Goal: Task Accomplishment & Management: Manage account settings

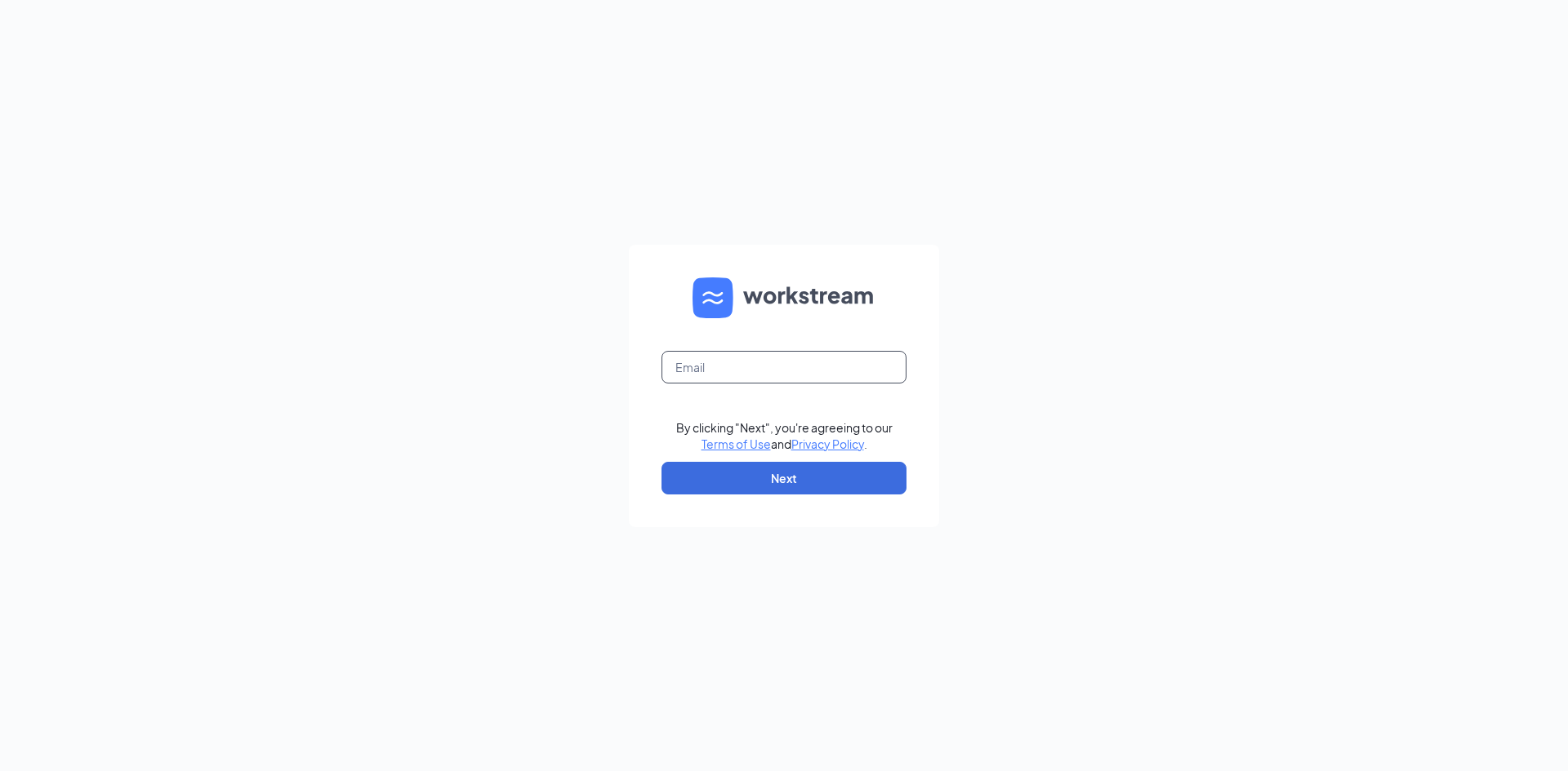
click at [681, 376] on input "text" at bounding box center [784, 368] width 245 height 33
type input "gjondahl@austinsonic.com"
click at [798, 495] on form "gjondahl@austinsonic.com By clicking "Next", you're agreeing to our Terms of Us…" at bounding box center [784, 386] width 310 height 282
drag, startPoint x: 783, startPoint y: 477, endPoint x: 812, endPoint y: 535, distance: 64.8
click at [780, 476] on button "Next" at bounding box center [784, 479] width 245 height 33
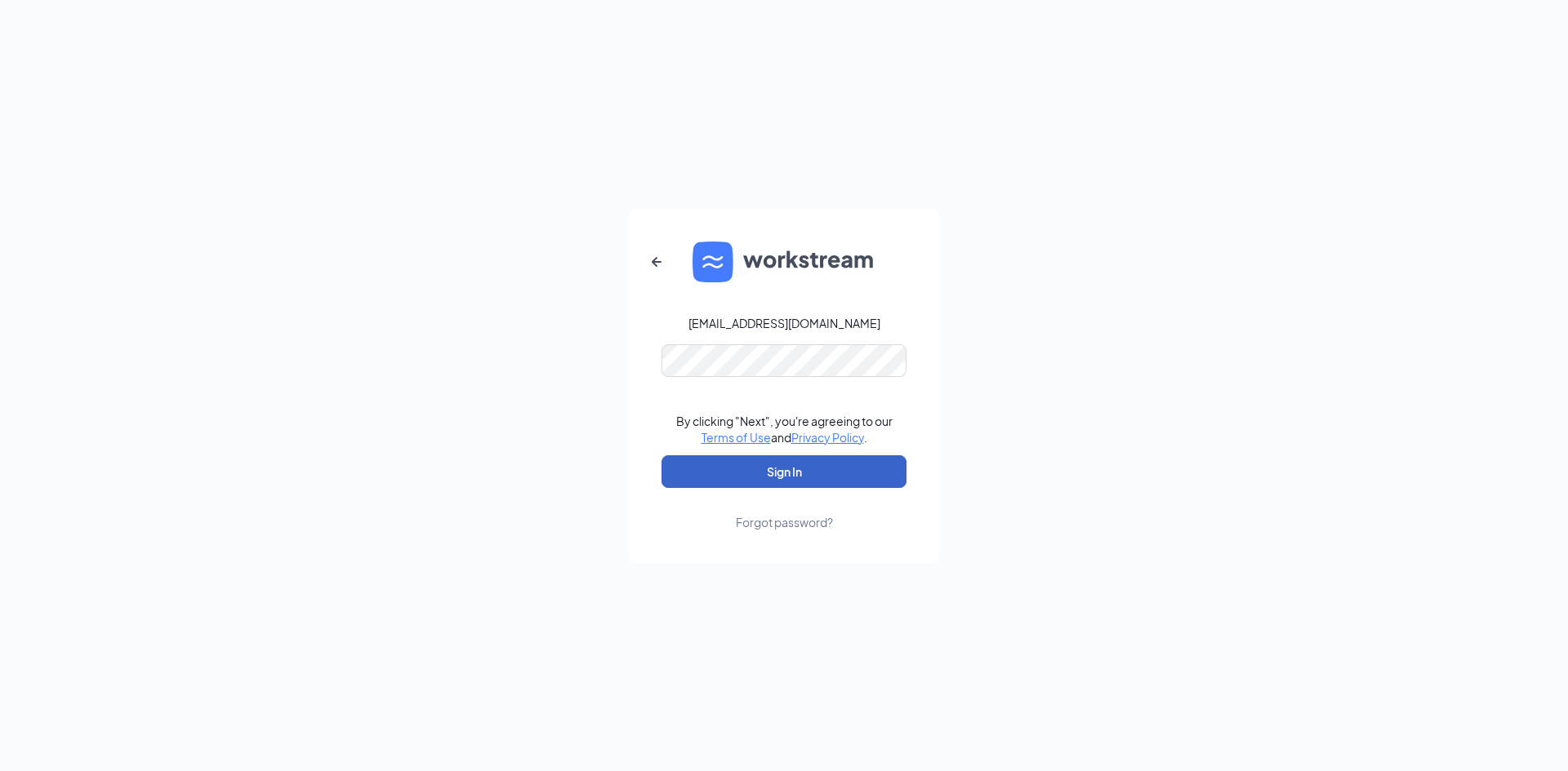
click at [808, 465] on button "Sign In" at bounding box center [784, 472] width 245 height 33
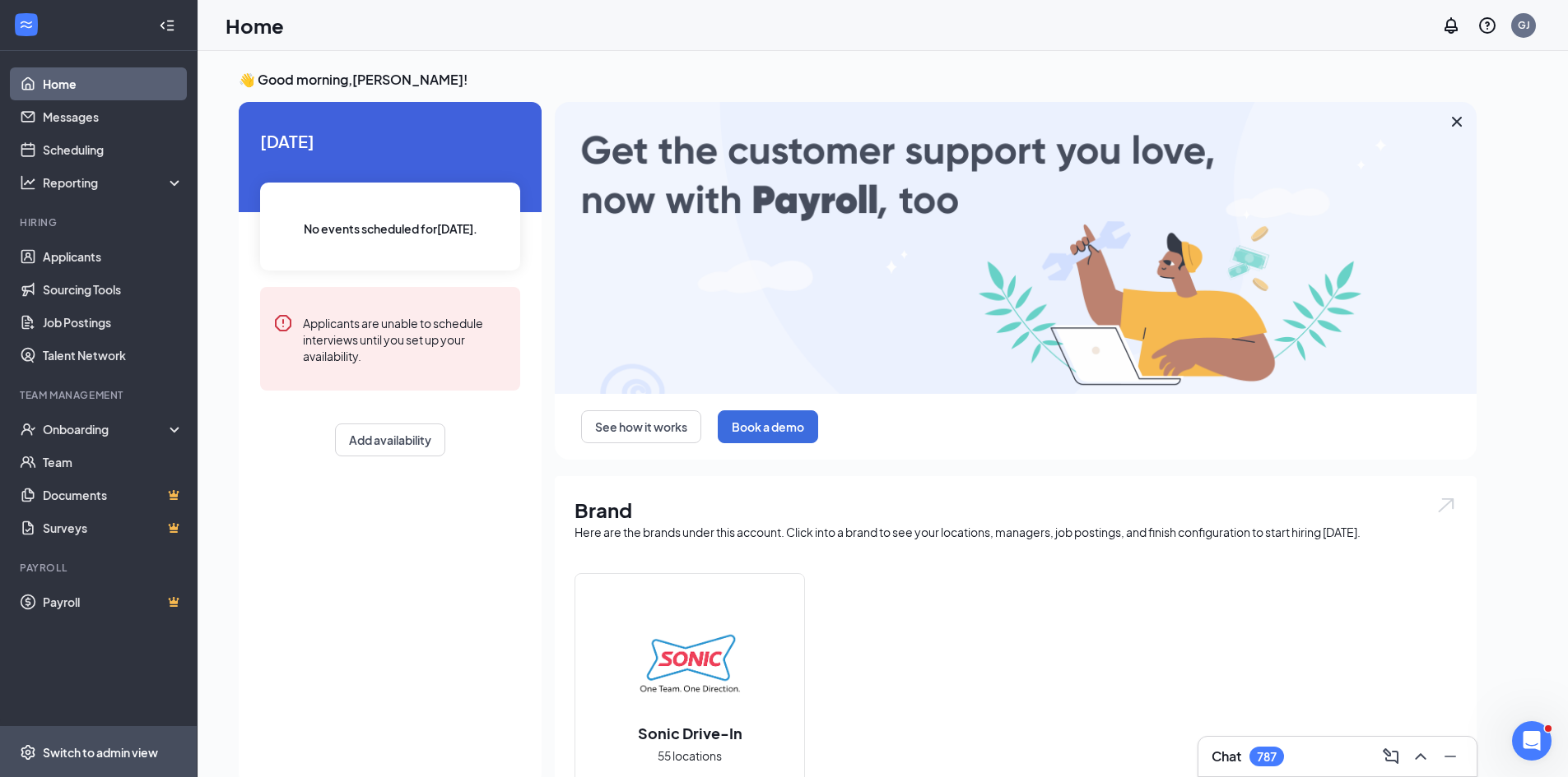
click at [85, 745] on div "Switch to admin view" at bounding box center [100, 753] width 115 height 17
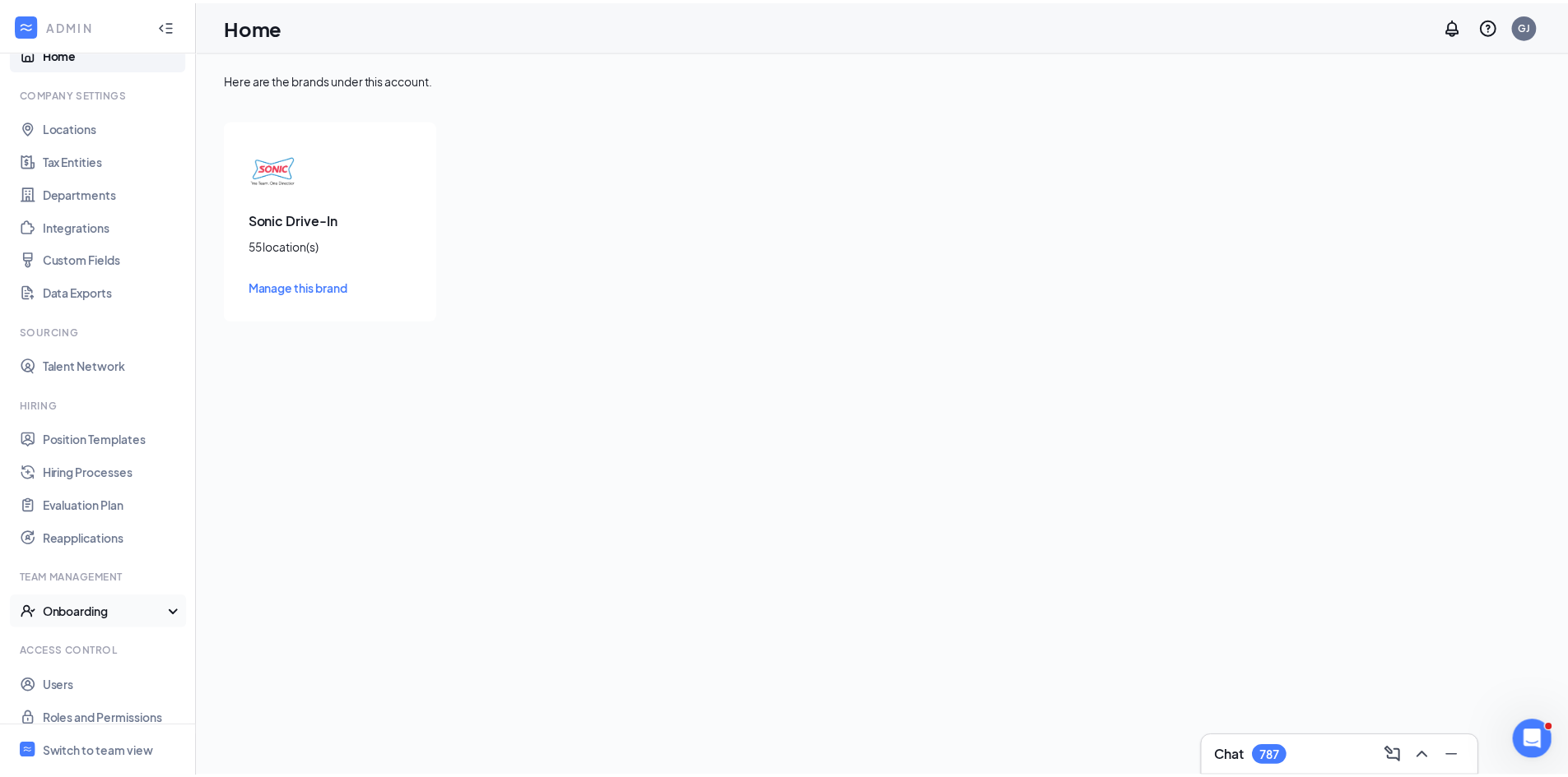
scroll to position [47, 0]
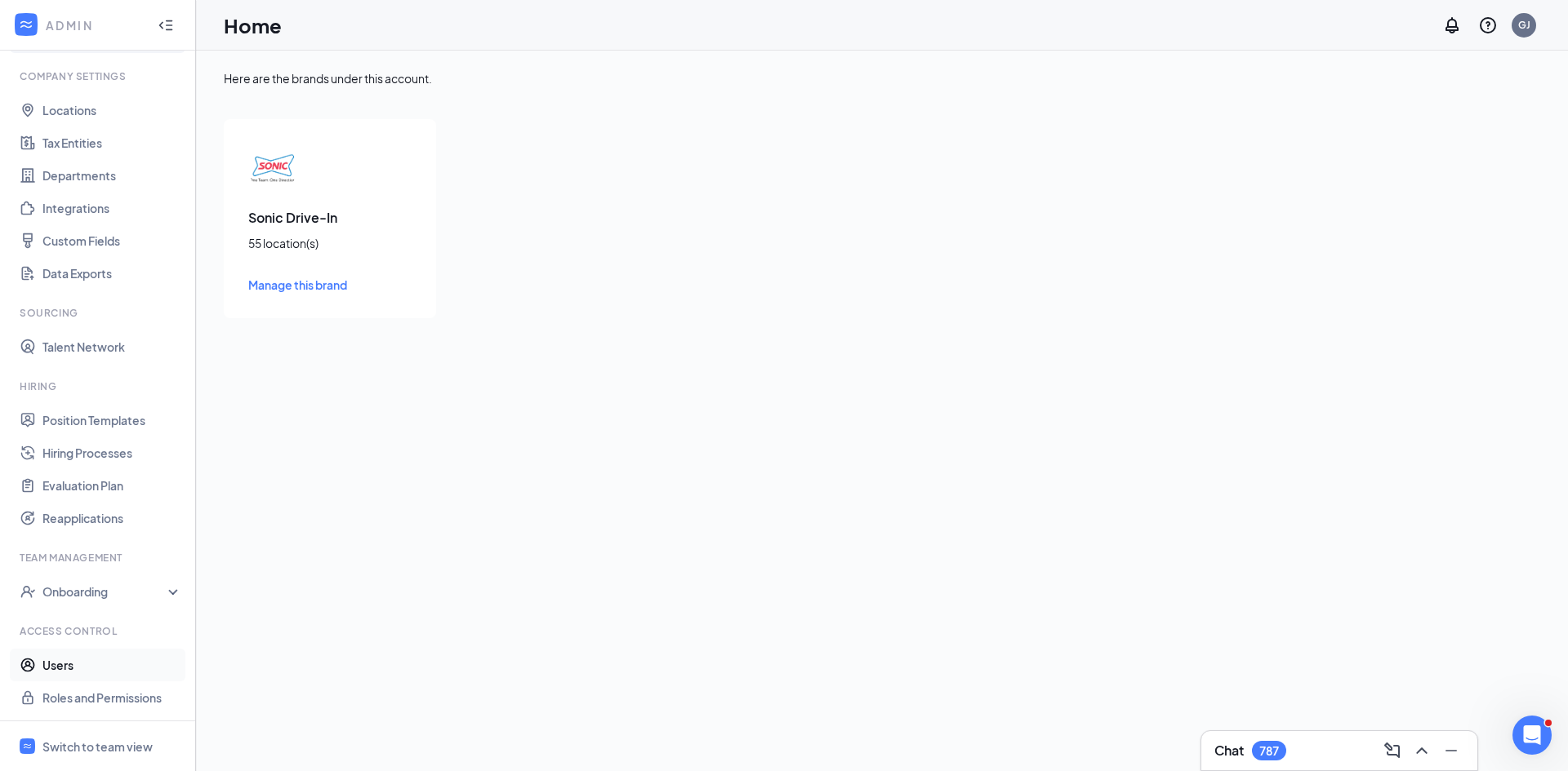
click at [59, 657] on link "Users" at bounding box center [113, 666] width 140 height 33
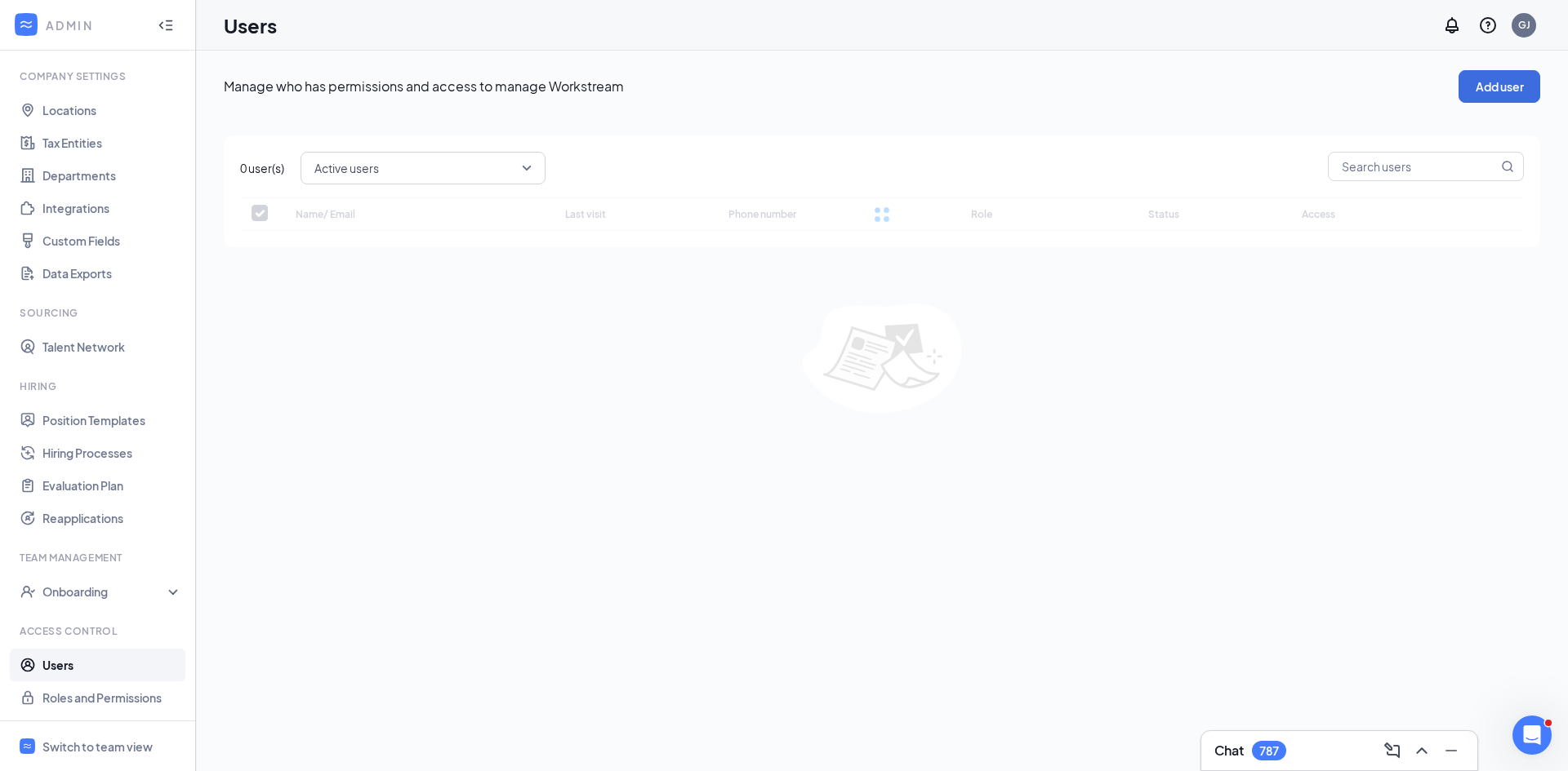
checkbox input "false"
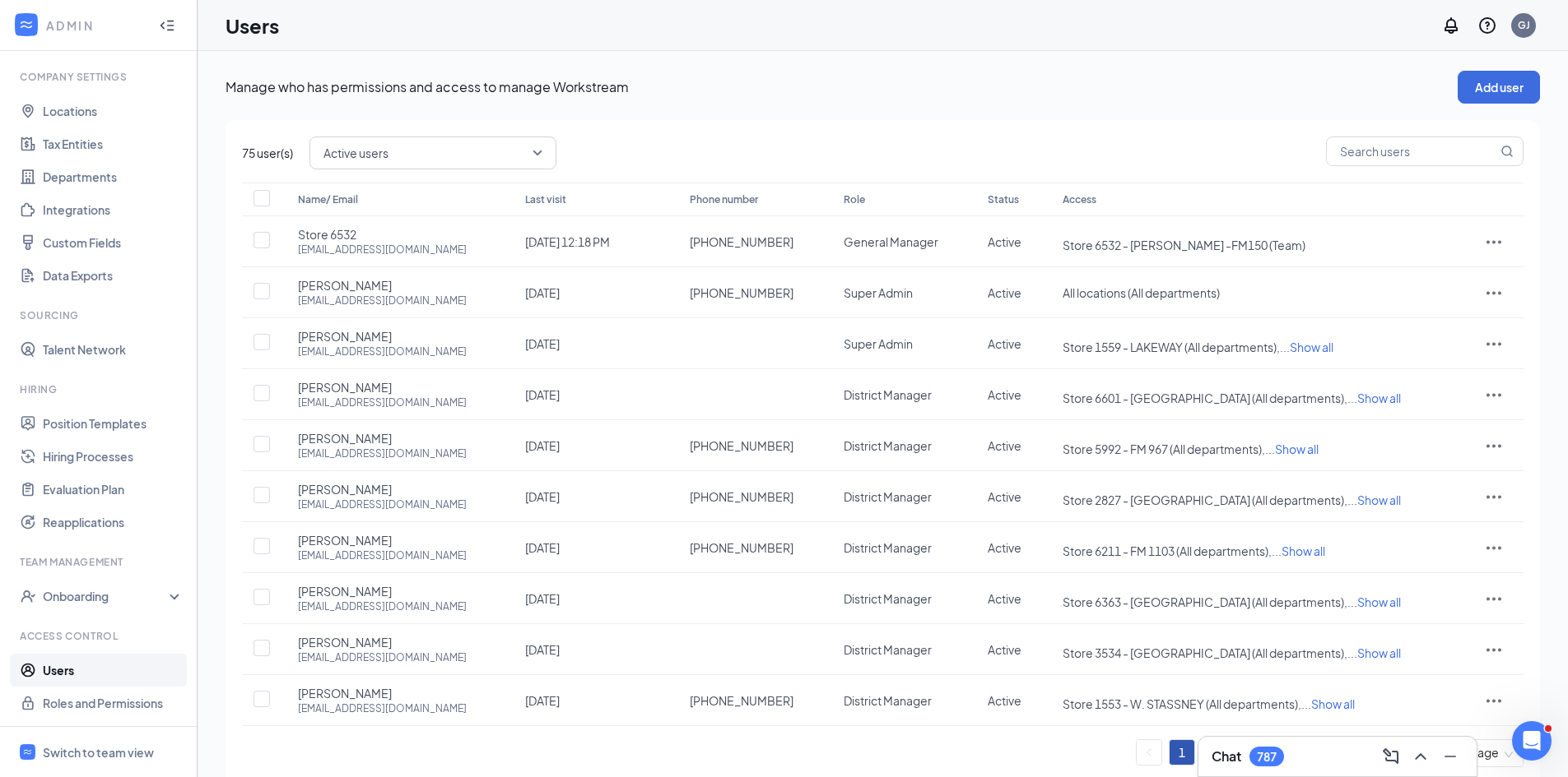
click at [402, 170] on div "75 user(s) Active users Name/ Email Last visit Phone number Role Status Access …" at bounding box center [883, 459] width 1314 height 677
click at [385, 147] on span "Active users" at bounding box center [356, 153] width 65 height 25
click at [1387, 146] on input "text" at bounding box center [1411, 152] width 170 height 28
type input "1286"
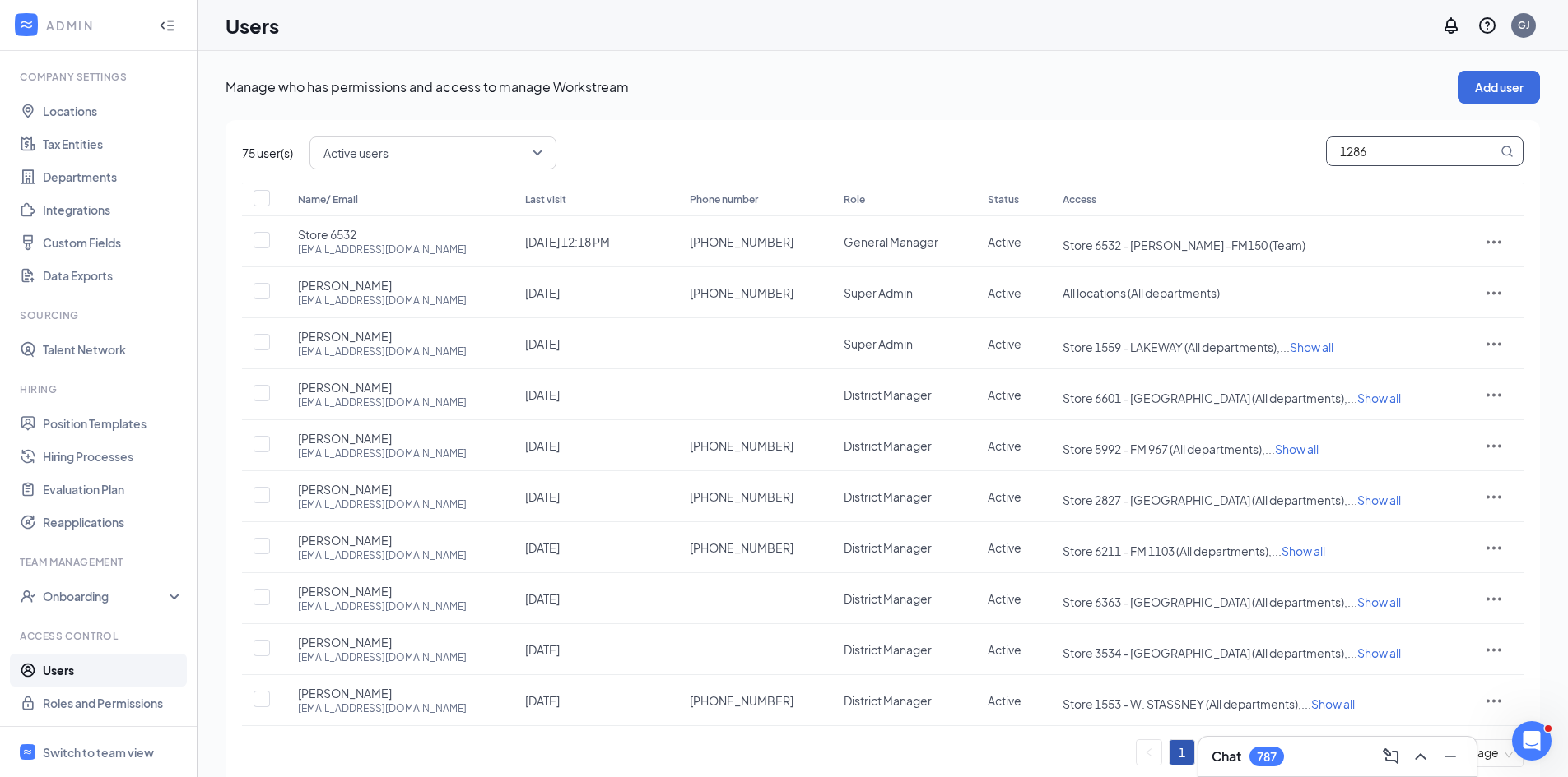
checkbox input "true"
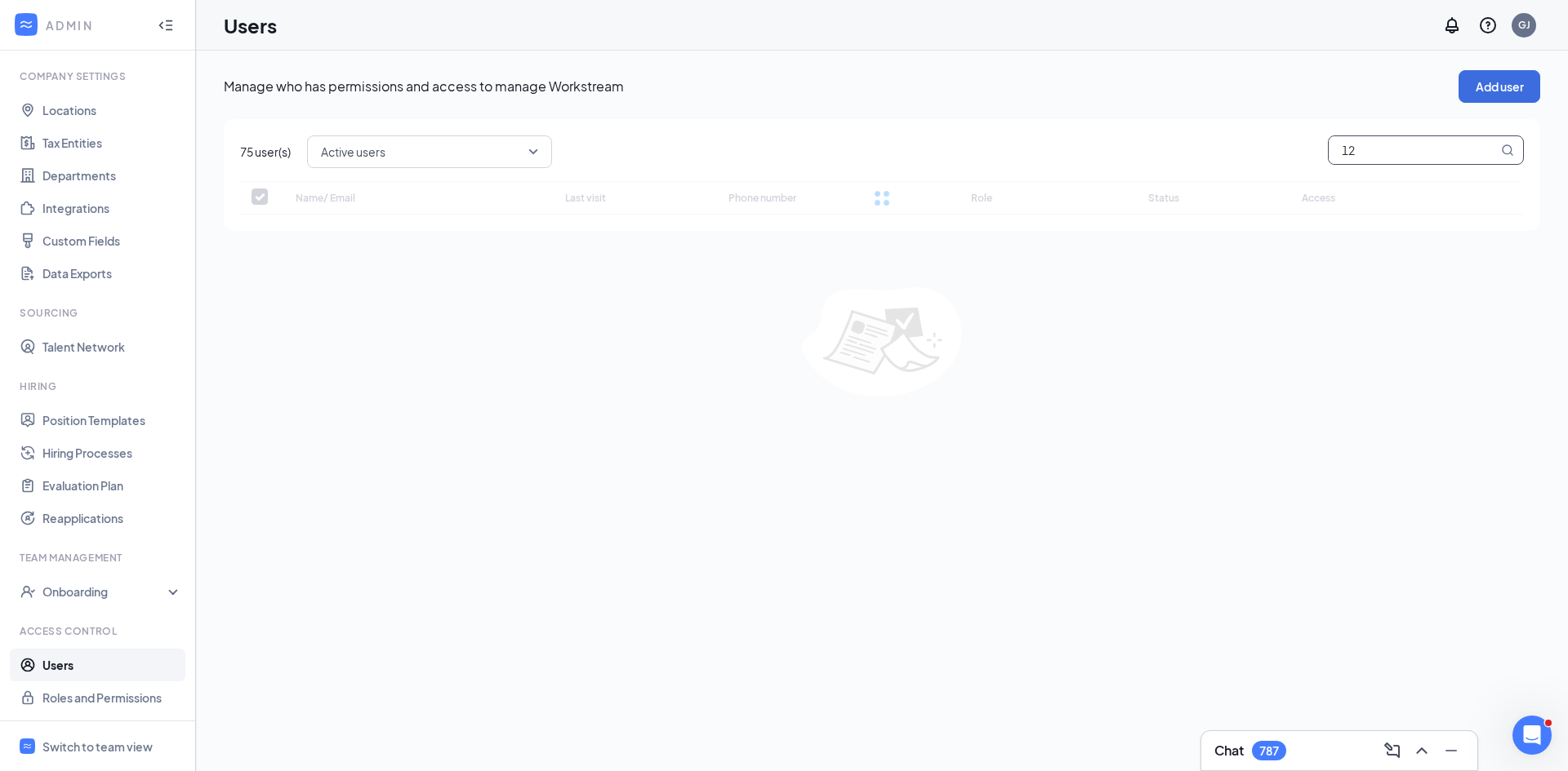
type input "1"
checkbox input "false"
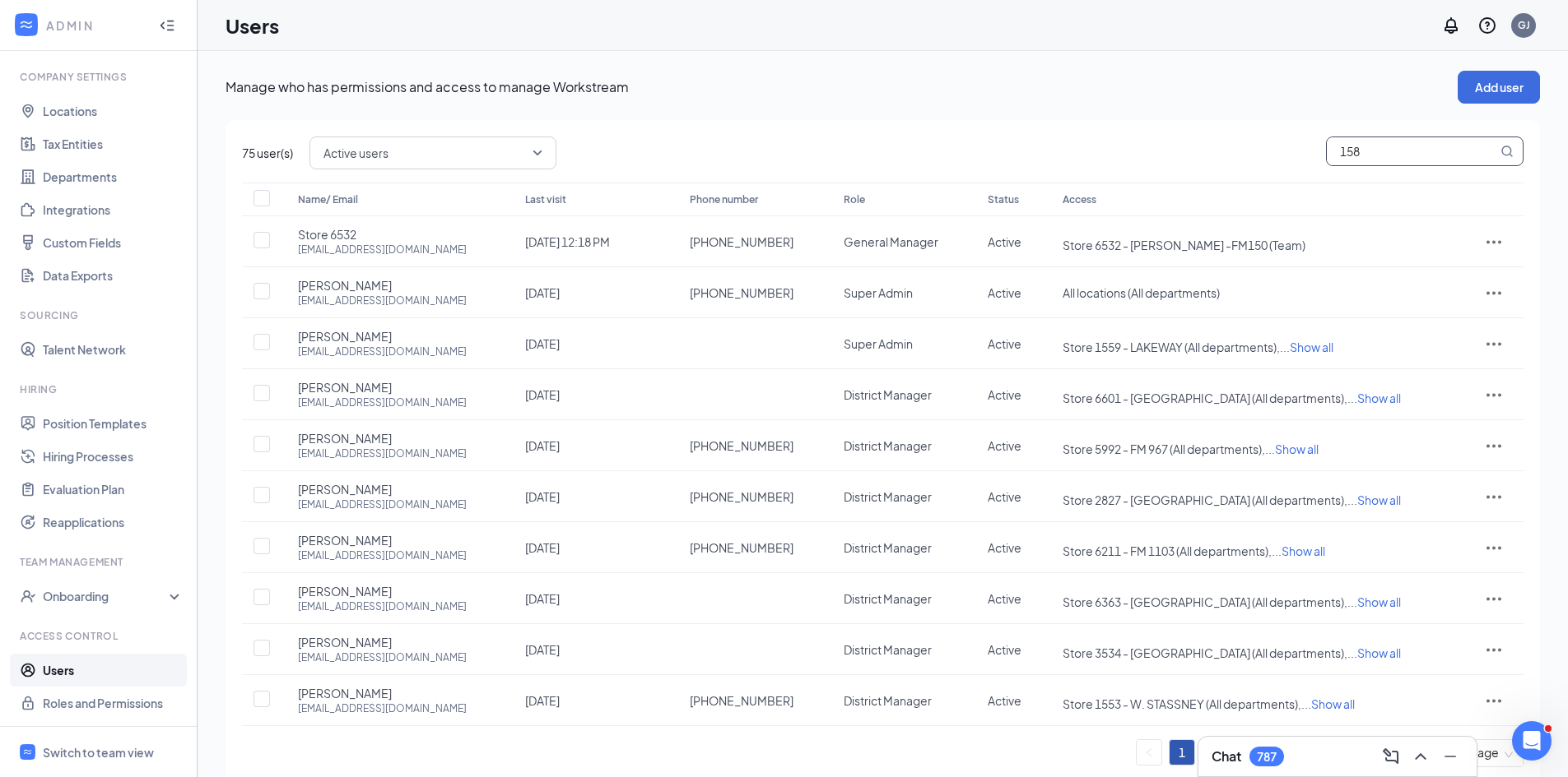
type input "1586"
checkbox input "true"
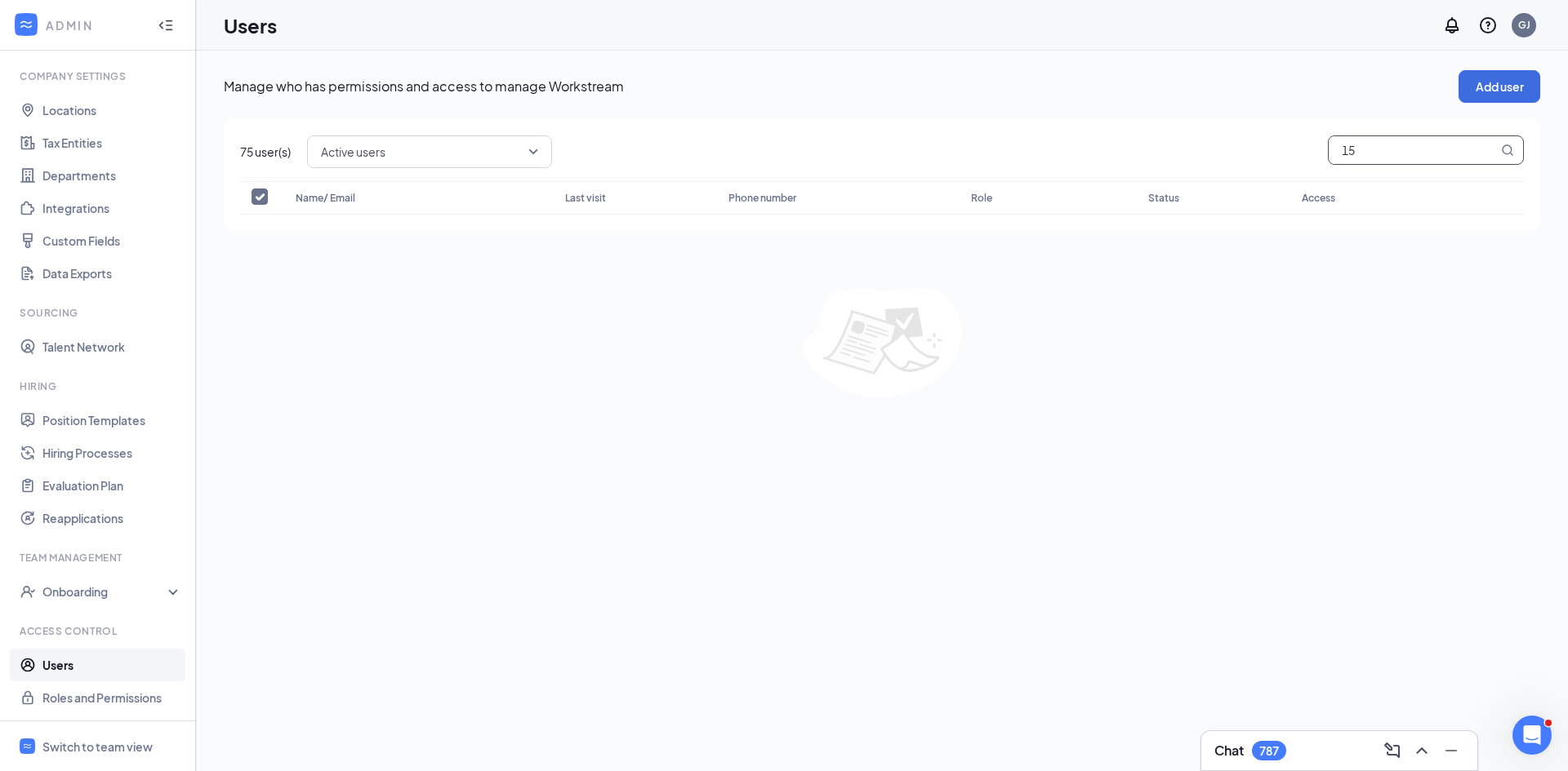
type input "1"
click at [1380, 155] on input "text" at bounding box center [1412, 151] width 169 height 28
click at [1328, 146] on input "text" at bounding box center [1412, 151] width 169 height 28
type input "3"
click at [72, 700] on link "Roles and Permissions" at bounding box center [113, 698] width 140 height 33
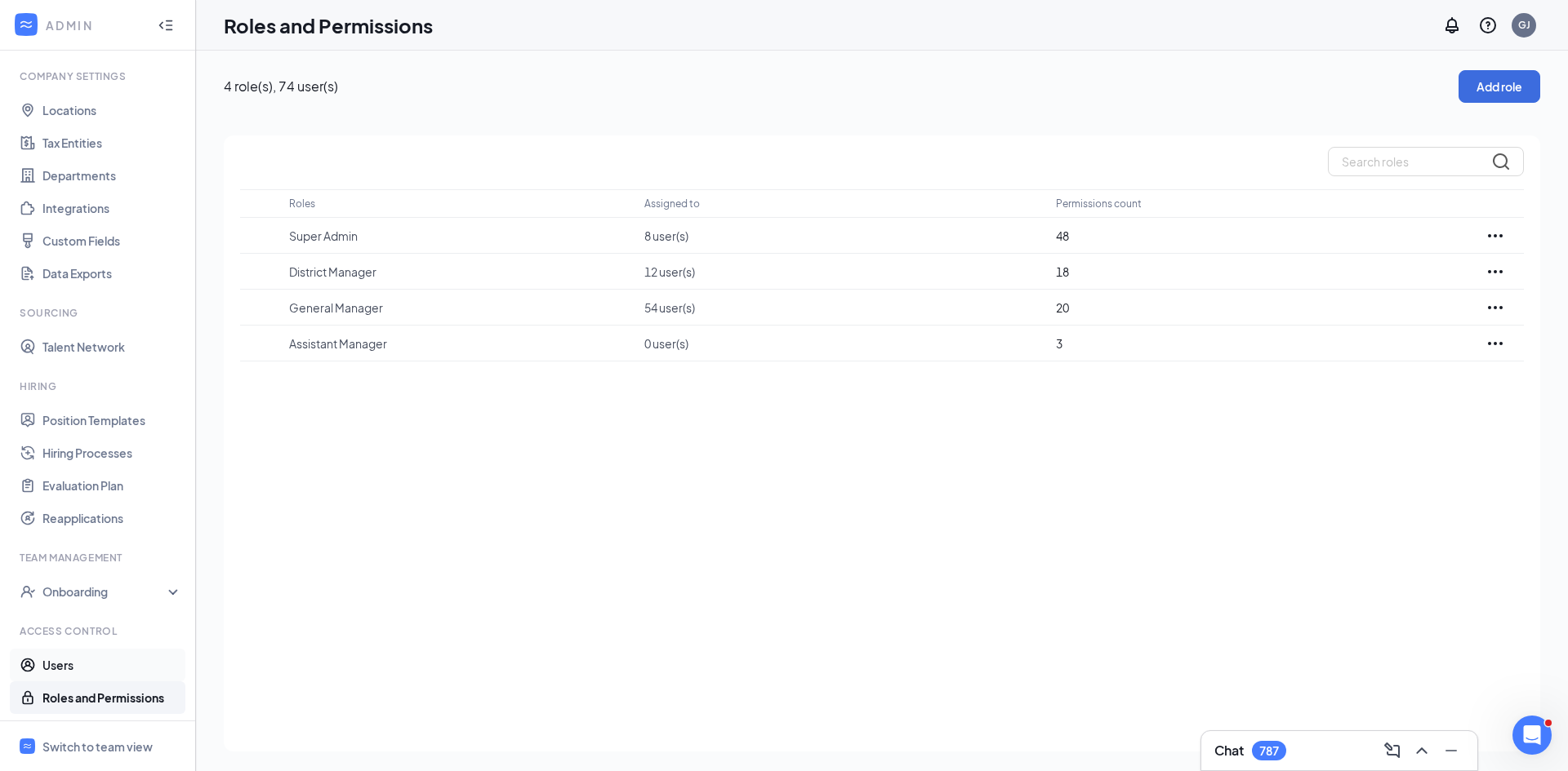
click at [43, 666] on link "Users" at bounding box center [113, 666] width 140 height 33
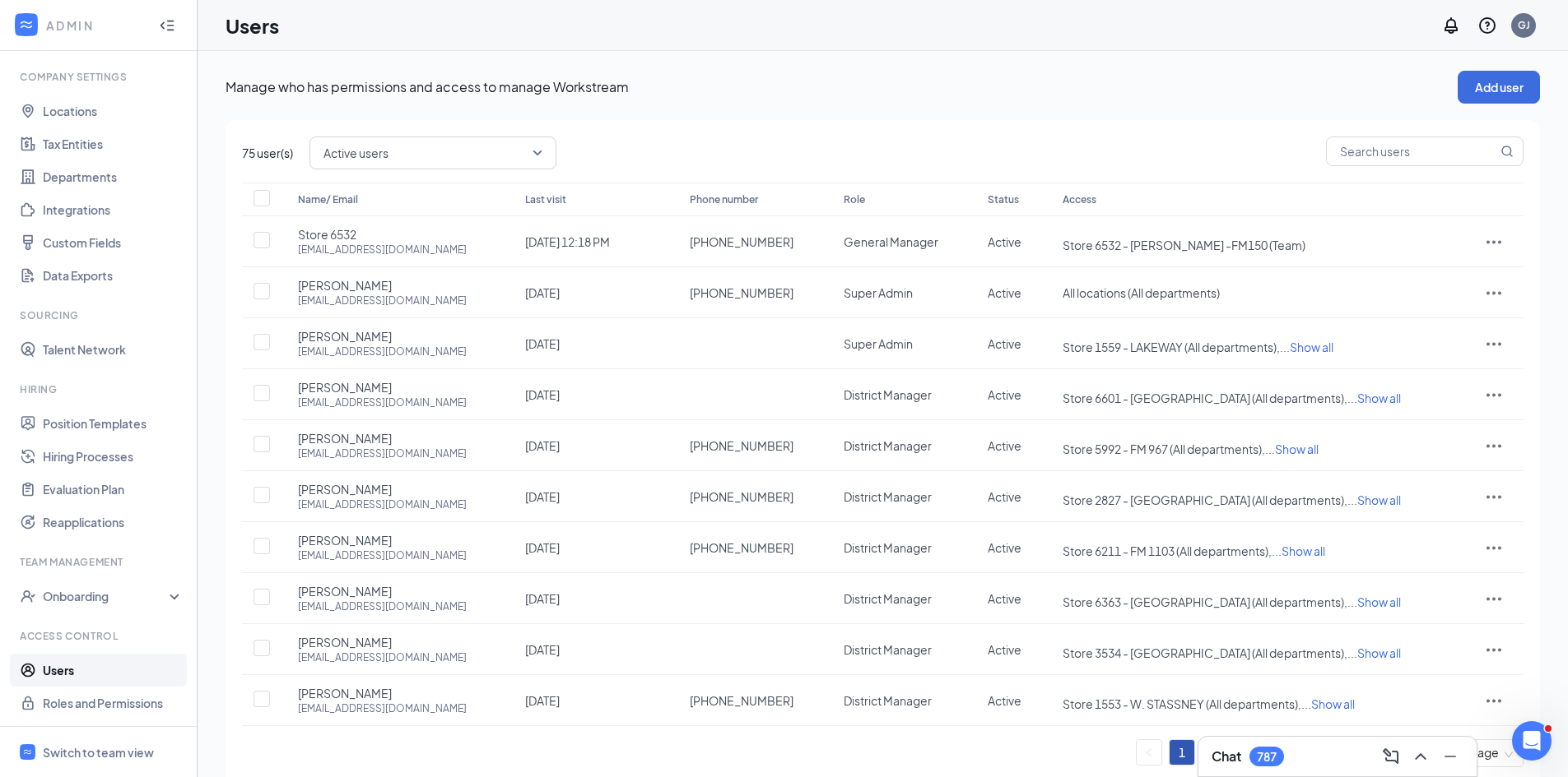
click at [1403, 168] on span at bounding box center [1424, 153] width 197 height 33
click at [1398, 154] on input "text" at bounding box center [1411, 152] width 170 height 28
type input "Store"
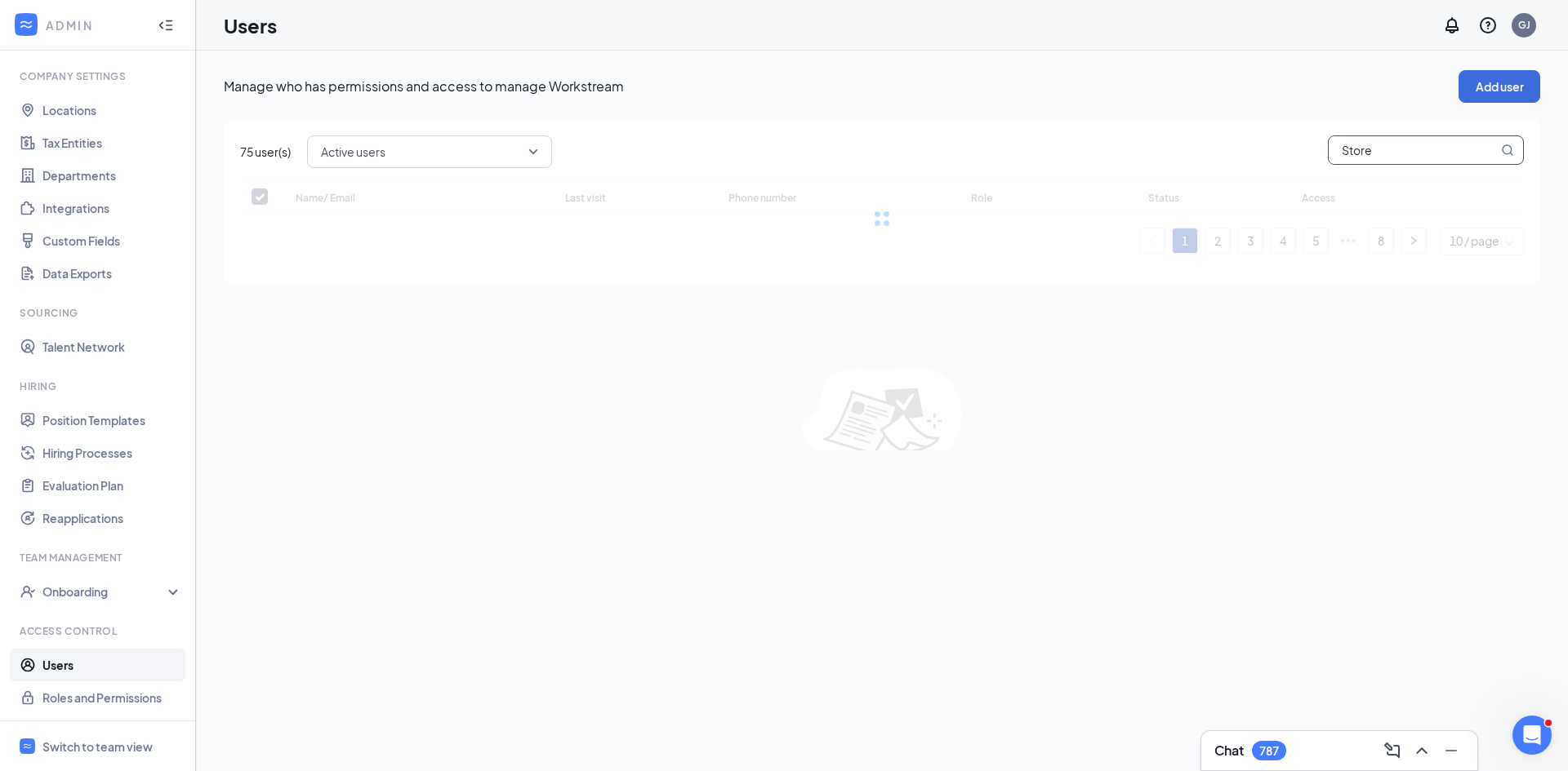
checkbox input "false"
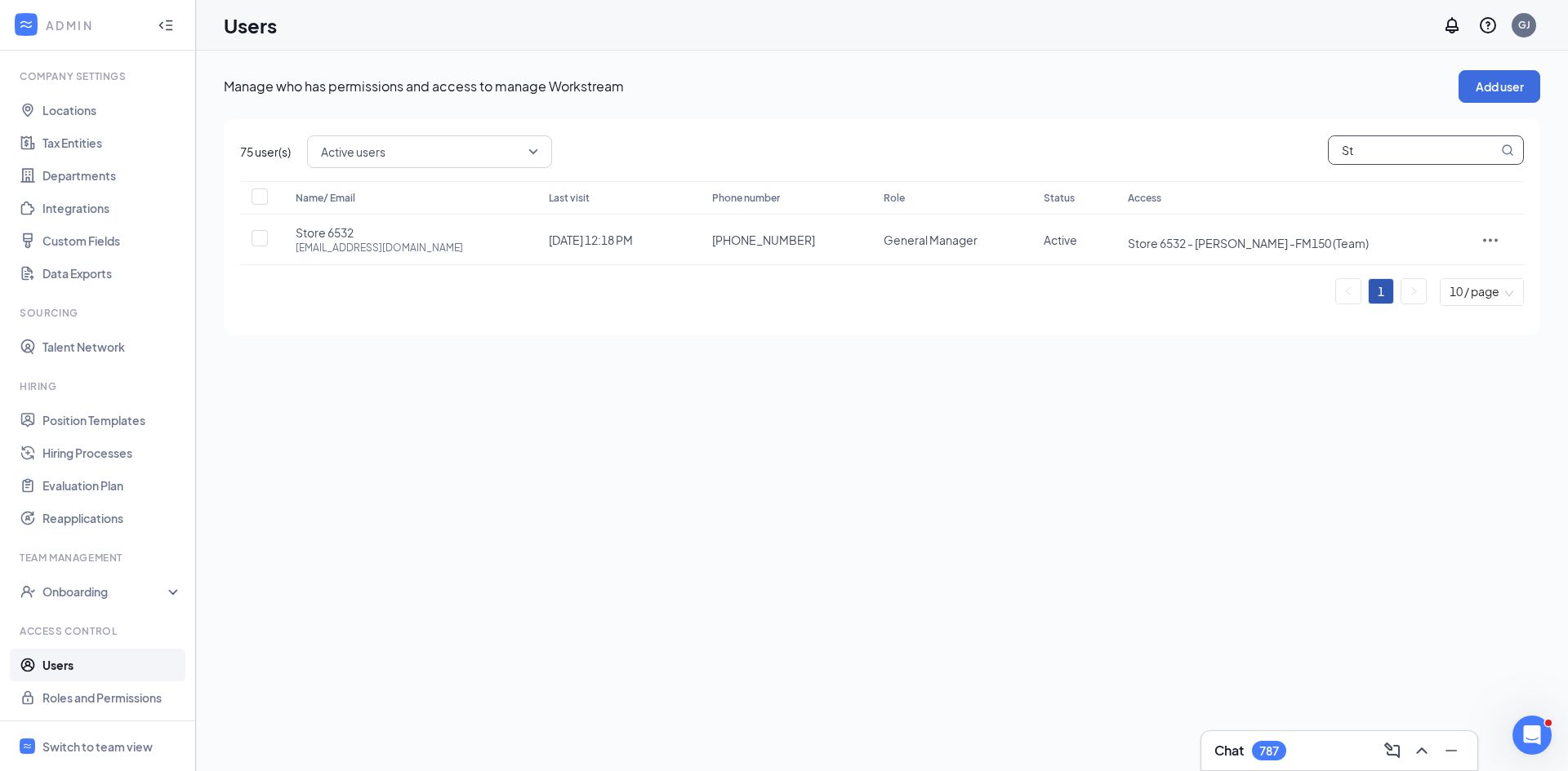
type input "S"
click at [103, 707] on link "Roles and Permissions" at bounding box center [113, 698] width 140 height 33
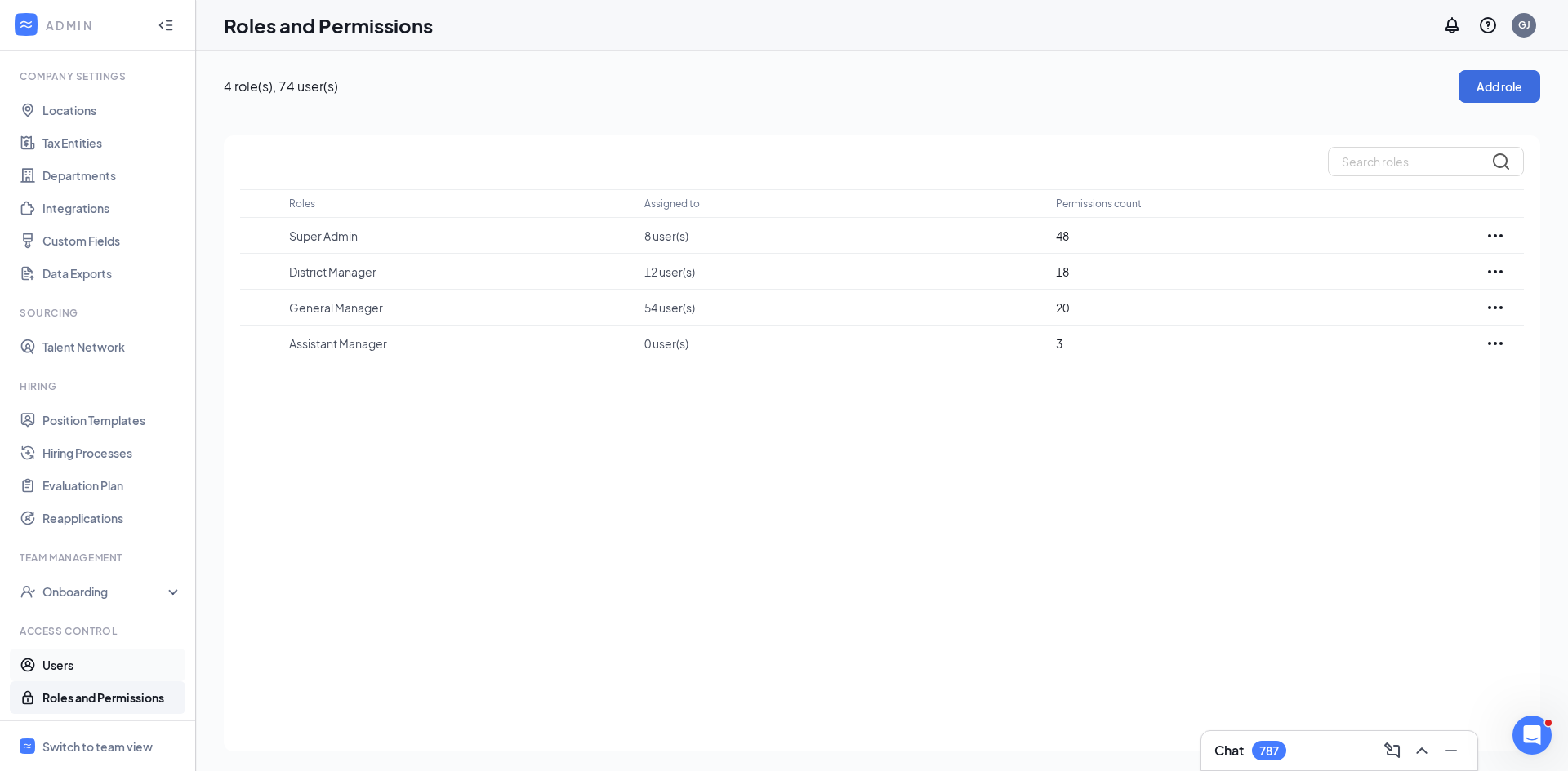
click at [54, 659] on link "Users" at bounding box center [113, 666] width 140 height 33
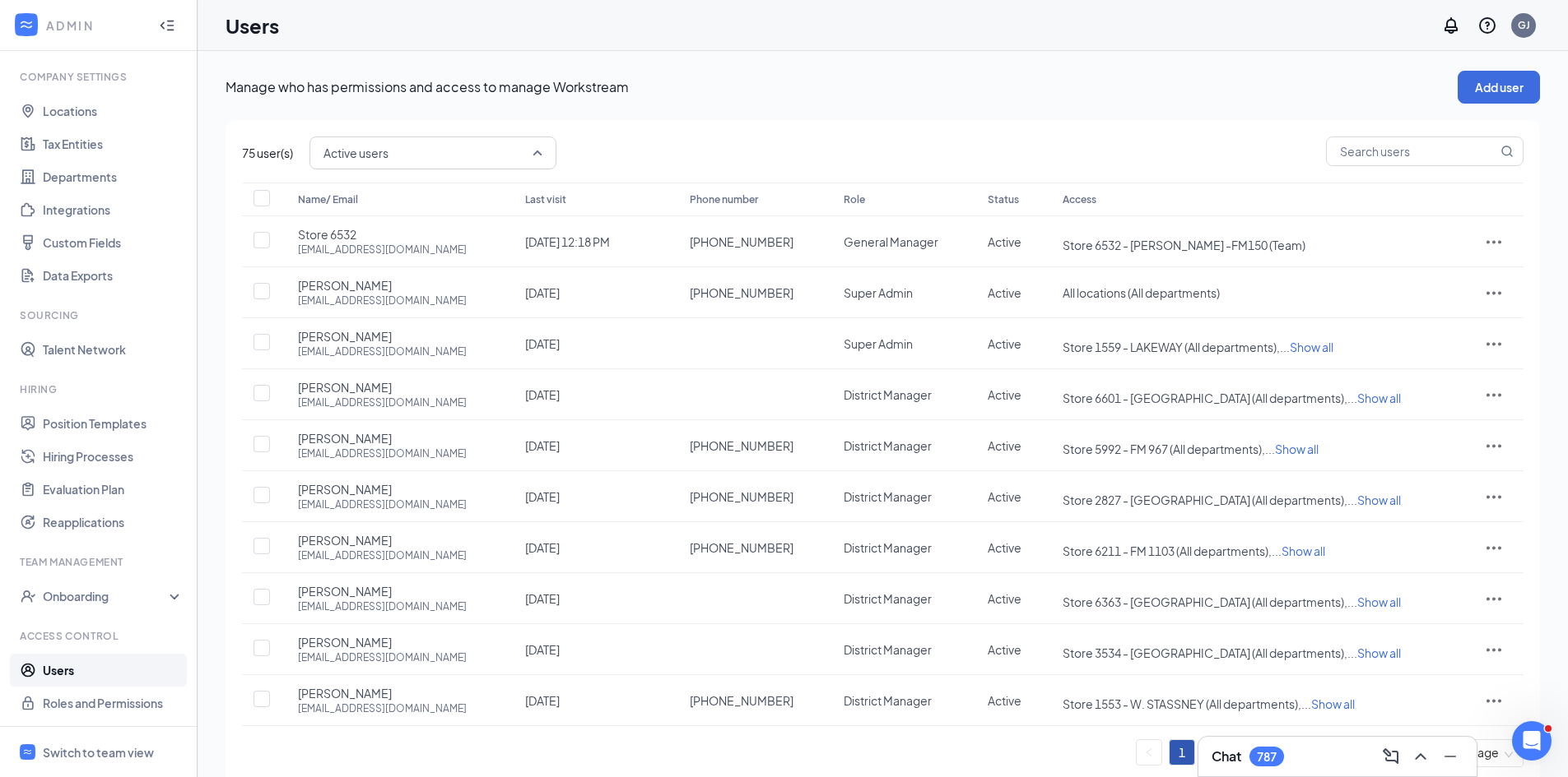
click at [539, 156] on span "Active users" at bounding box center [433, 153] width 219 height 28
click at [462, 202] on span "All users" at bounding box center [434, 198] width 221 height 18
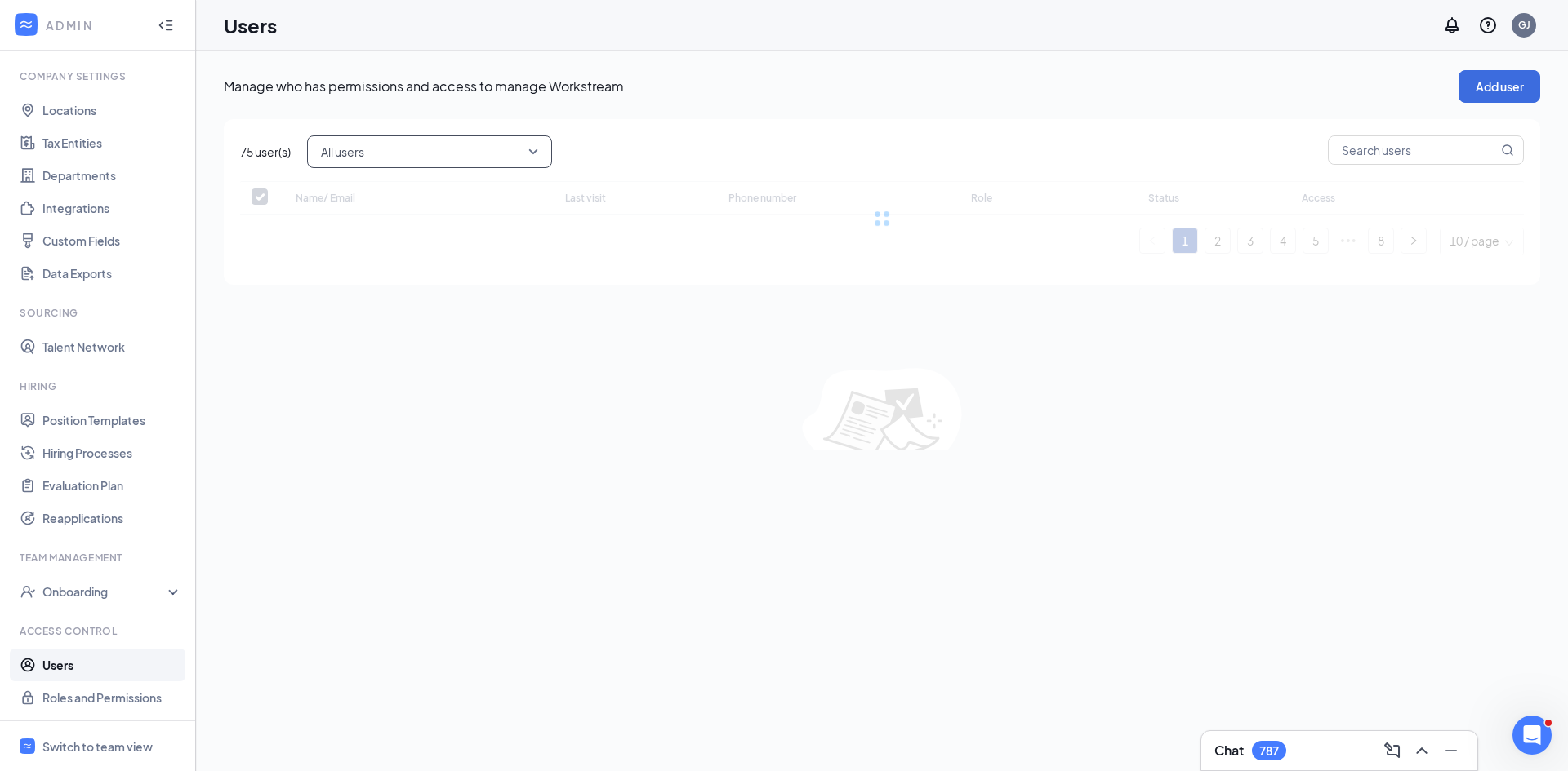
checkbox input "false"
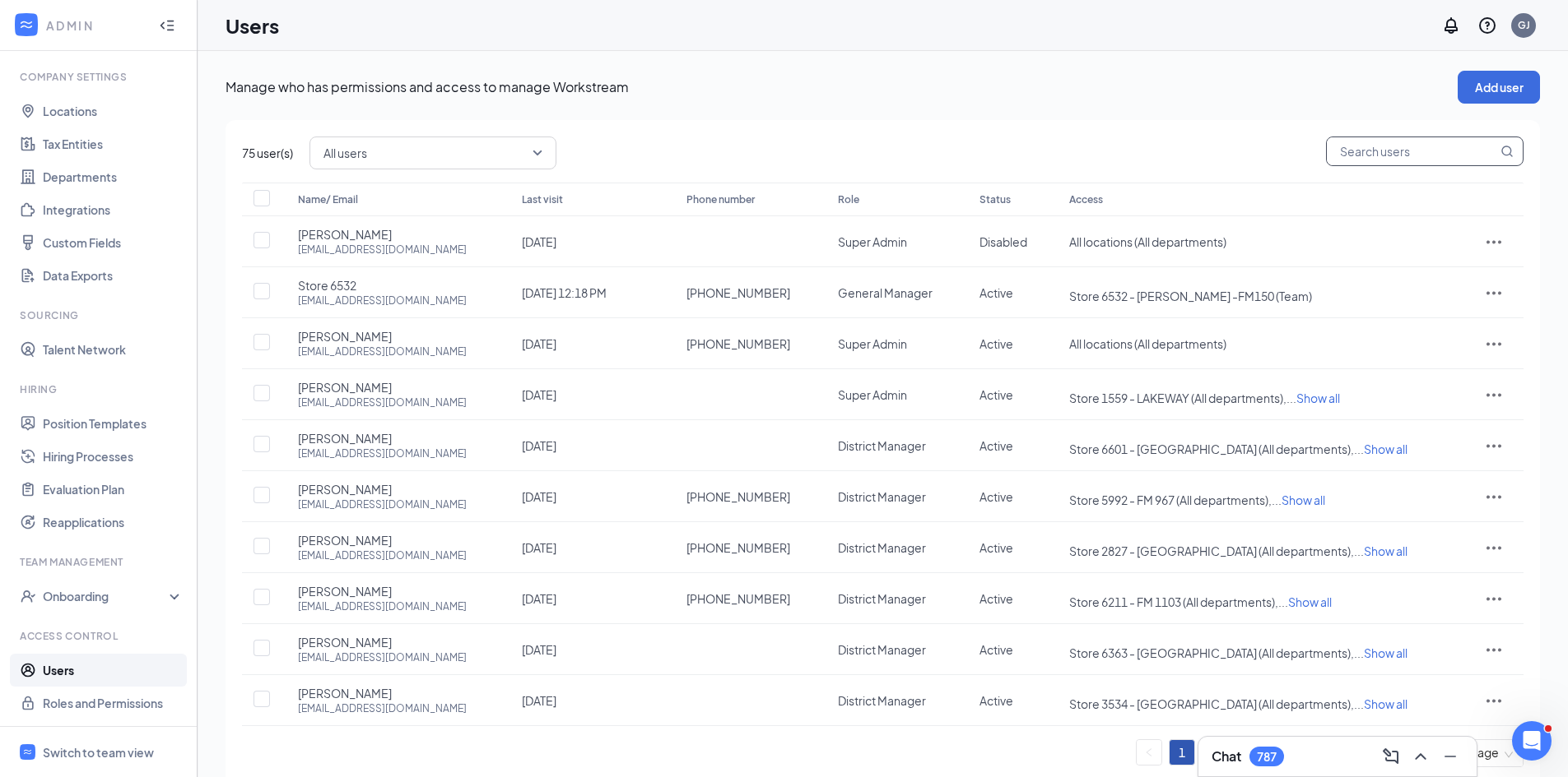
click at [1355, 148] on input "text" at bounding box center [1411, 152] width 170 height 28
type input "Store"
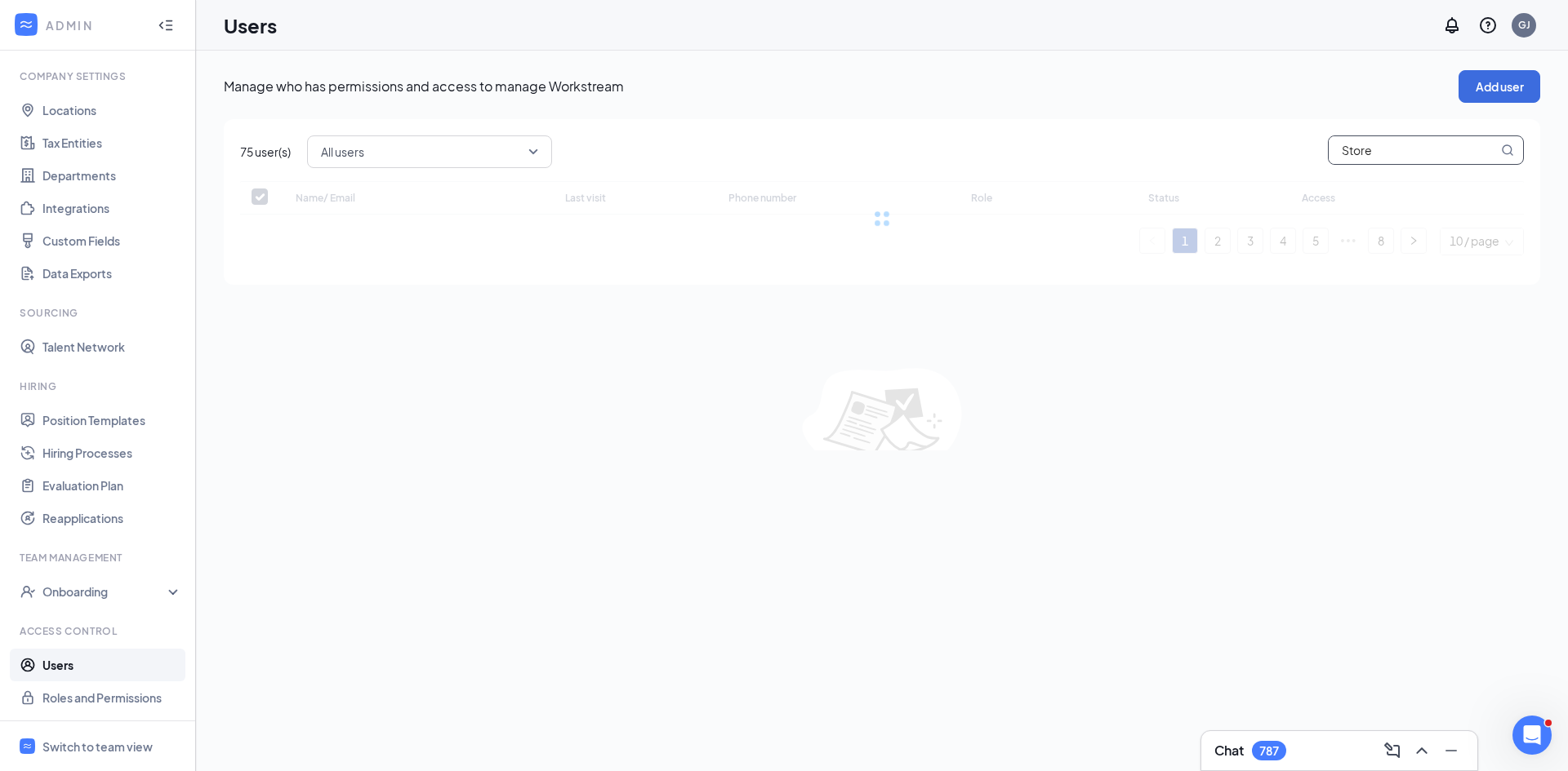
checkbox input "false"
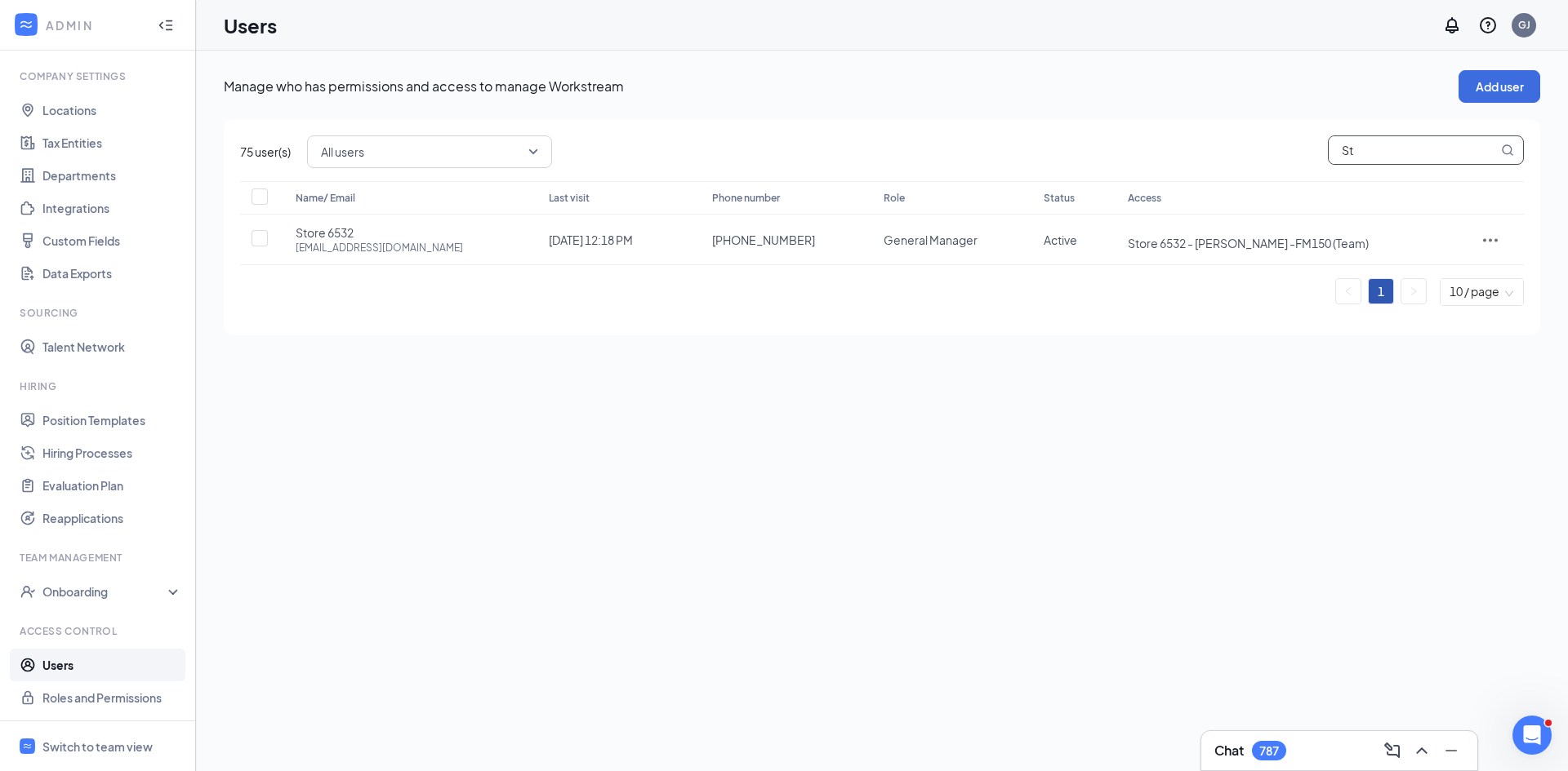
type input "S"
click at [51, 668] on link "Users" at bounding box center [113, 666] width 140 height 33
click at [94, 666] on link "Users" at bounding box center [113, 666] width 140 height 33
click at [54, 708] on link "Roles and Permissions" at bounding box center [113, 698] width 140 height 33
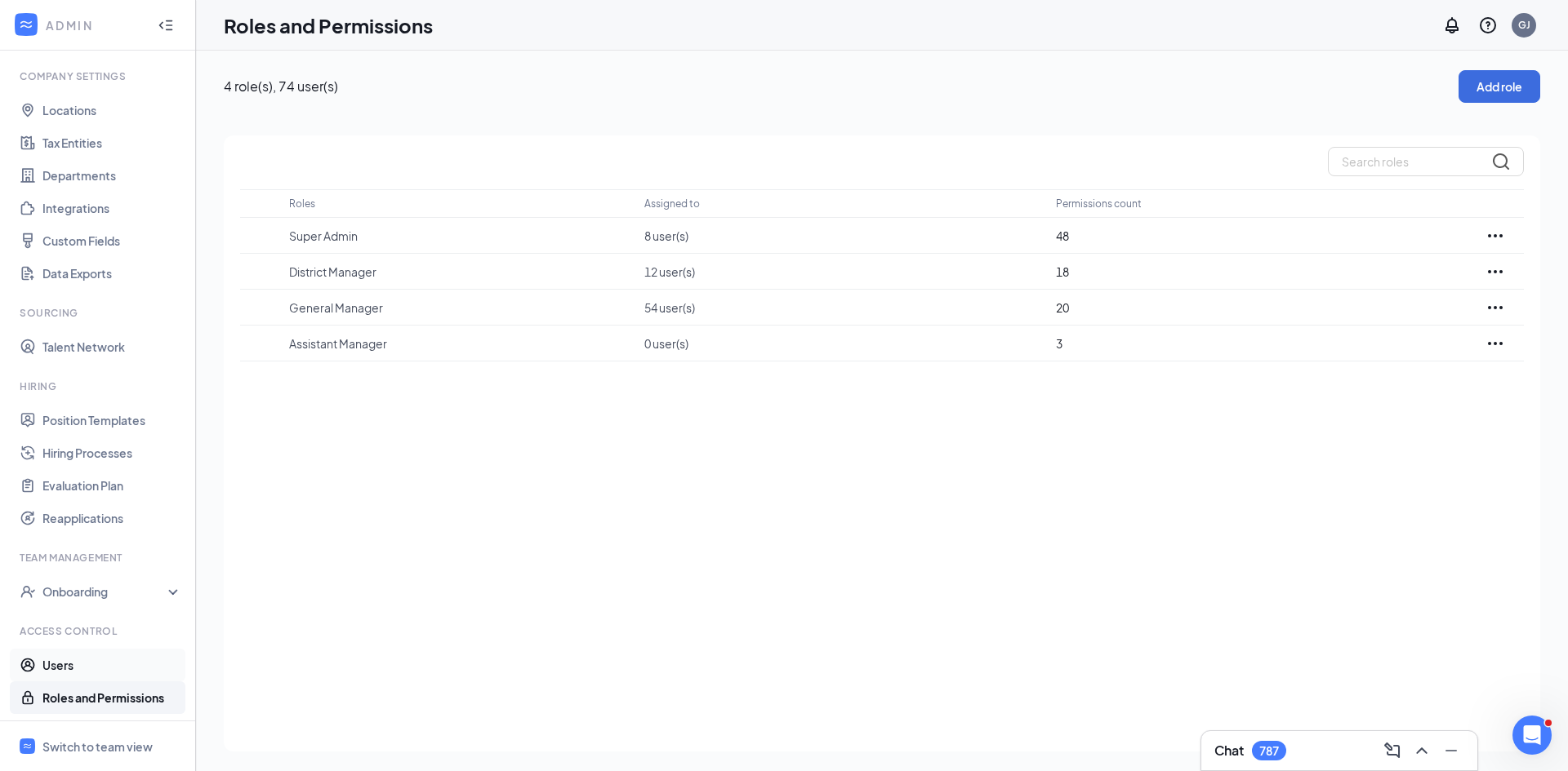
click at [58, 665] on link "Users" at bounding box center [113, 666] width 140 height 33
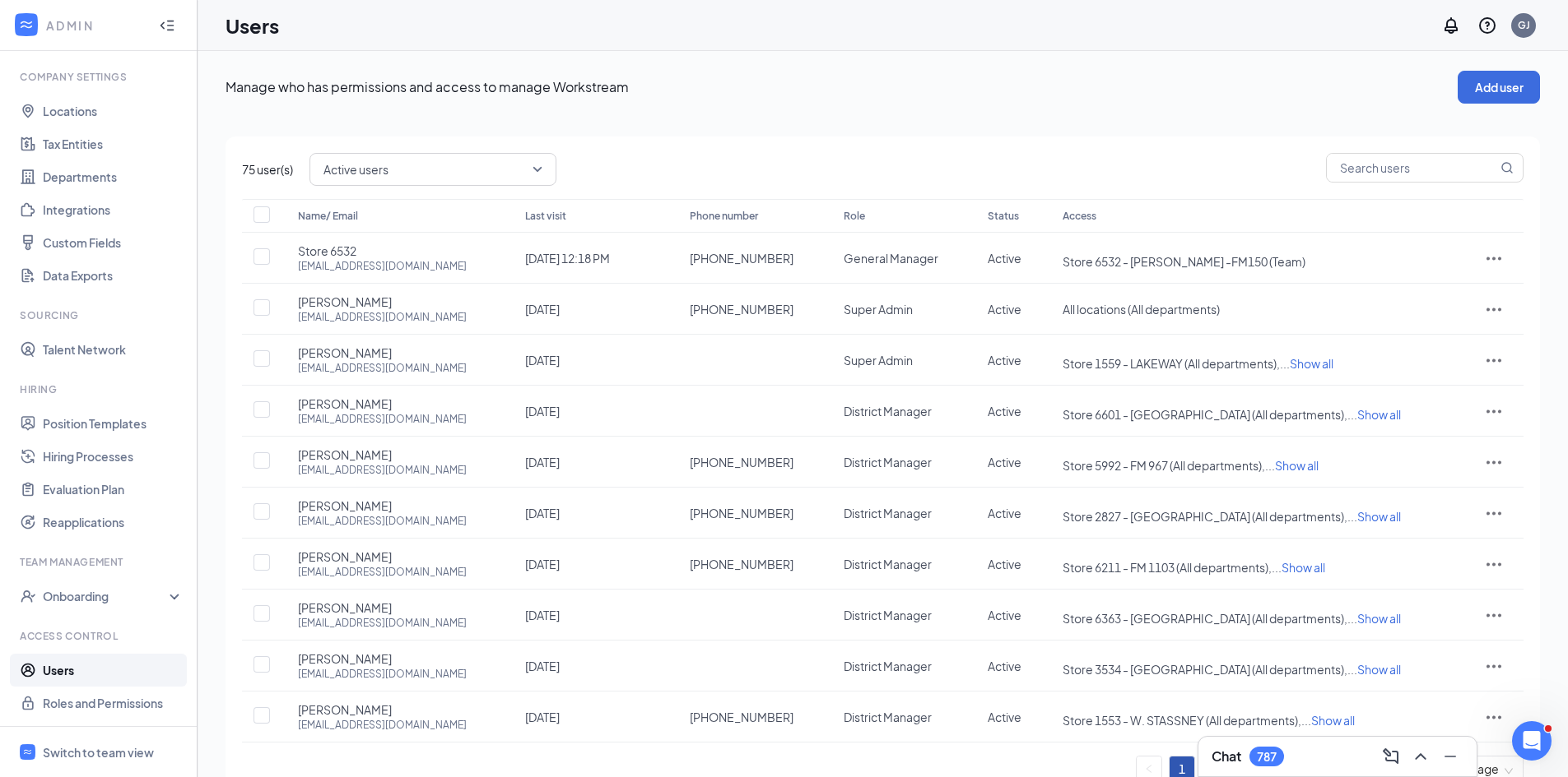
drag, startPoint x: 427, startPoint y: 186, endPoint x: 415, endPoint y: 178, distance: 14.4
click at [419, 182] on div "75 user(s) Active users Name/ Email Last visit Phone number Role Status Access …" at bounding box center [883, 475] width 1314 height 677
click at [415, 178] on span "Active users" at bounding box center [426, 169] width 204 height 25
click at [405, 206] on span "All users" at bounding box center [434, 215] width 221 height 18
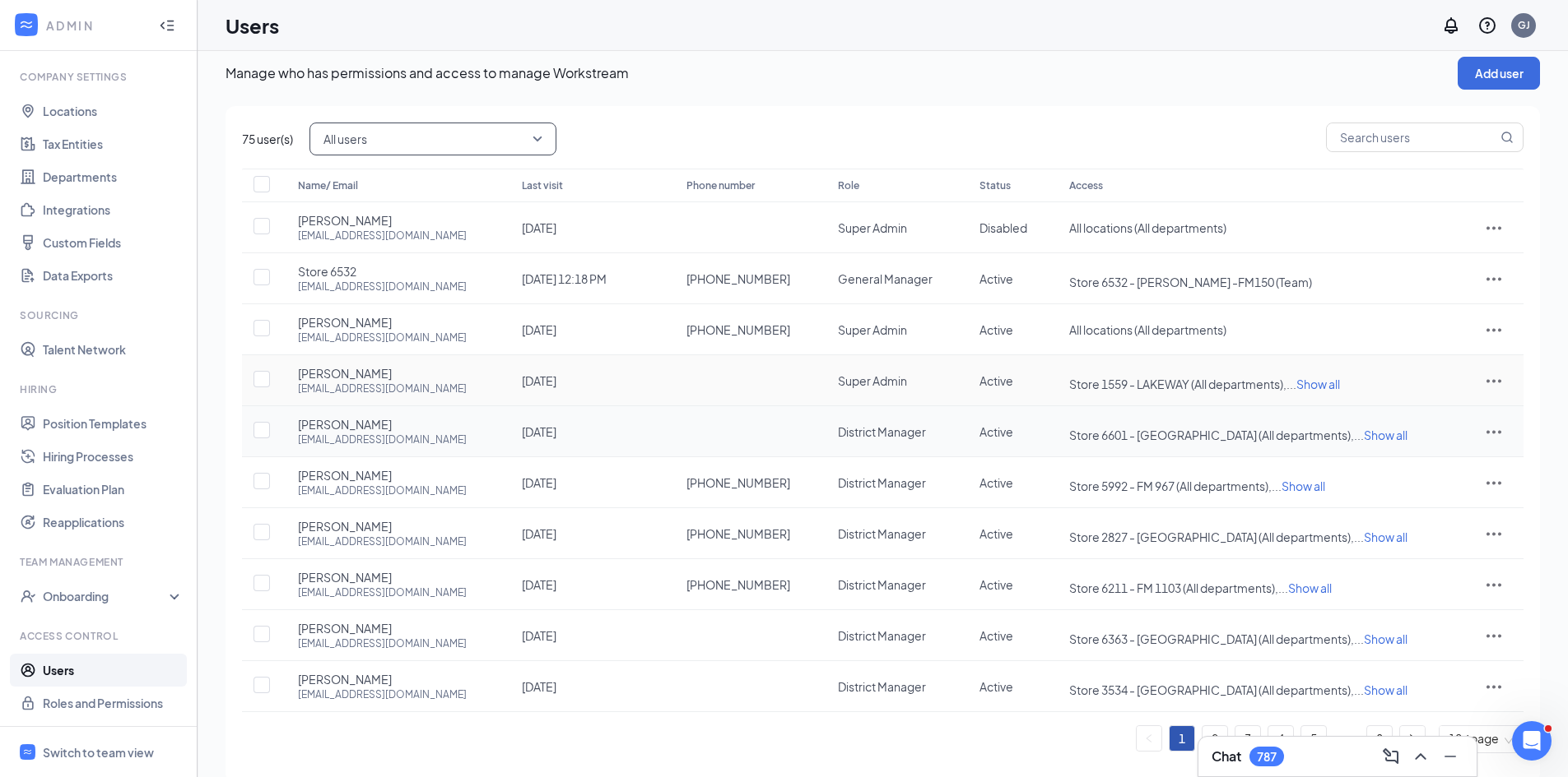
scroll to position [40, 0]
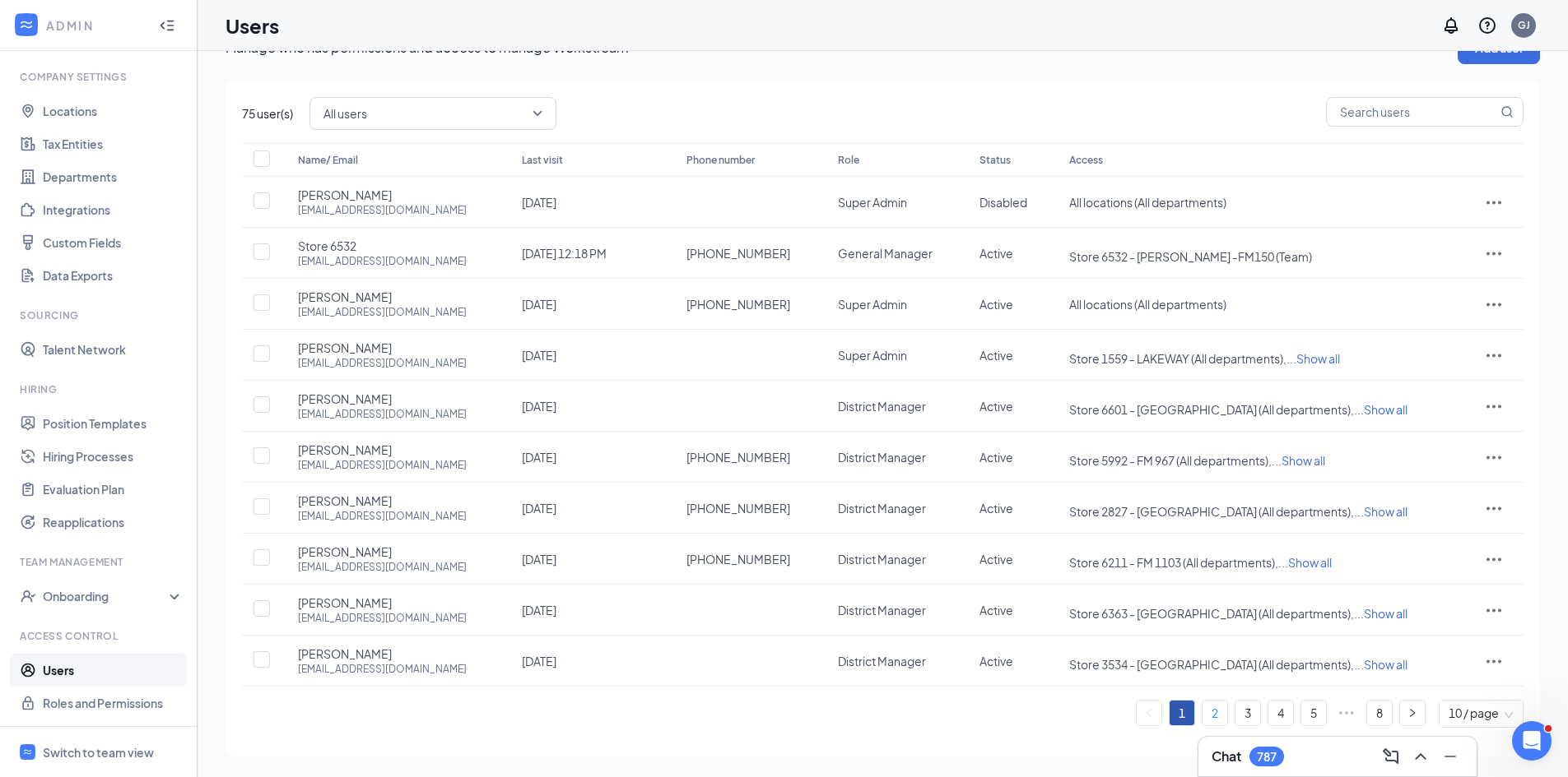
click at [1216, 713] on link "2" at bounding box center [1215, 713] width 25 height 25
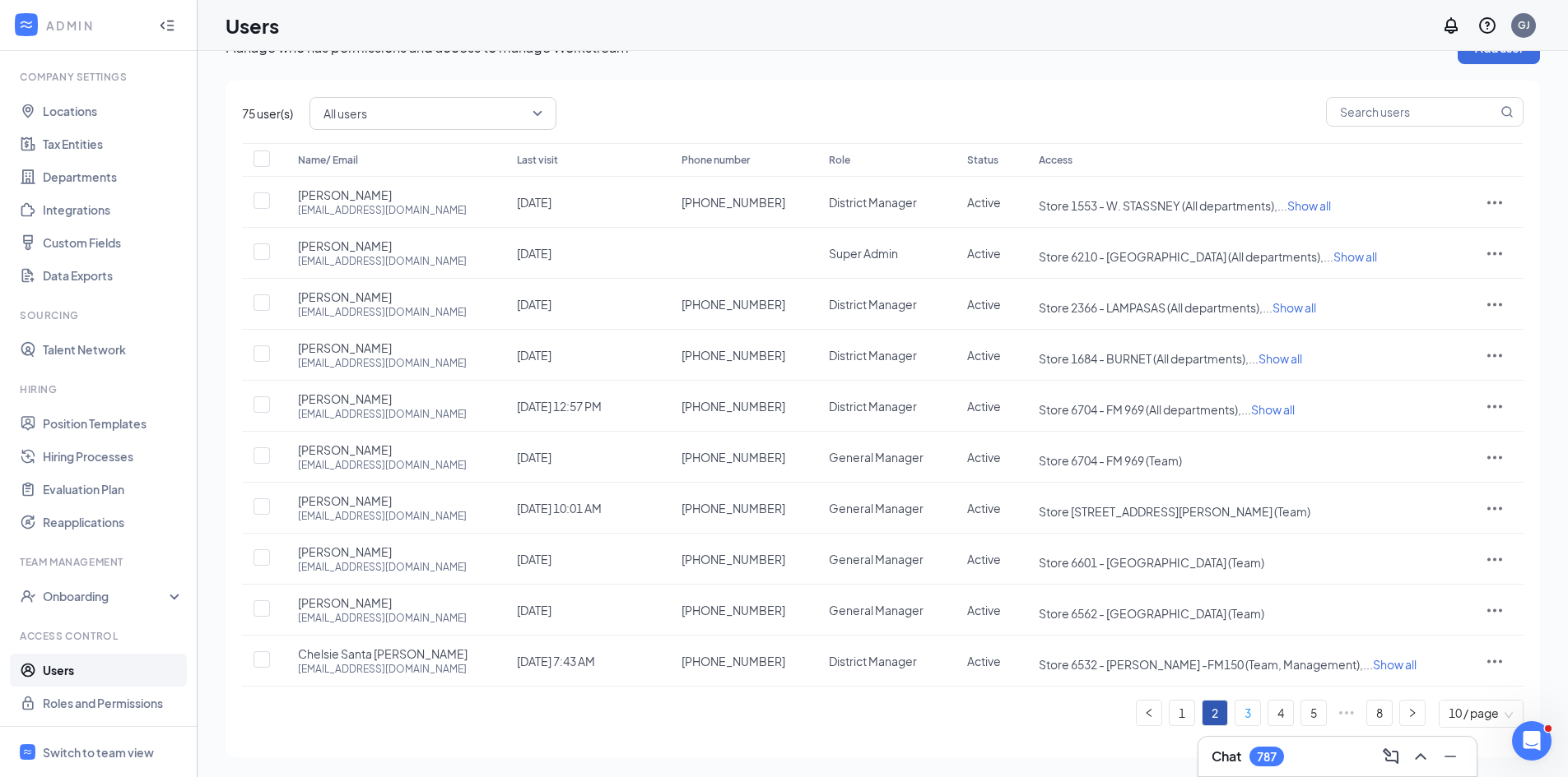
click at [1245, 713] on link "3" at bounding box center [1248, 713] width 25 height 25
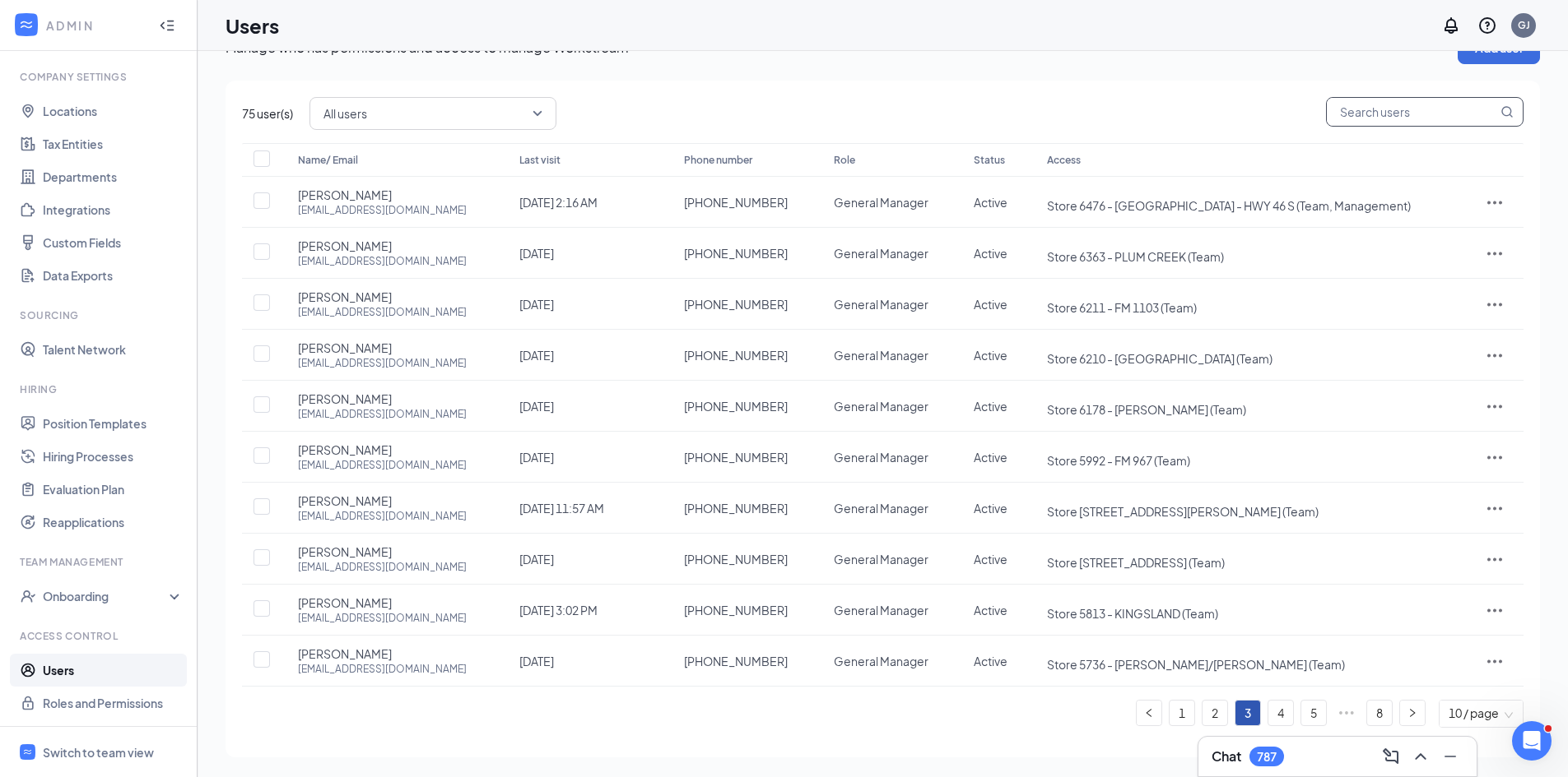
click at [1348, 113] on input "text" at bounding box center [1411, 112] width 170 height 28
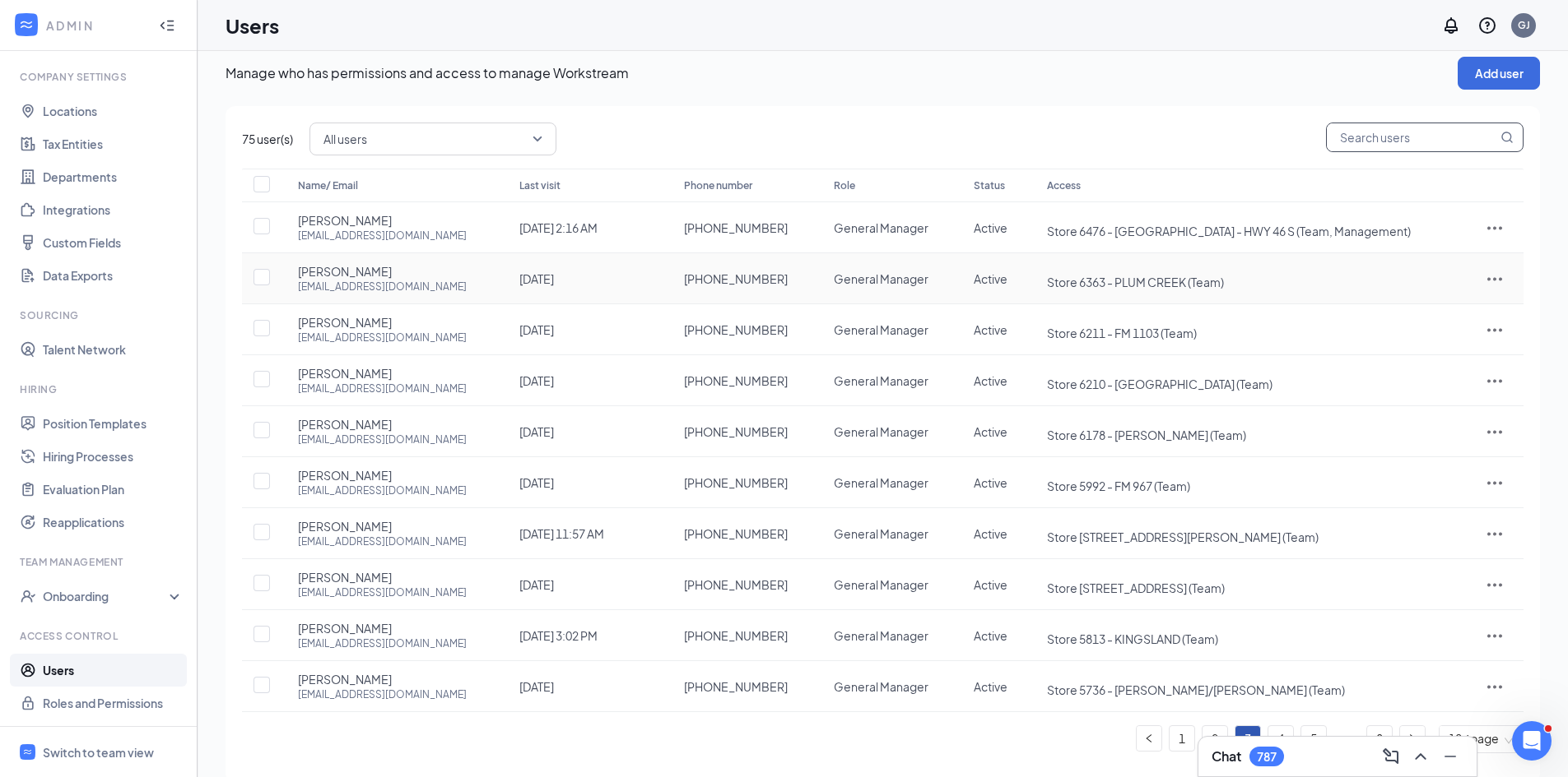
scroll to position [0, 0]
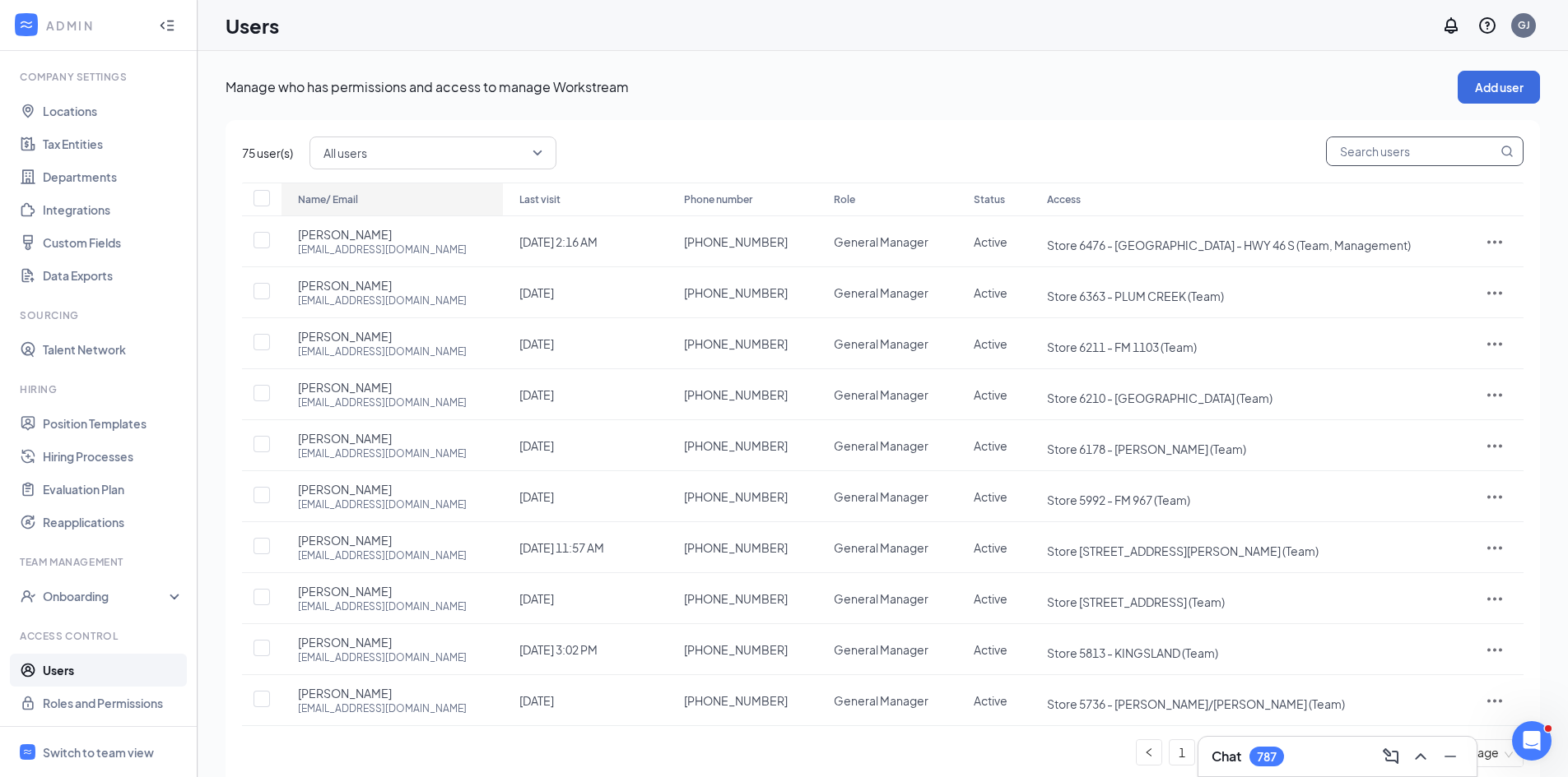
click at [312, 202] on div "Name/ Email" at bounding box center [392, 200] width 188 height 20
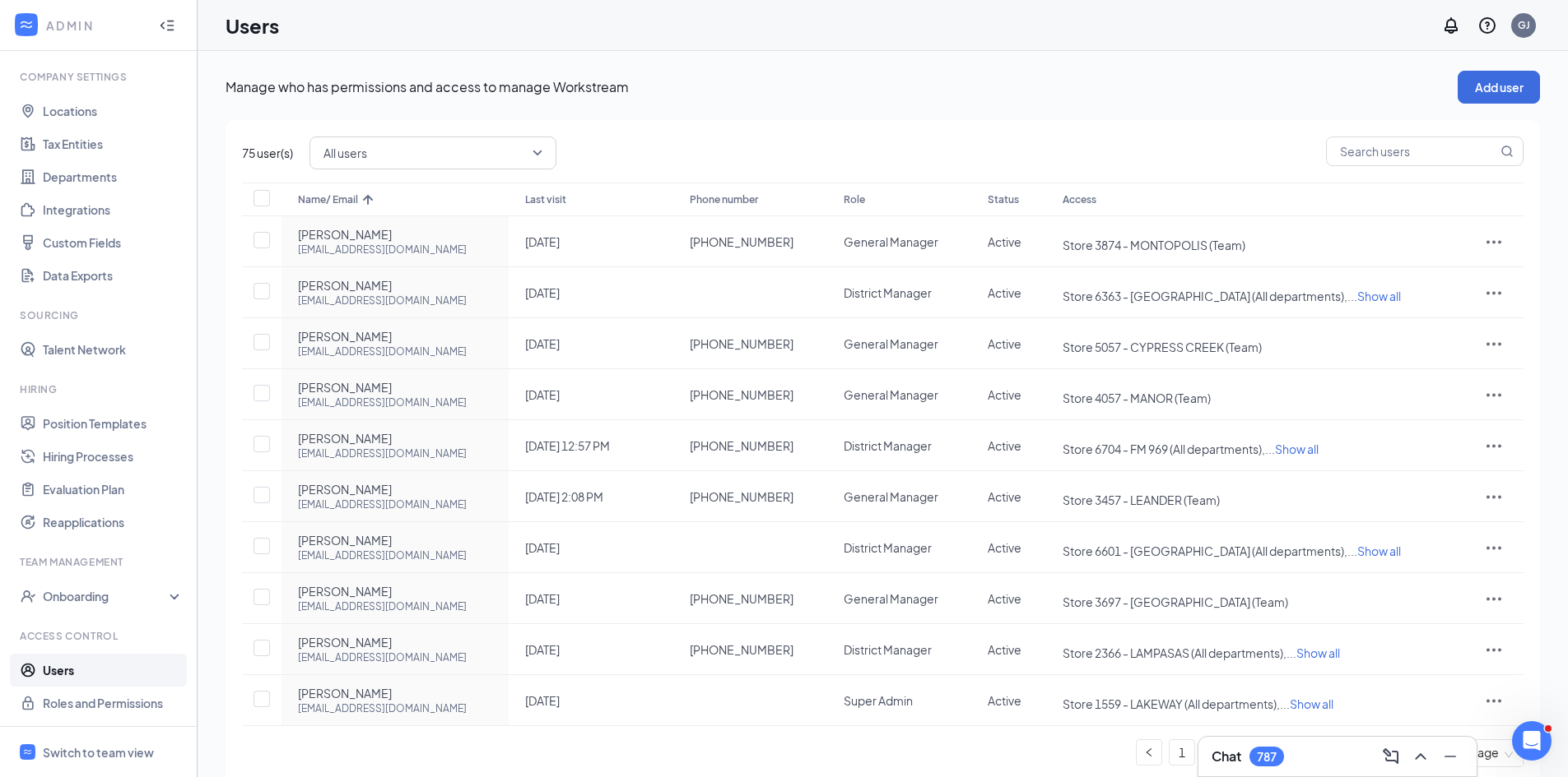
drag, startPoint x: 1187, startPoint y: 754, endPoint x: 1125, endPoint y: 767, distance: 63.3
click at [1186, 754] on link "1" at bounding box center [1182, 753] width 25 height 25
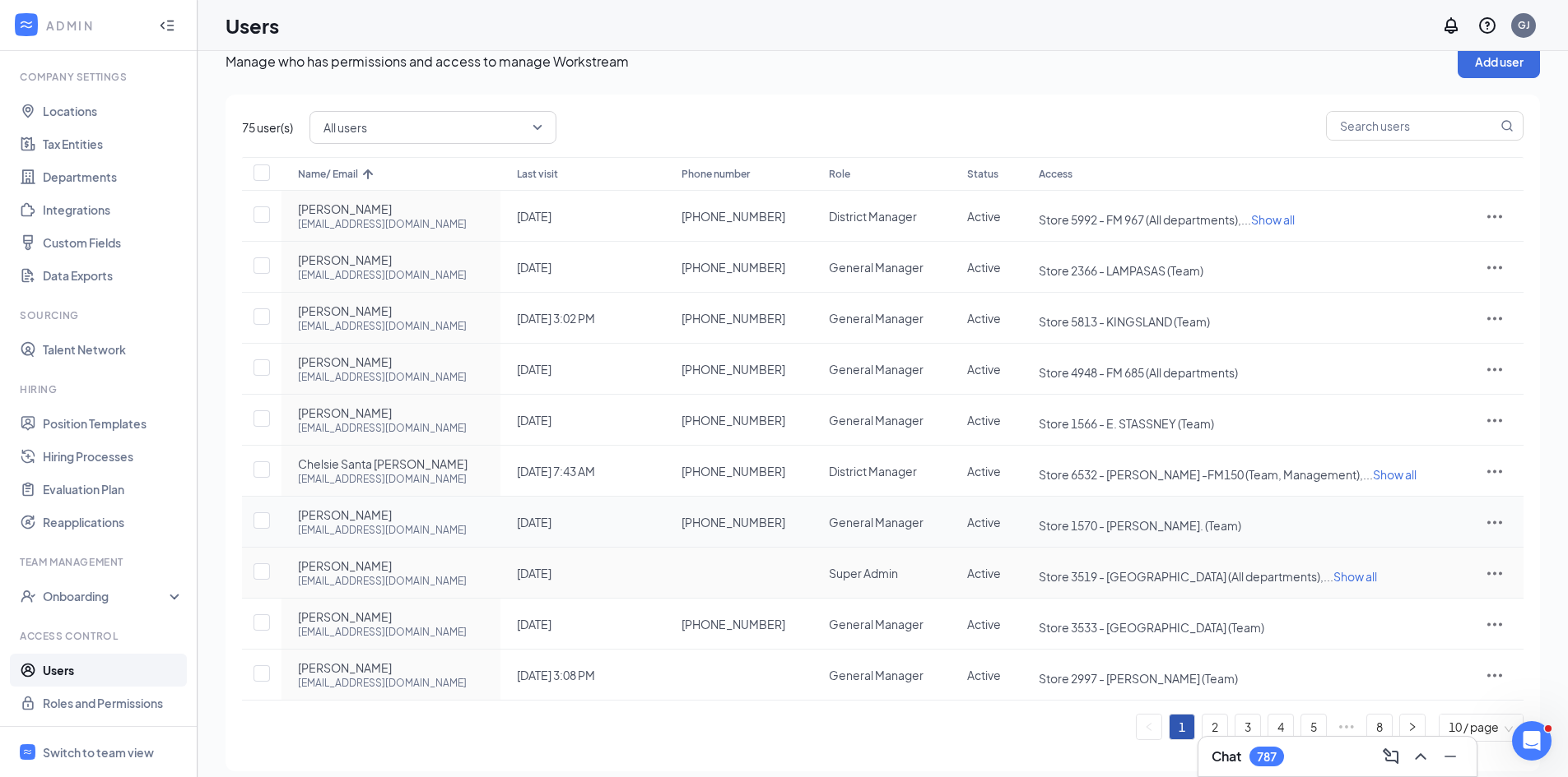
scroll to position [40, 0]
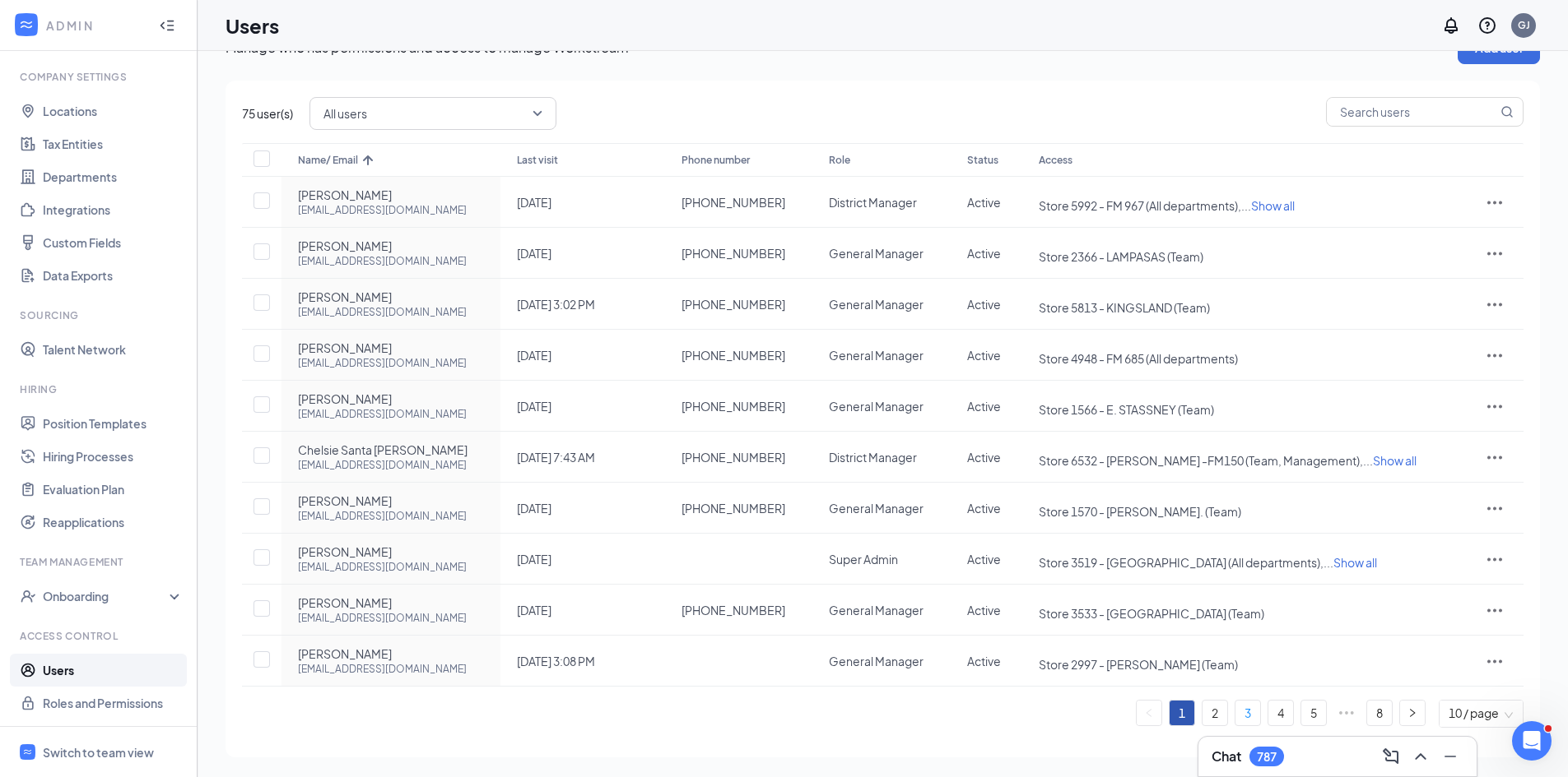
click at [1241, 720] on link "3" at bounding box center [1248, 713] width 25 height 25
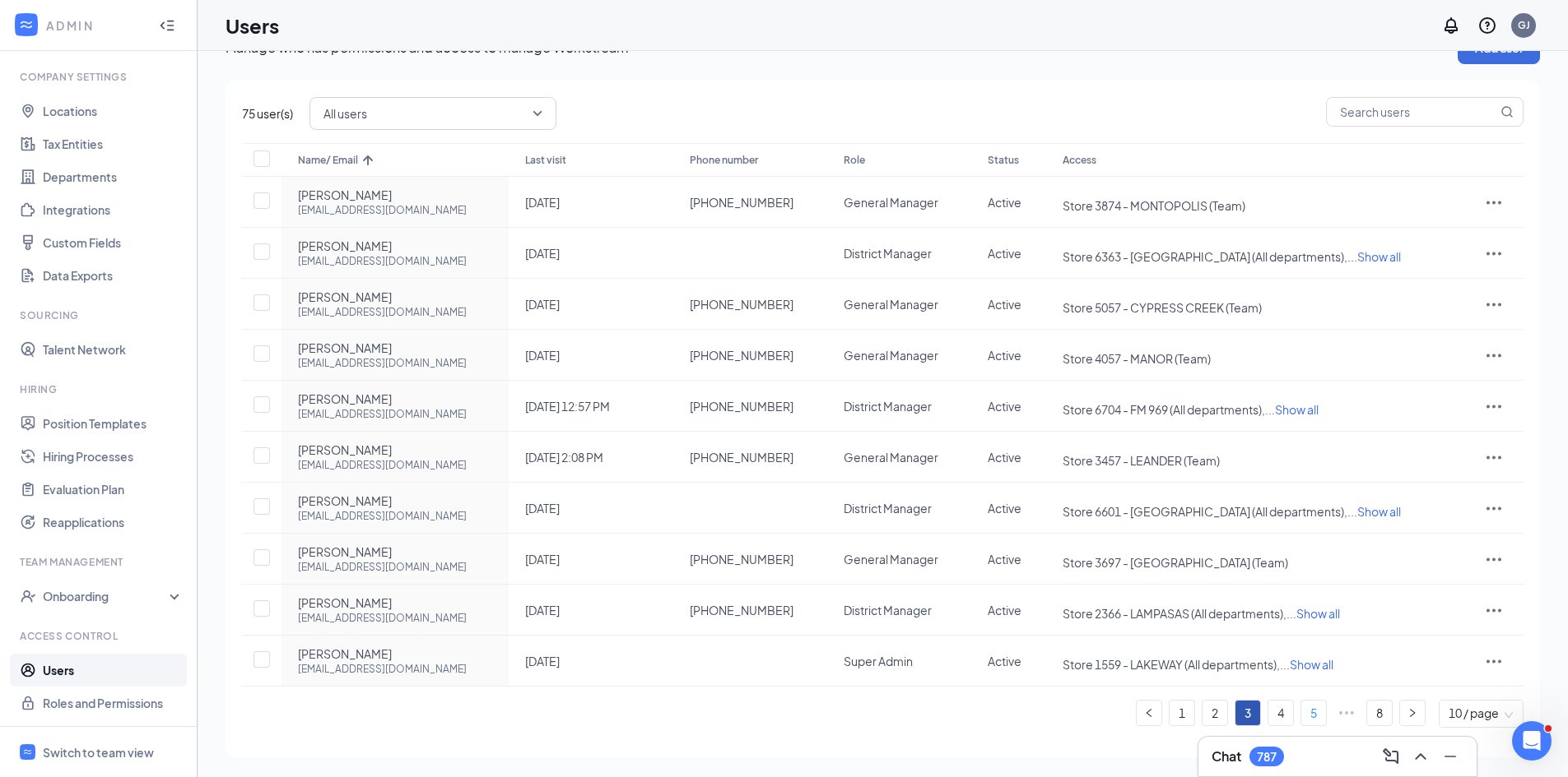
click at [1307, 712] on link "5" at bounding box center [1313, 713] width 25 height 25
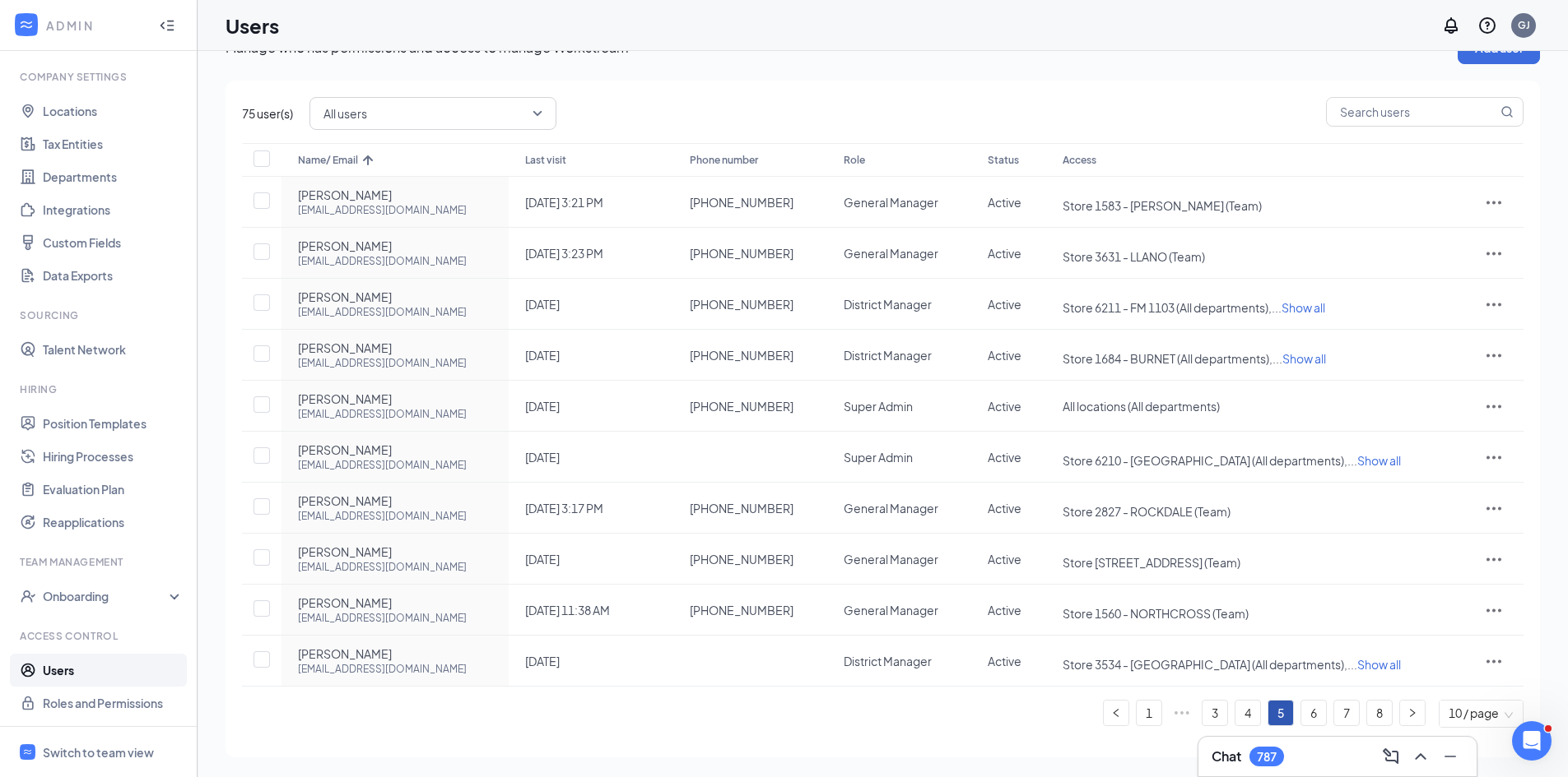
click at [1356, 711] on link "7" at bounding box center [1346, 713] width 25 height 25
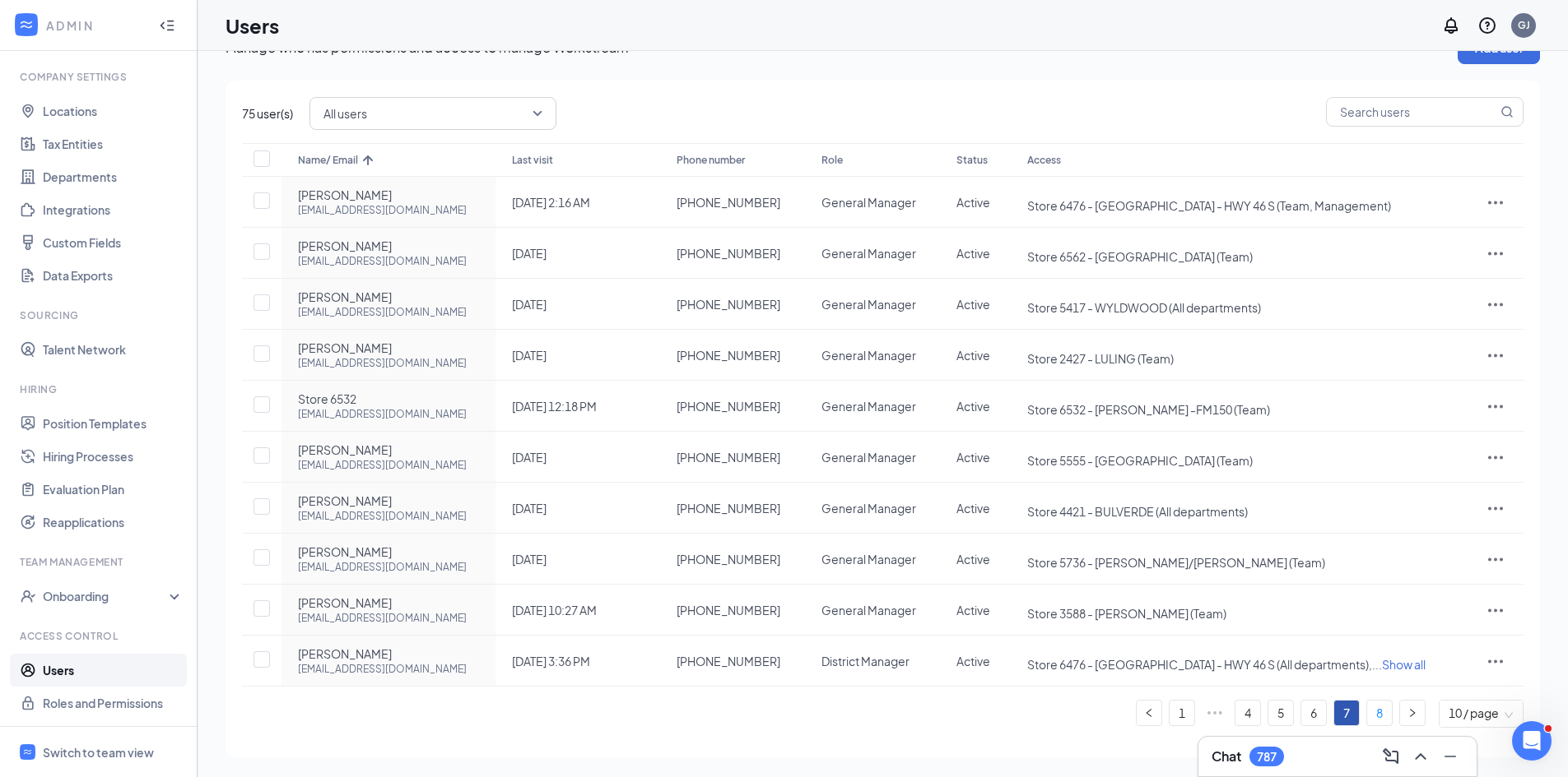
click at [1385, 711] on link "8" at bounding box center [1380, 713] width 25 height 25
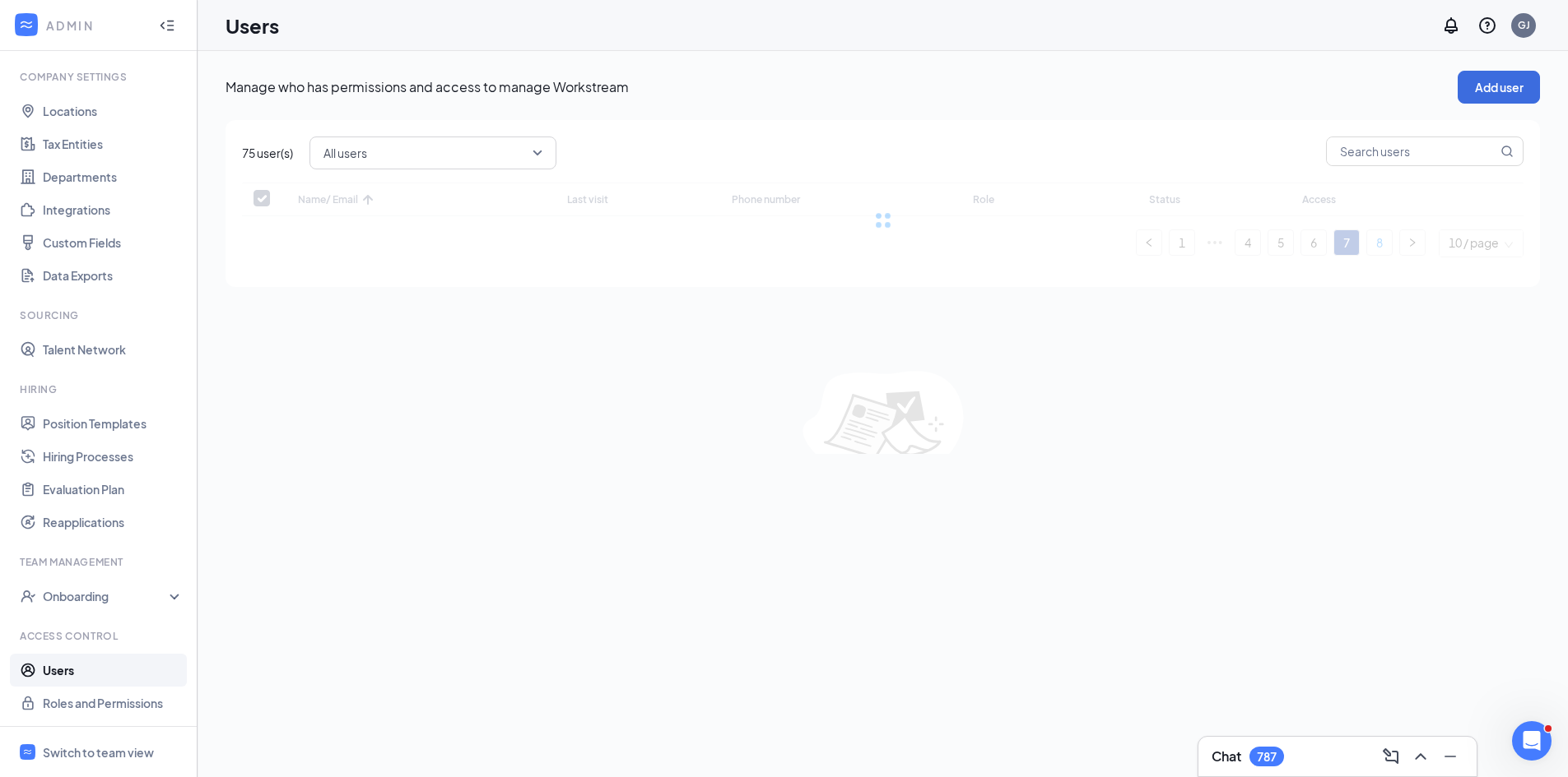
scroll to position [0, 0]
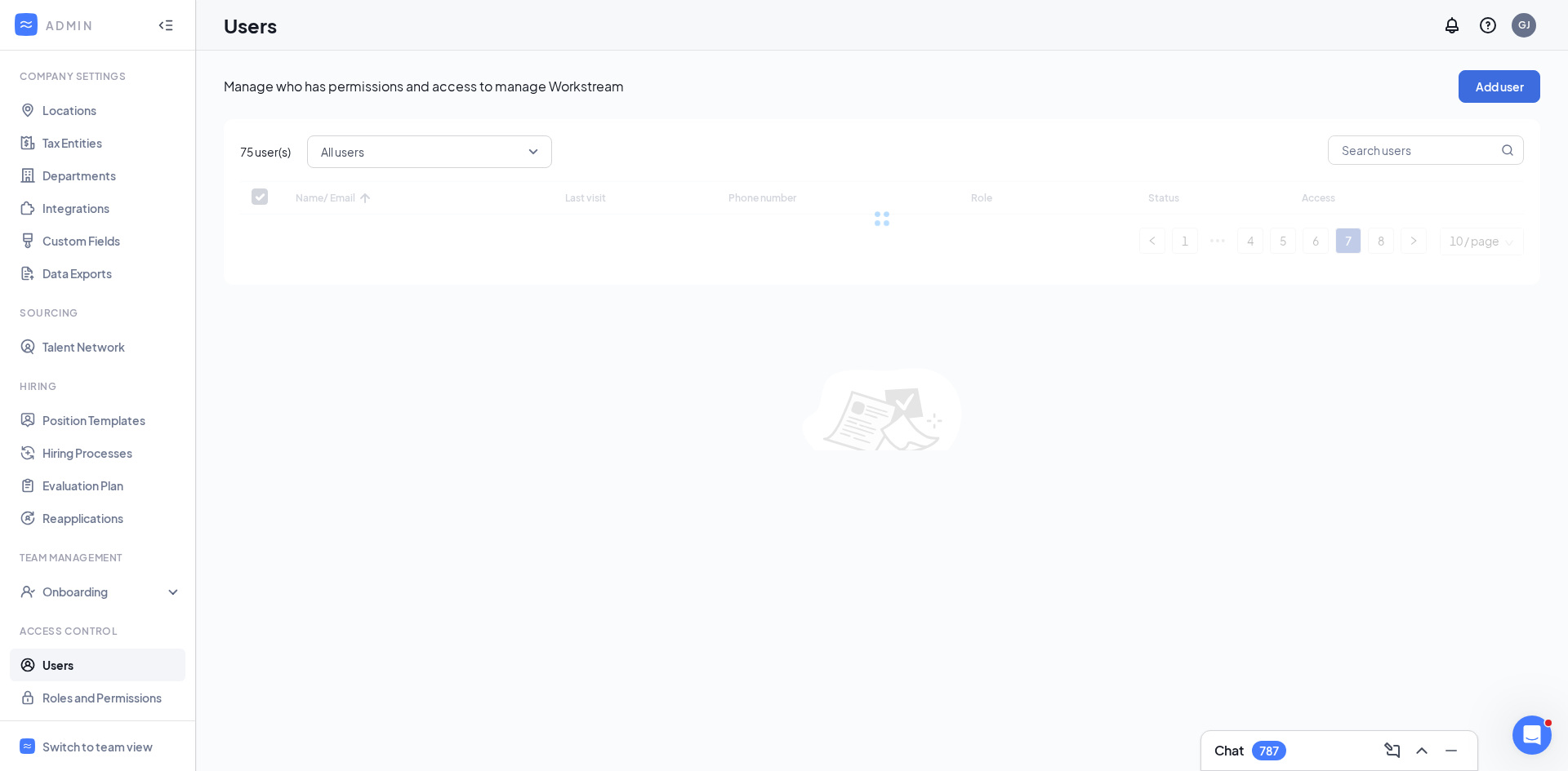
checkbox input "false"
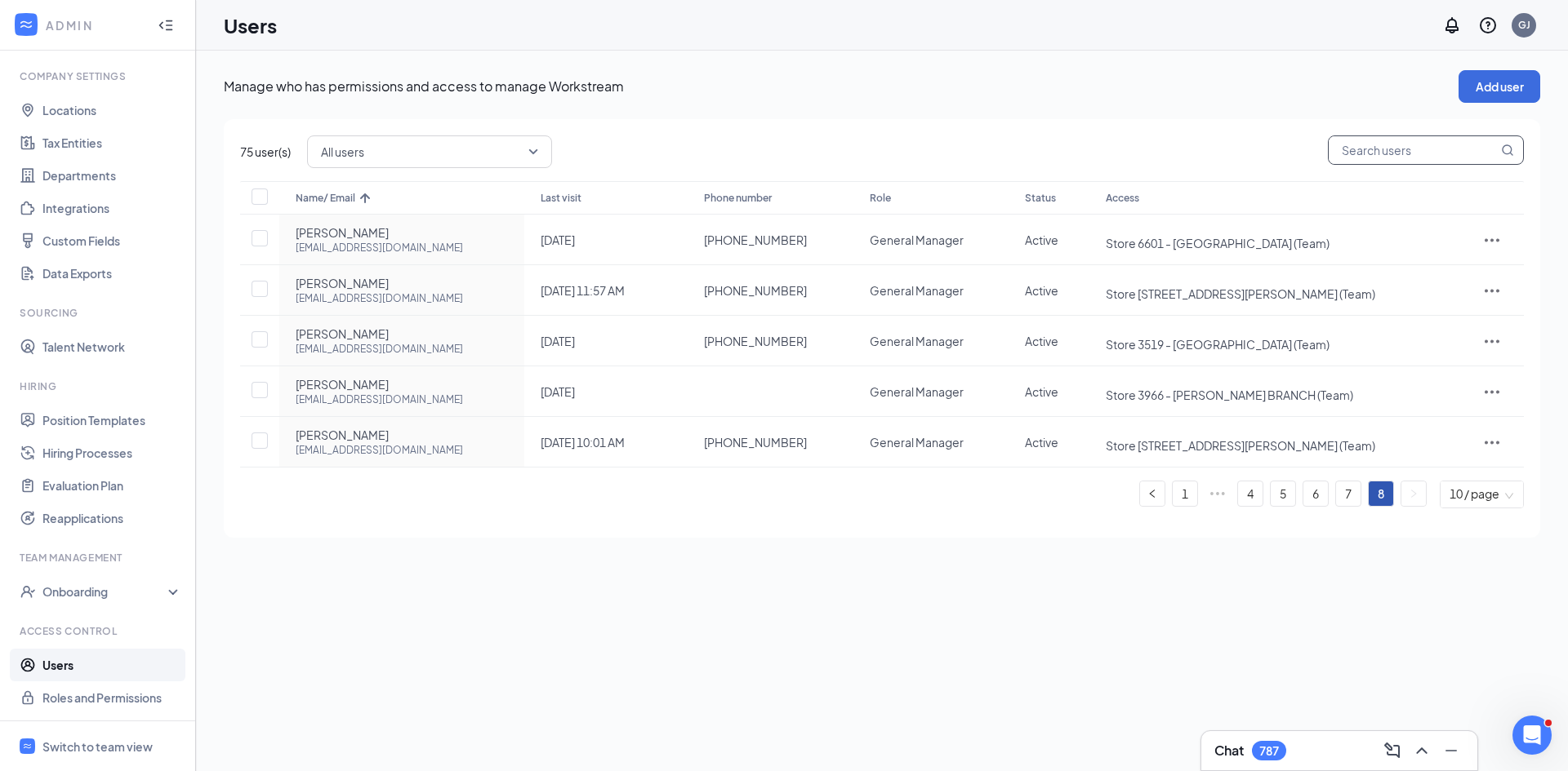
click at [1342, 160] on input "text" at bounding box center [1412, 151] width 169 height 28
type input "asi"
checkbox input "true"
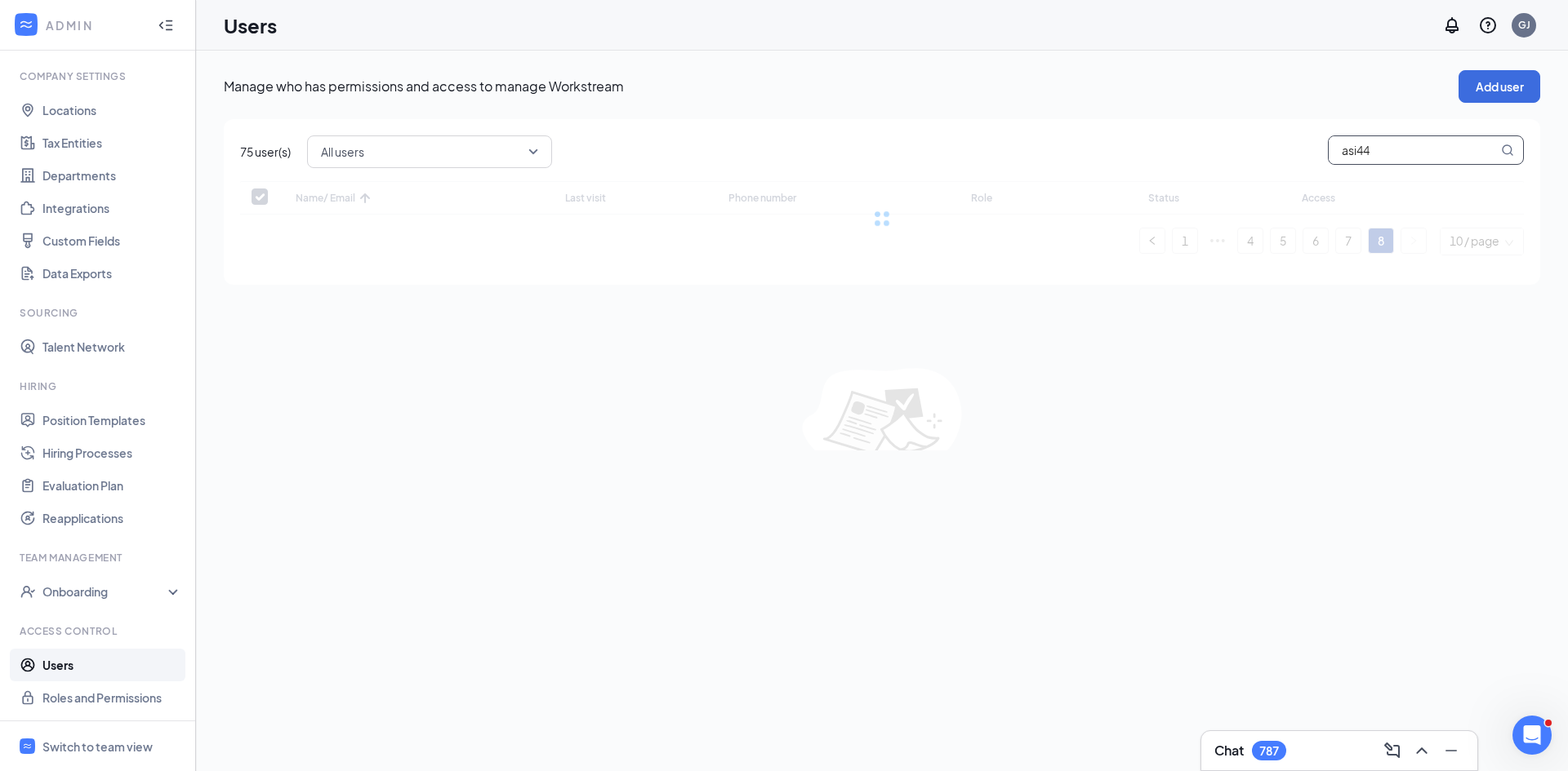
type input "asi442"
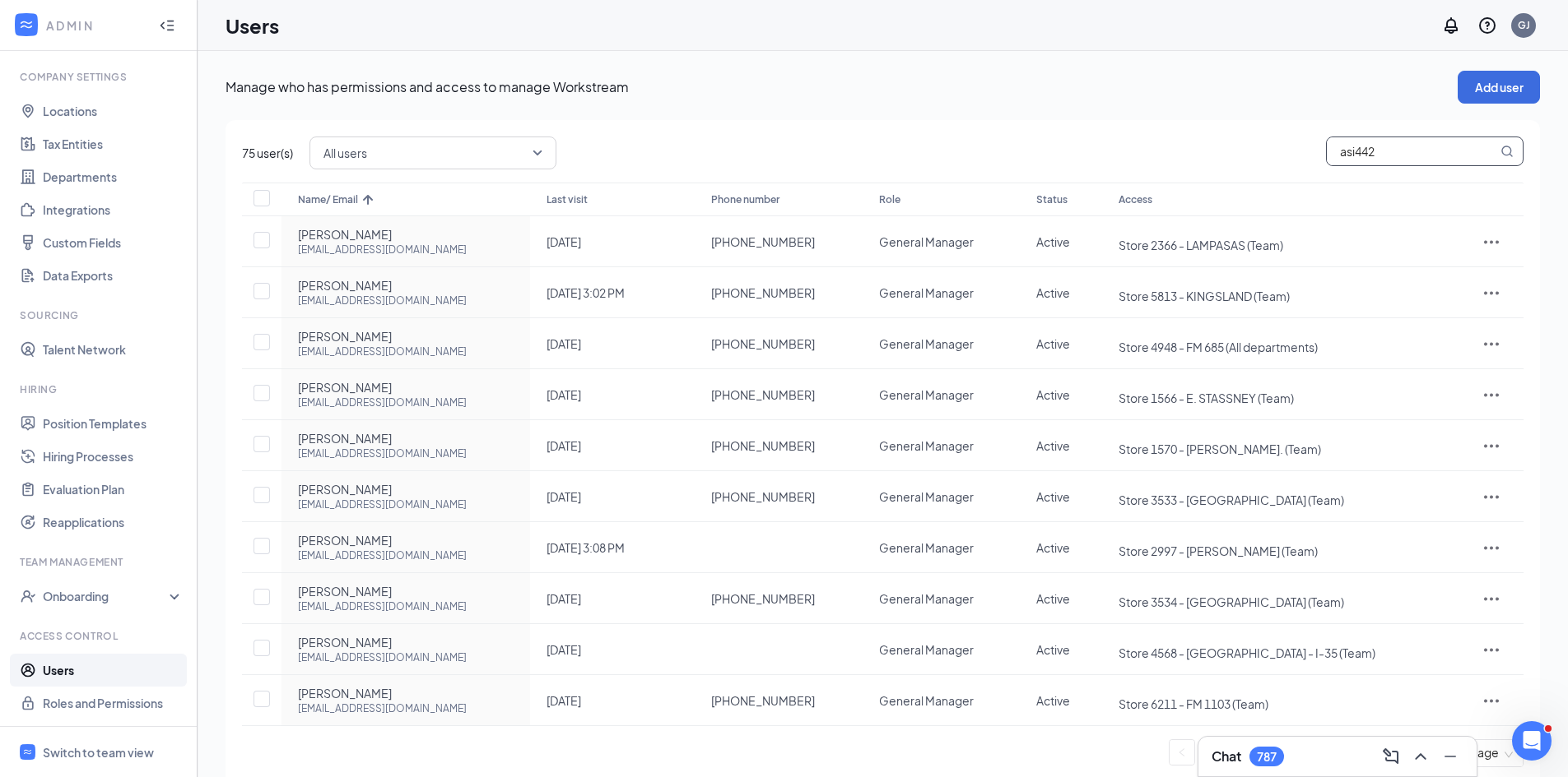
checkbox input "true"
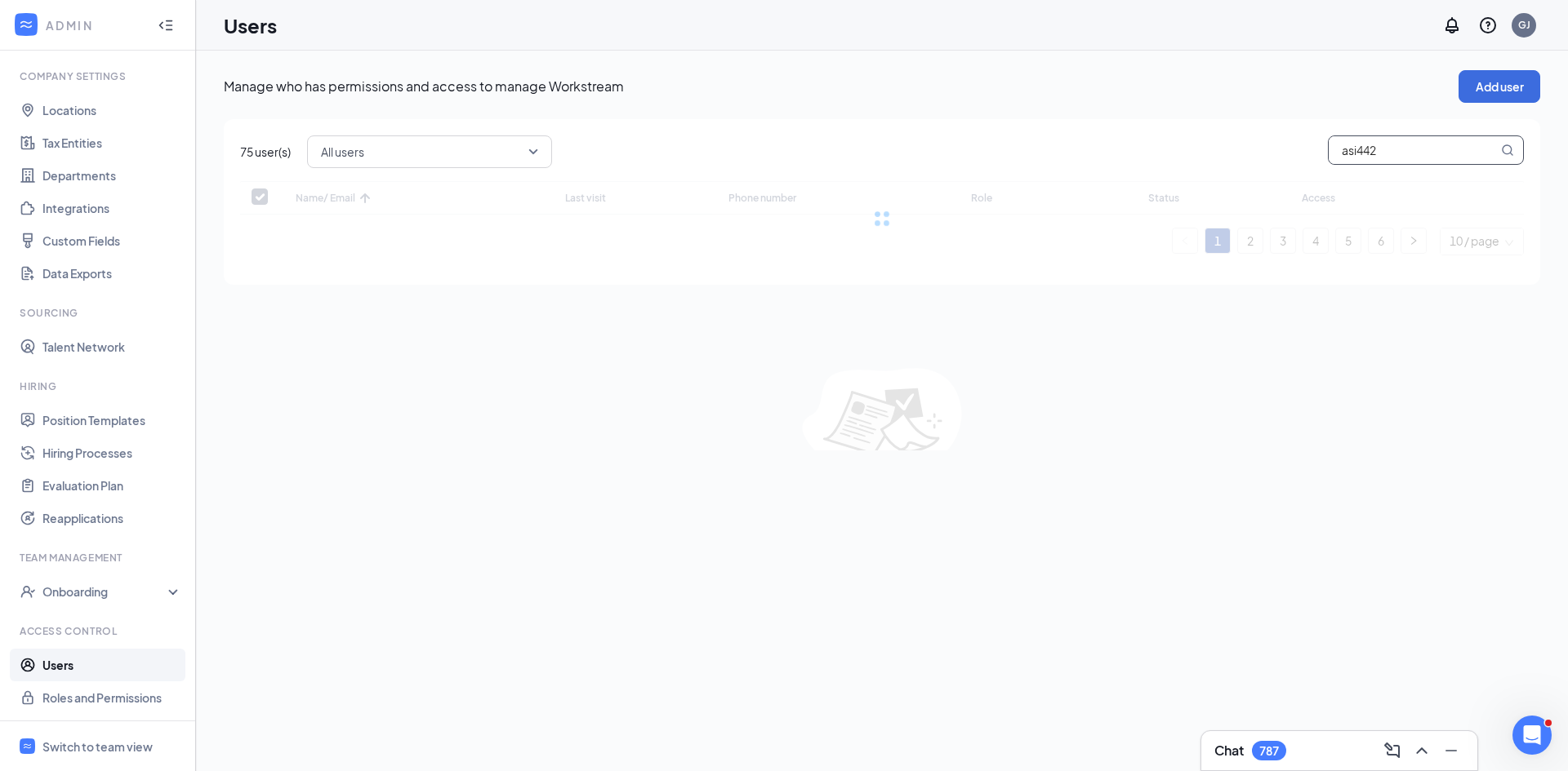
type input "asi44"
checkbox input "false"
type input "asi42"
checkbox input "false"
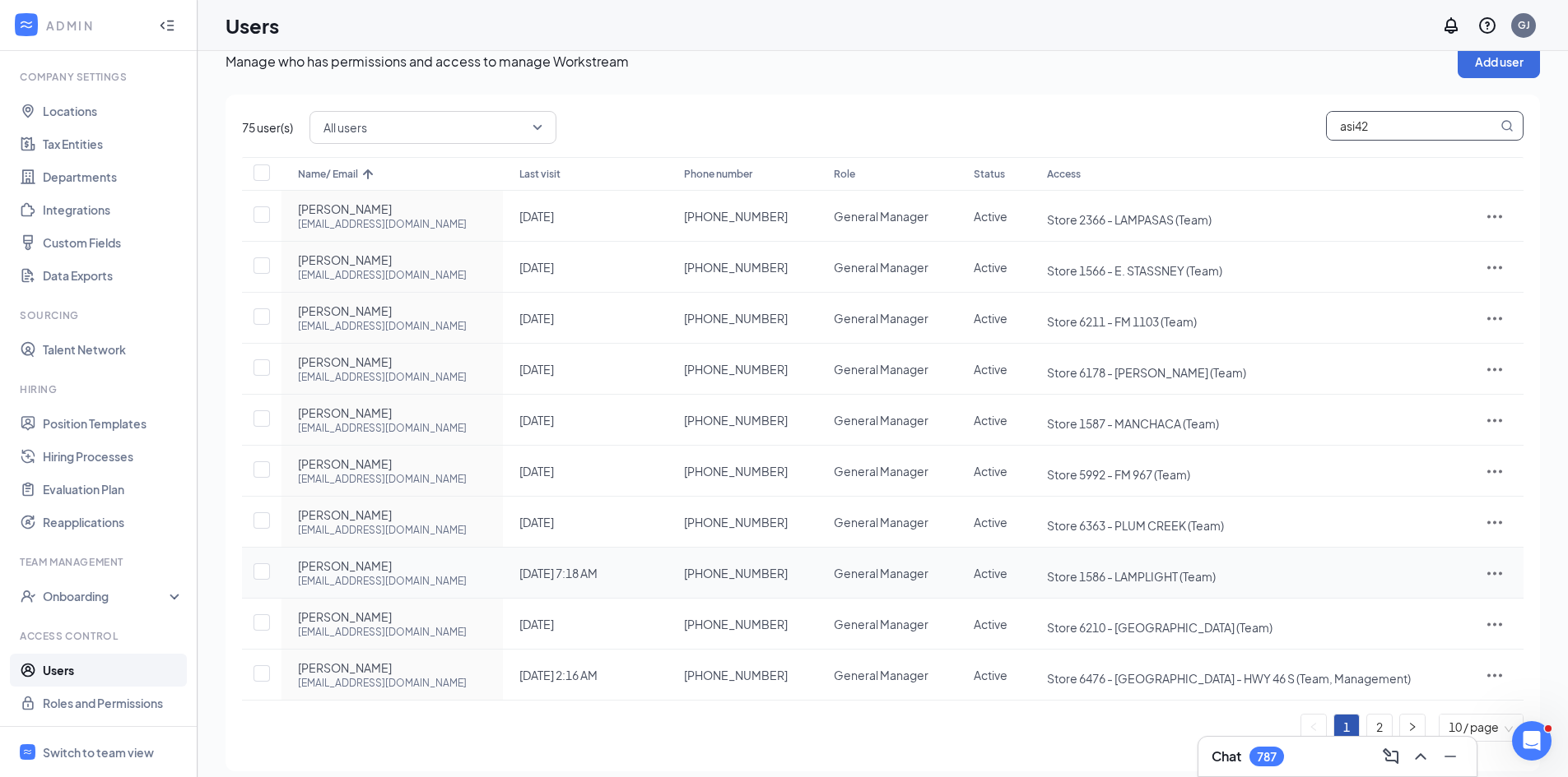
scroll to position [40, 0]
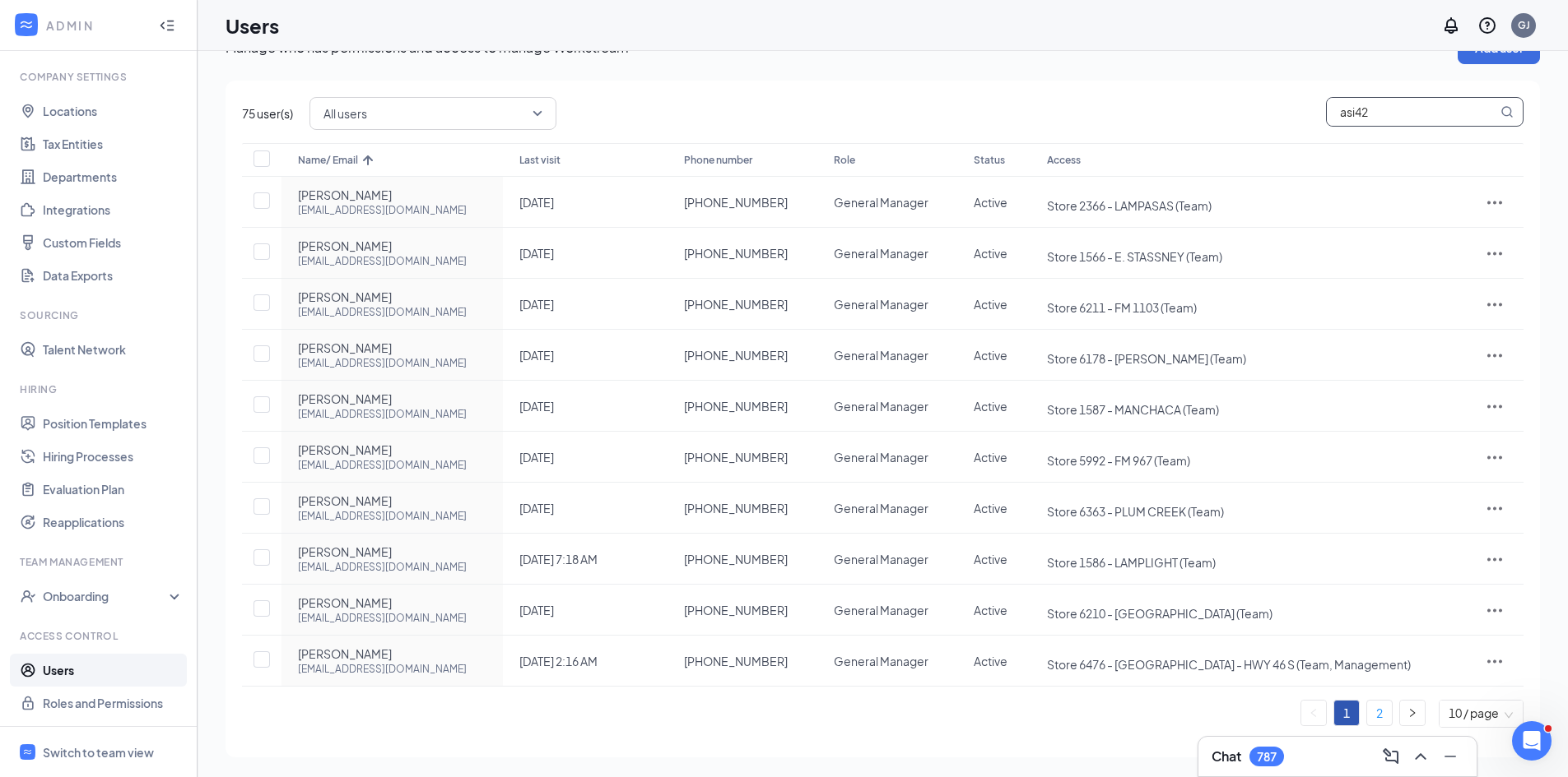
type input "asi42"
click at [1385, 713] on link "2" at bounding box center [1380, 713] width 25 height 25
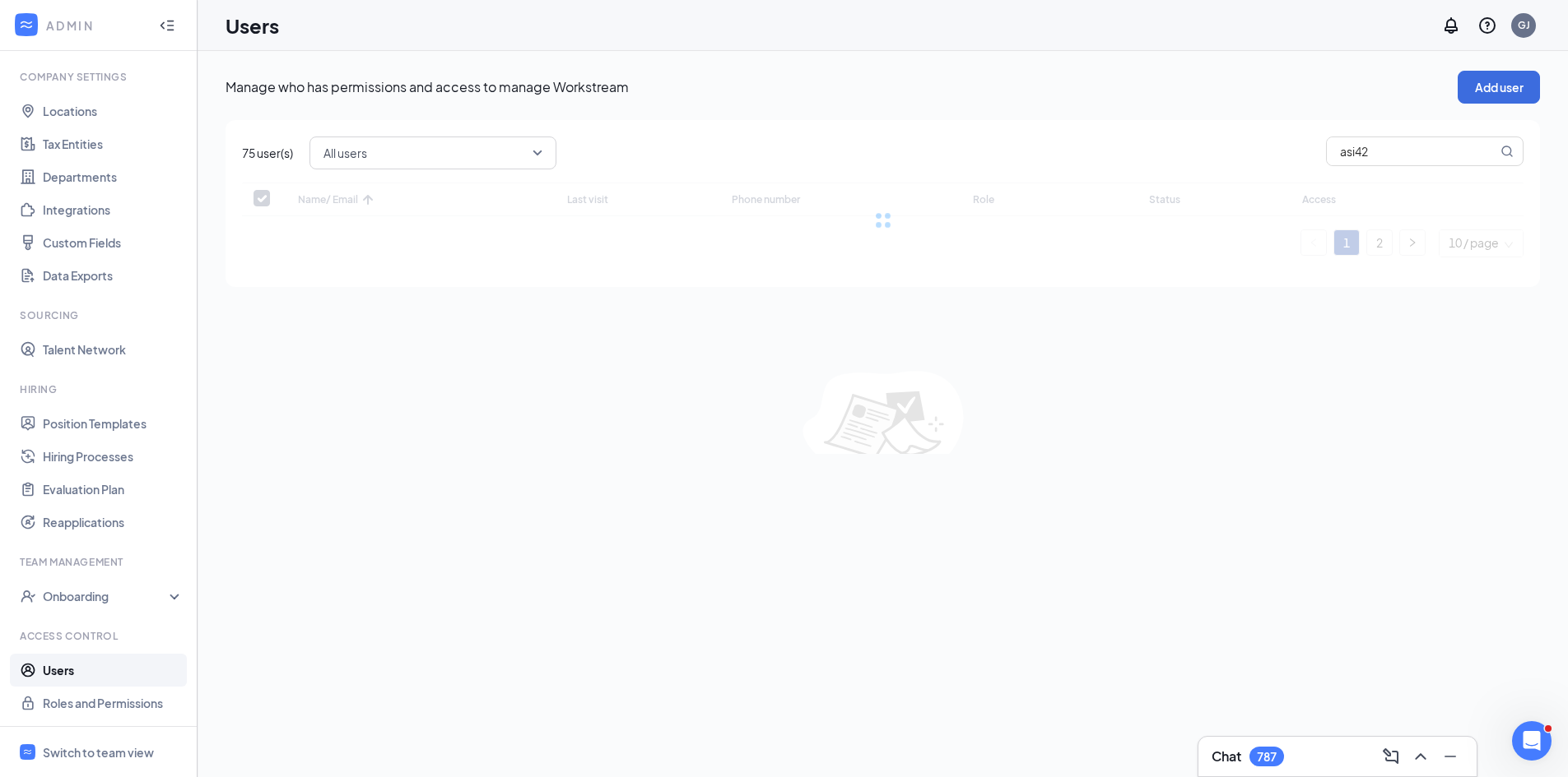
scroll to position [0, 0]
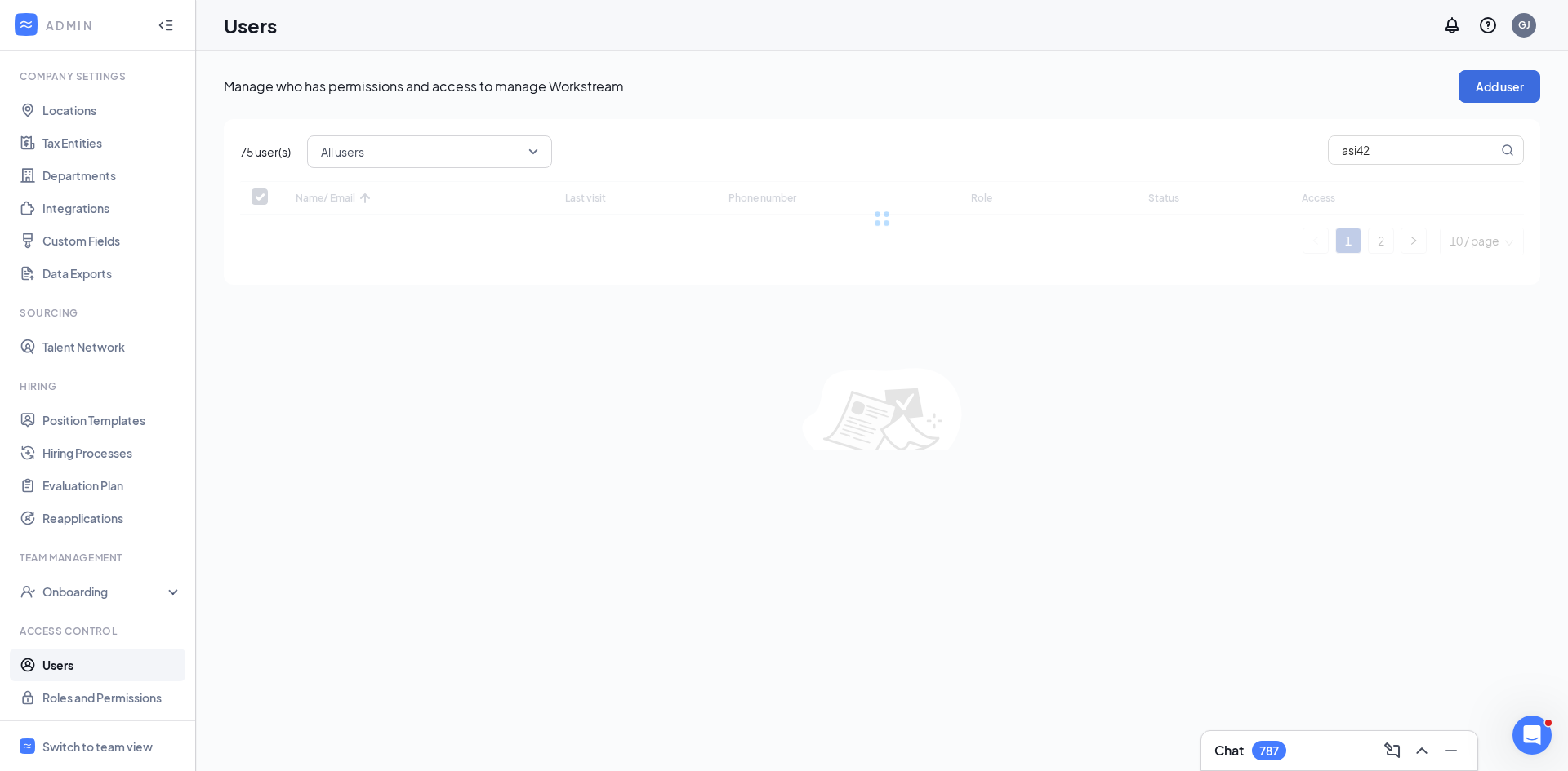
checkbox input "false"
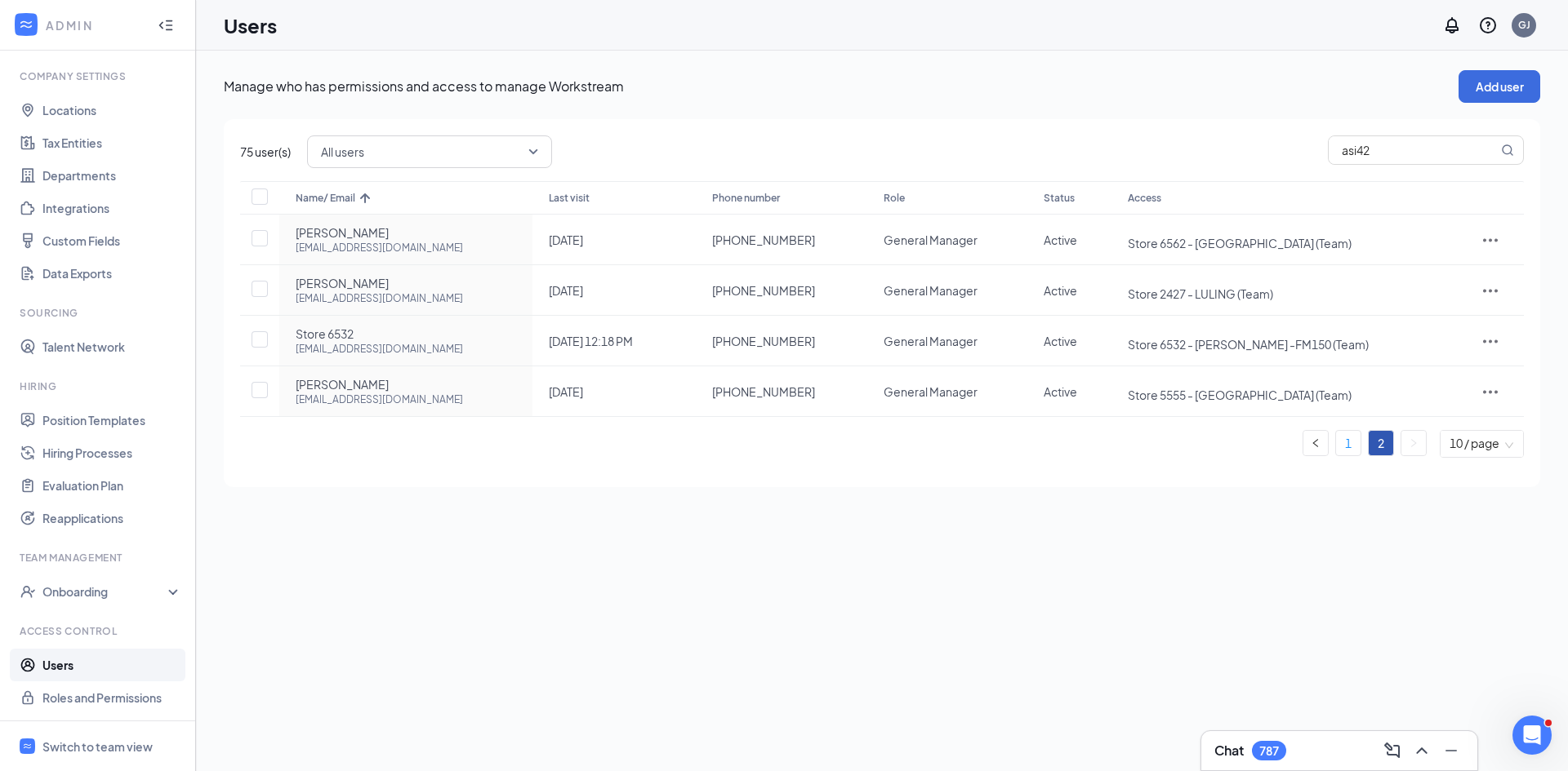
click at [1355, 439] on link "1" at bounding box center [1348, 444] width 25 height 25
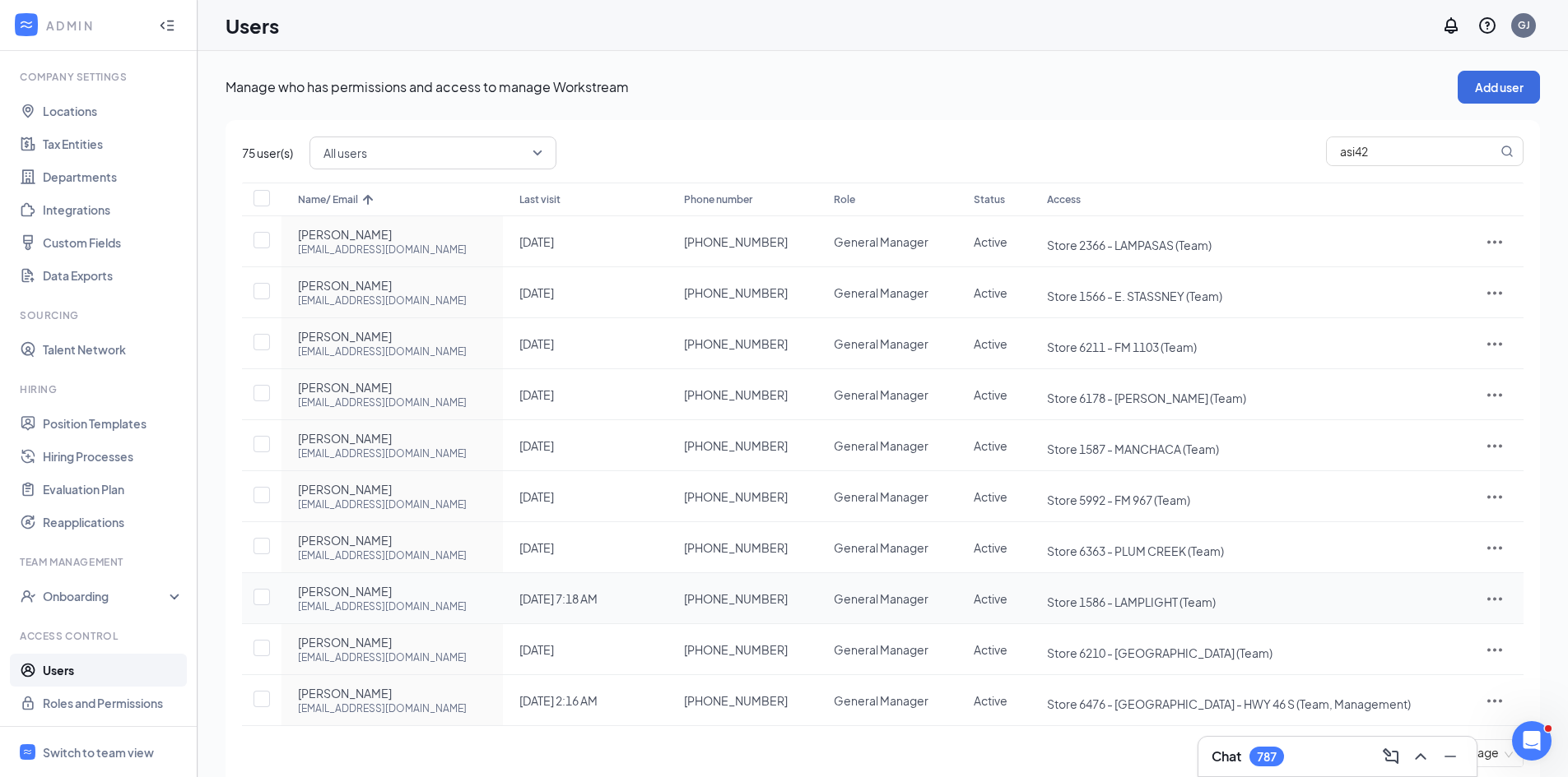
click at [1506, 597] on div at bounding box center [1495, 599] width 25 height 20
click at [1400, 627] on span "Edit user" at bounding box center [1415, 634] width 47 height 15
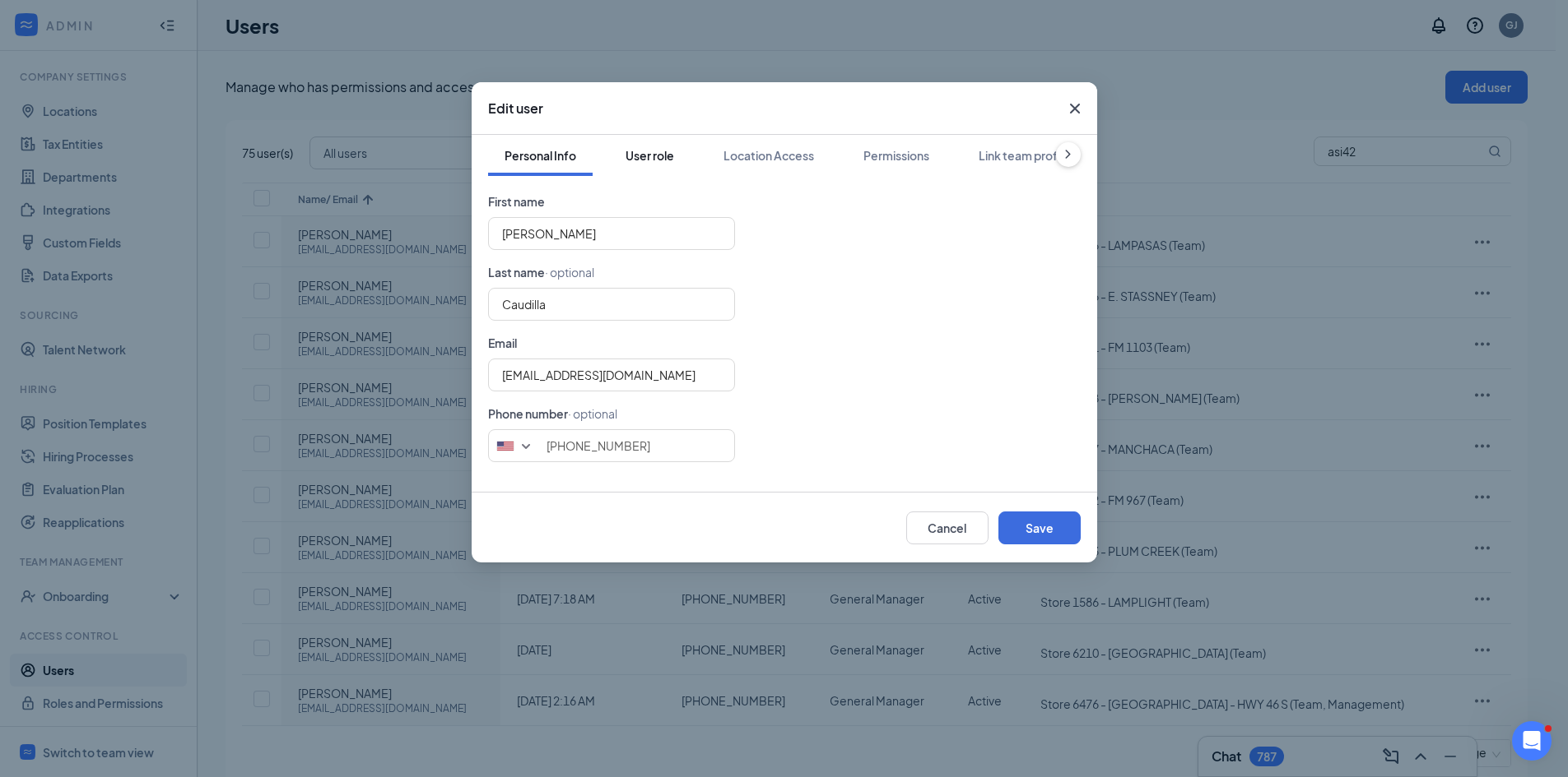
click at [658, 156] on div "User role" at bounding box center [650, 156] width 49 height 17
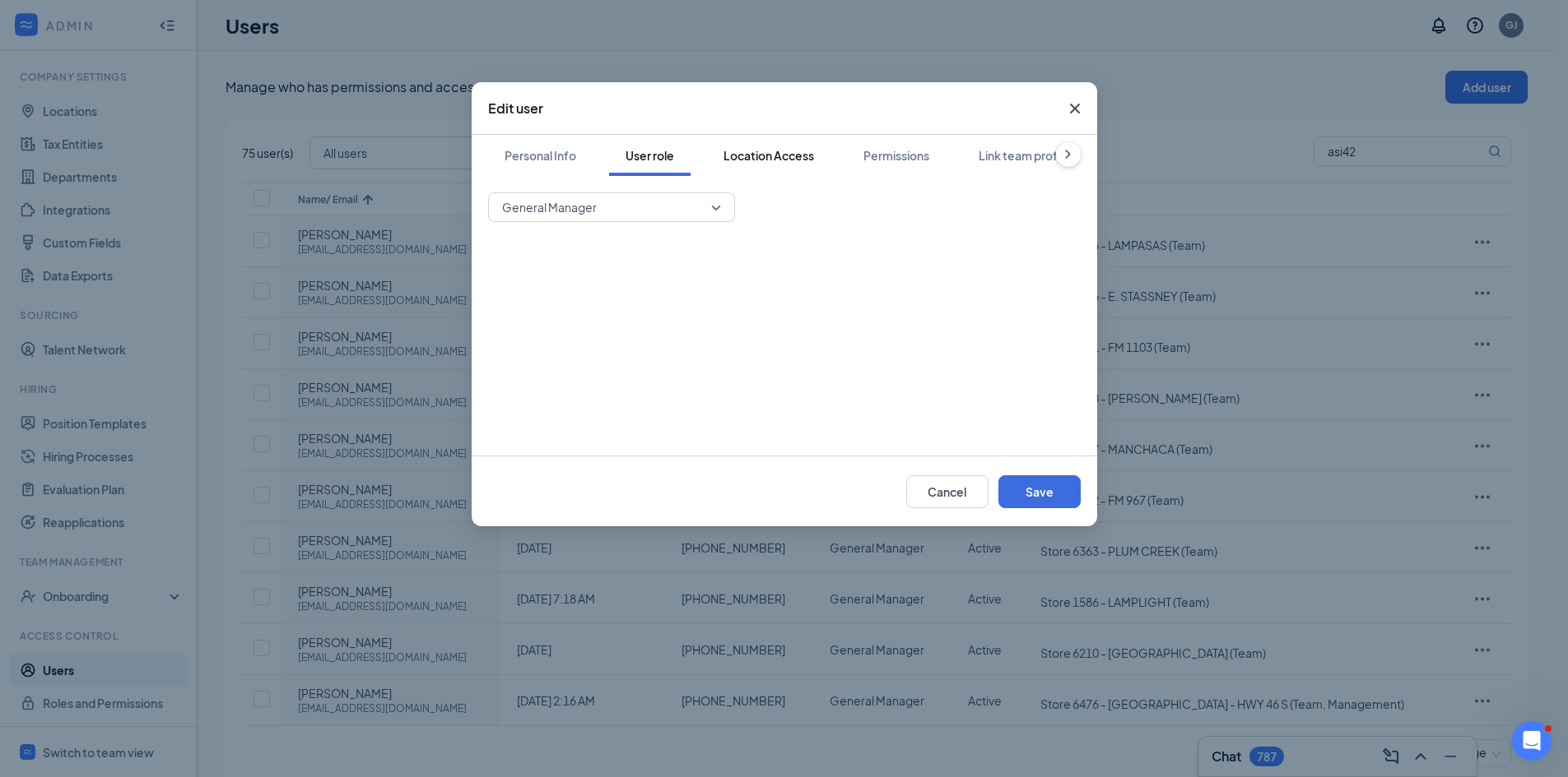
click at [757, 159] on div "Location Access" at bounding box center [768, 156] width 90 height 17
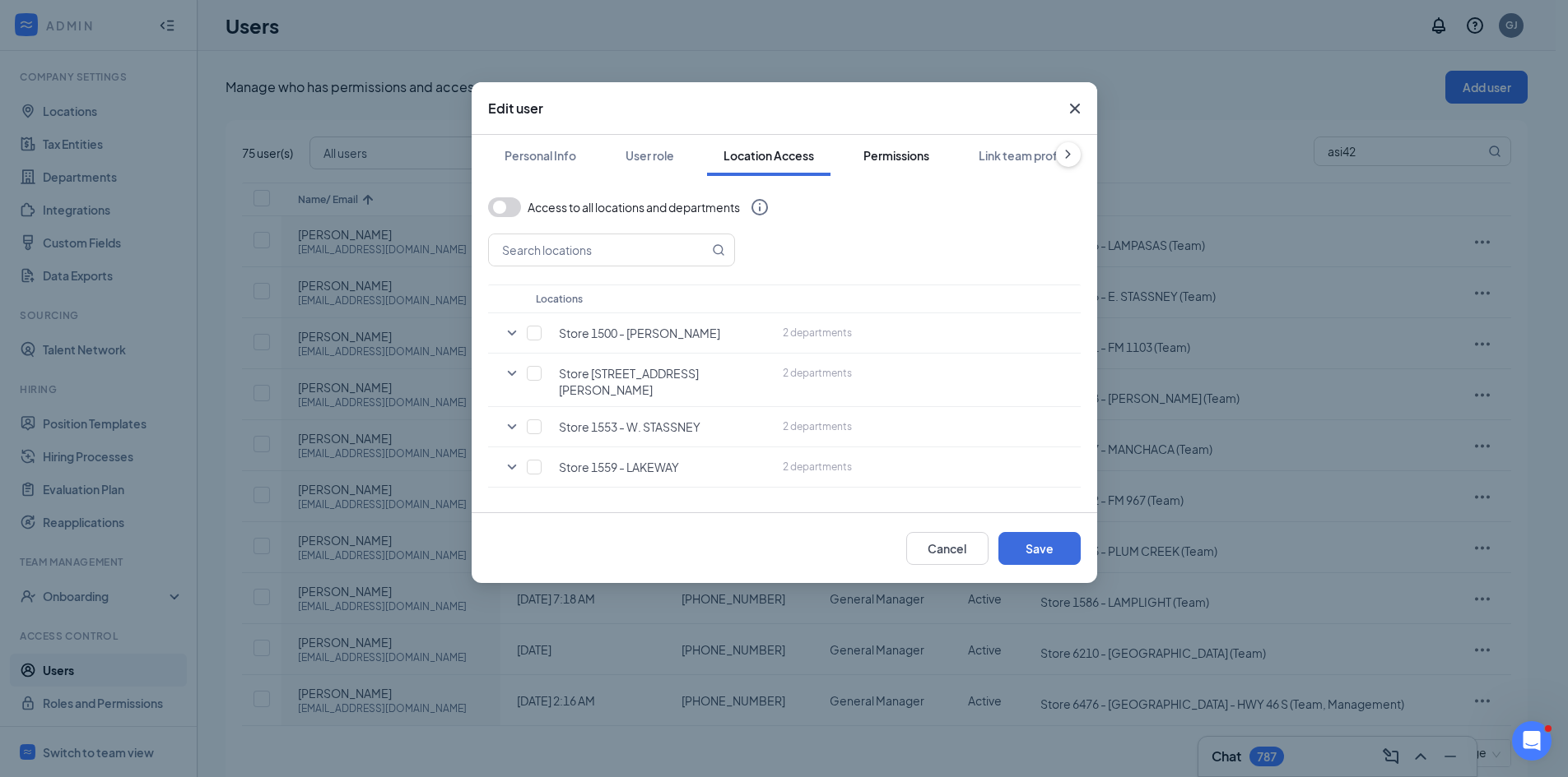
click at [887, 157] on div "Permissions" at bounding box center [896, 156] width 66 height 17
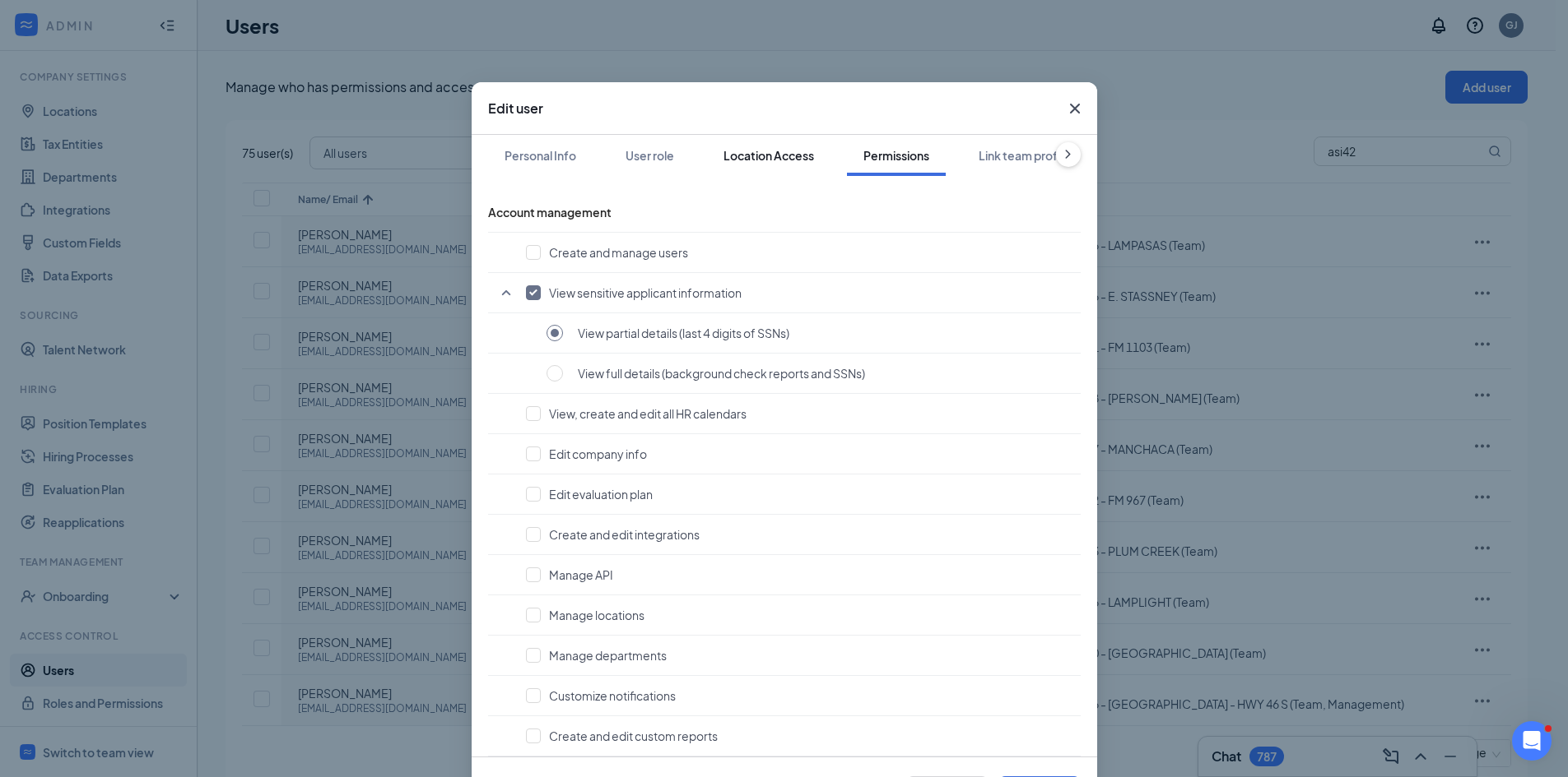
click at [746, 158] on div "Location Access" at bounding box center [768, 156] width 90 height 17
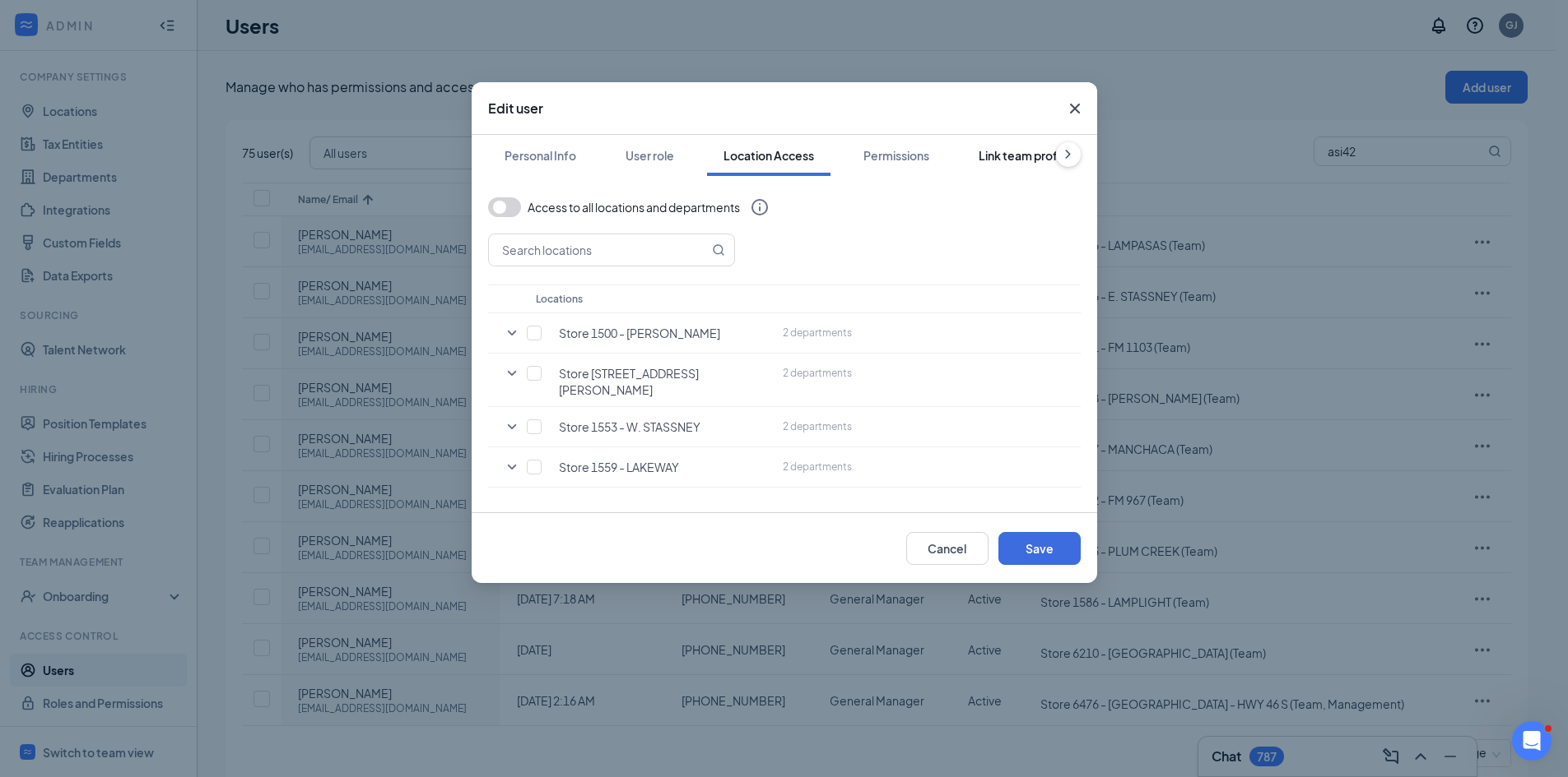
click at [1000, 150] on div "Link team profile" at bounding box center [1025, 156] width 91 height 17
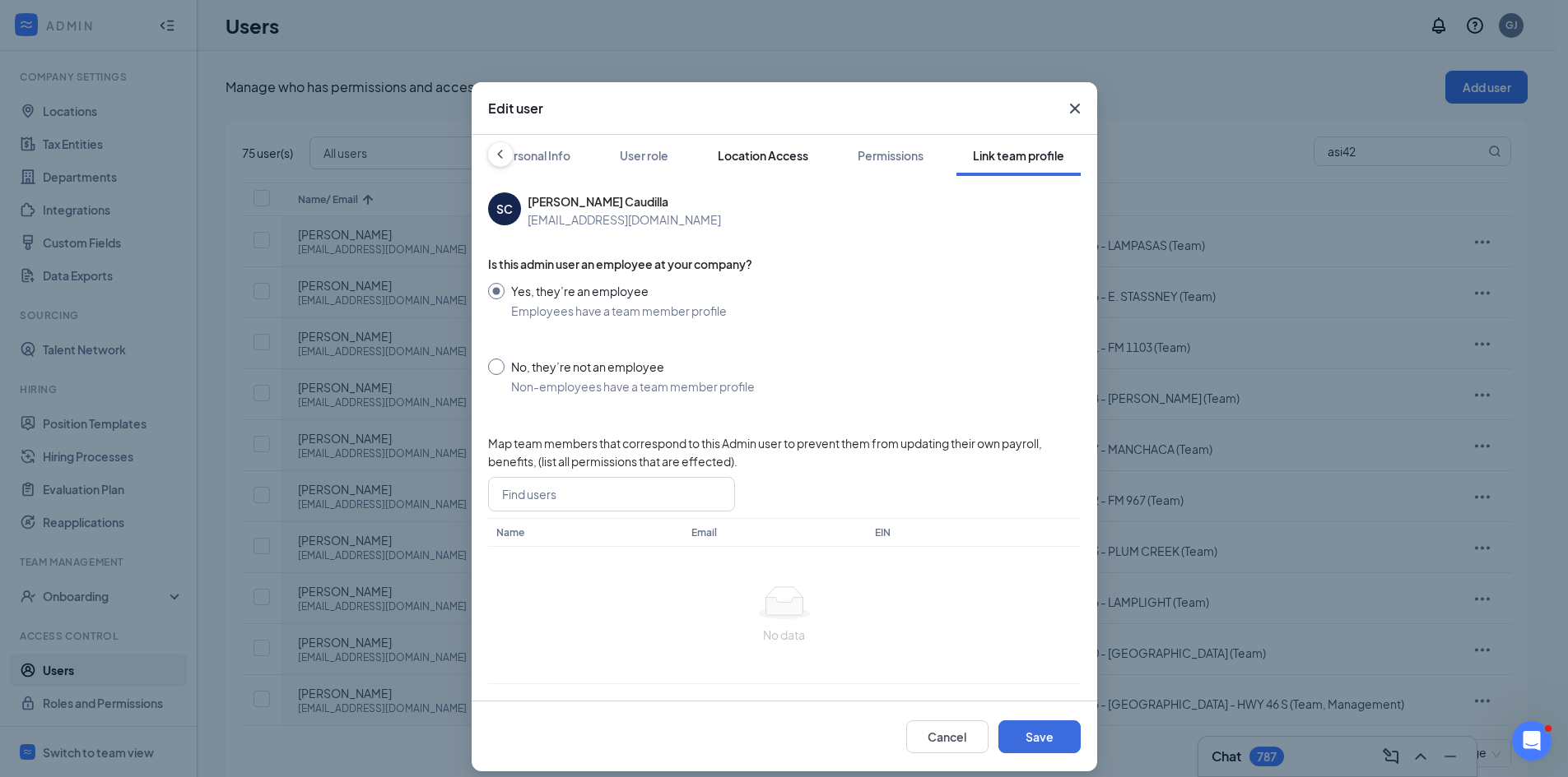
click at [777, 154] on div "Location Access" at bounding box center [762, 156] width 90 height 17
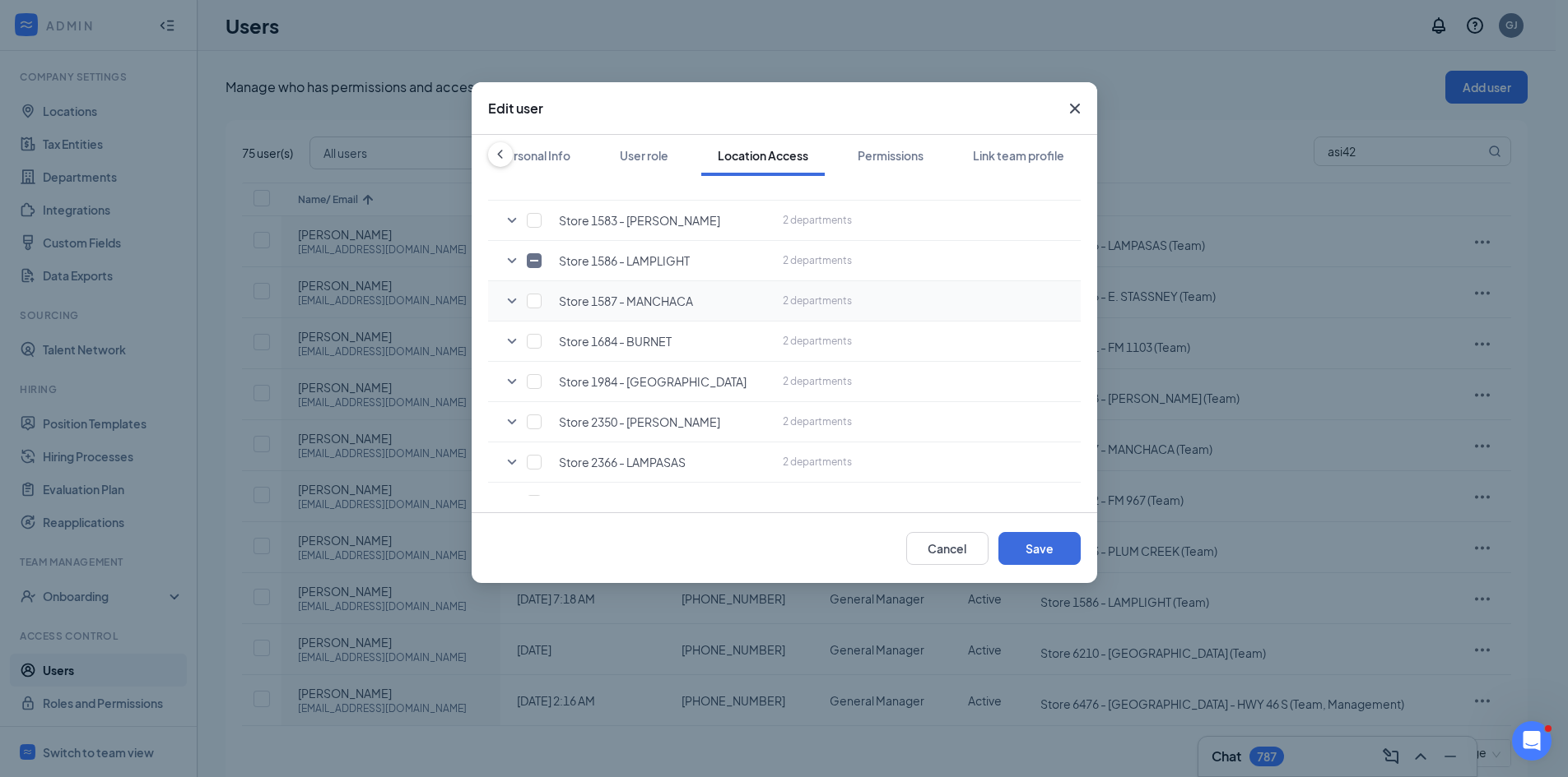
scroll to position [411, 0]
click at [918, 546] on button "Cancel" at bounding box center [947, 549] width 82 height 33
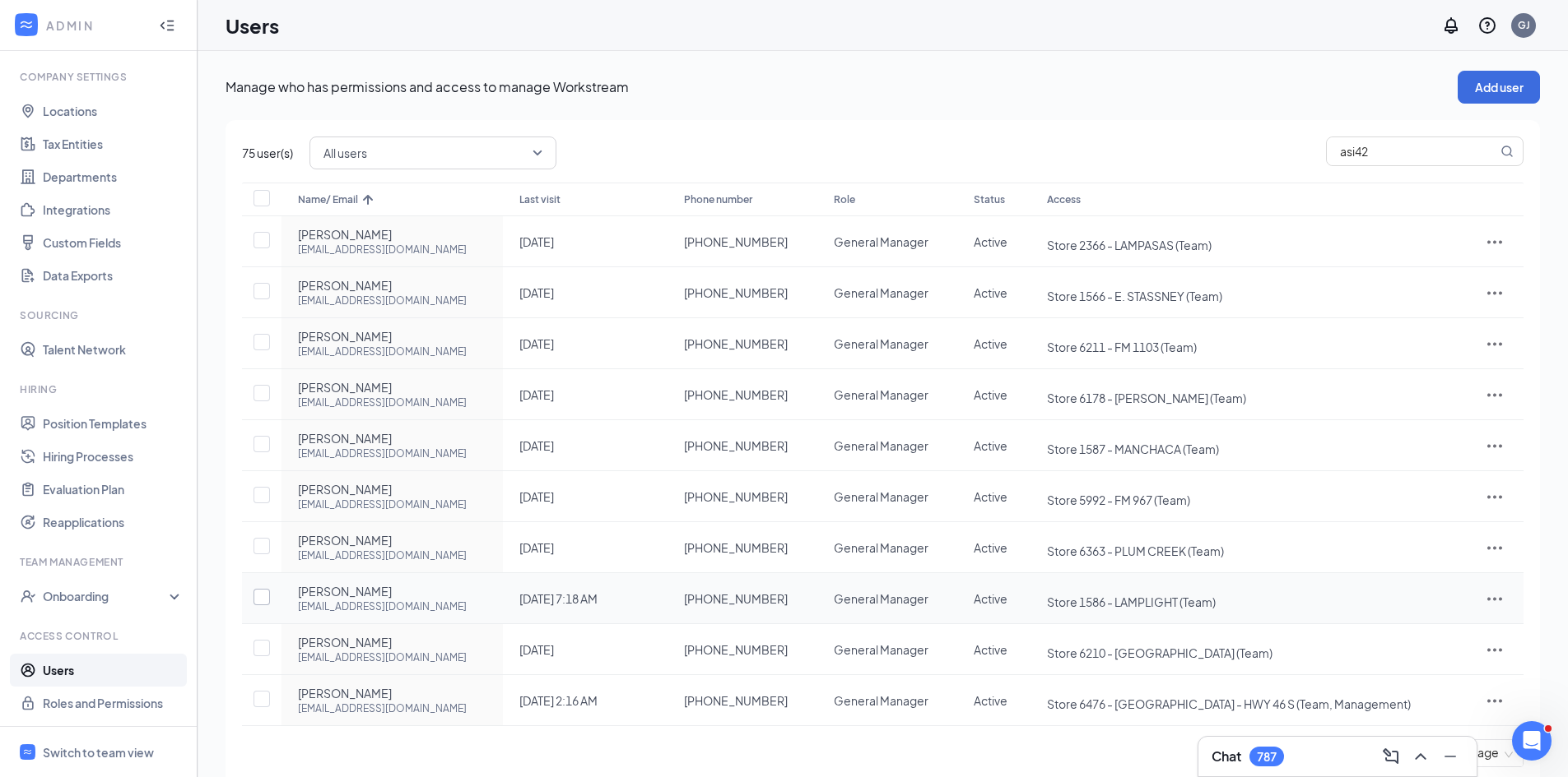
click at [266, 600] on input "checkbox" at bounding box center [262, 597] width 17 height 17
checkbox input "true"
click at [1488, 598] on icon "ActionsIcon" at bounding box center [1495, 599] width 20 height 20
click at [1399, 680] on li "Reset password" at bounding box center [1442, 672] width 129 height 38
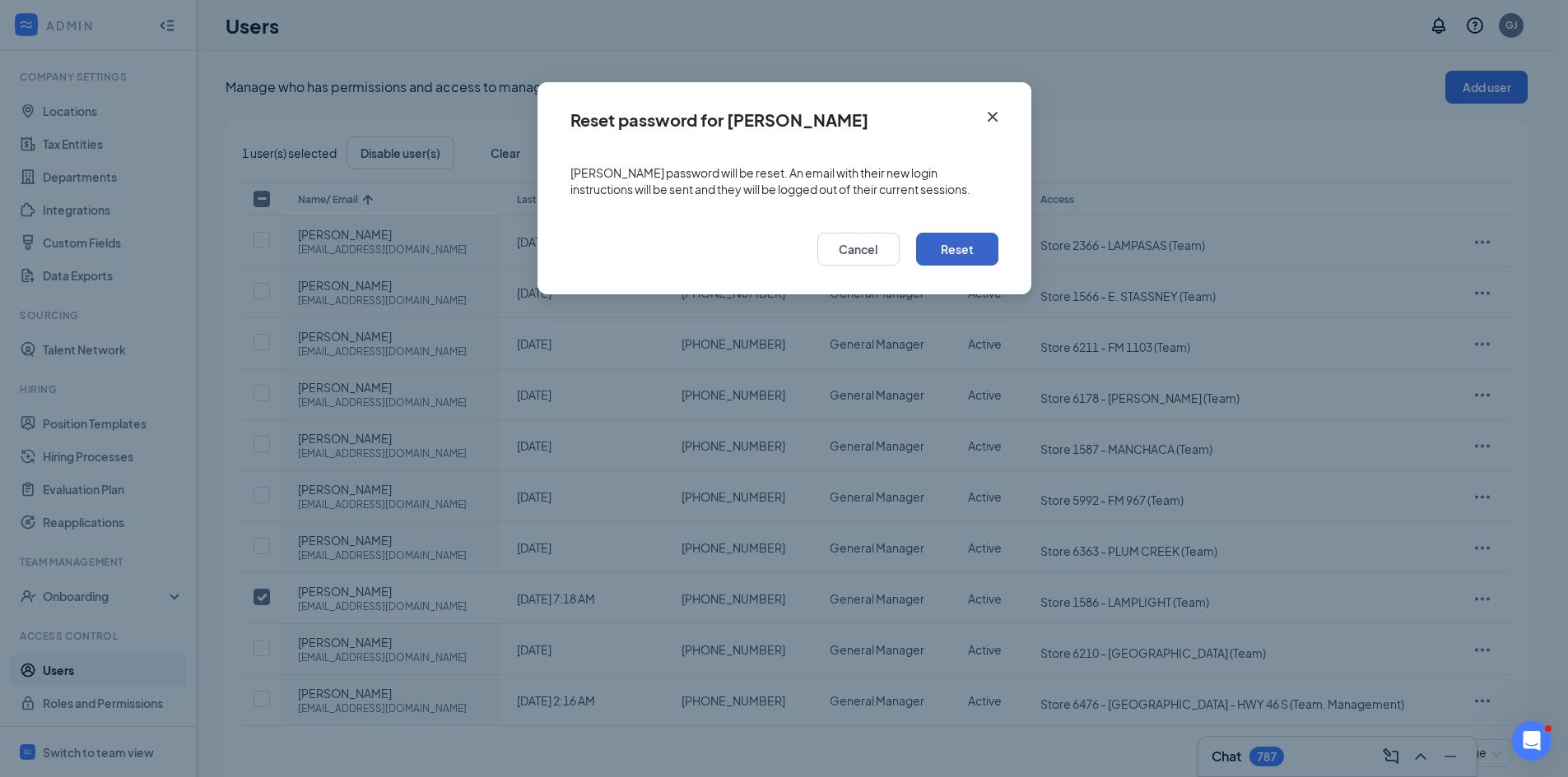
click at [949, 250] on button "Reset" at bounding box center [957, 250] width 82 height 33
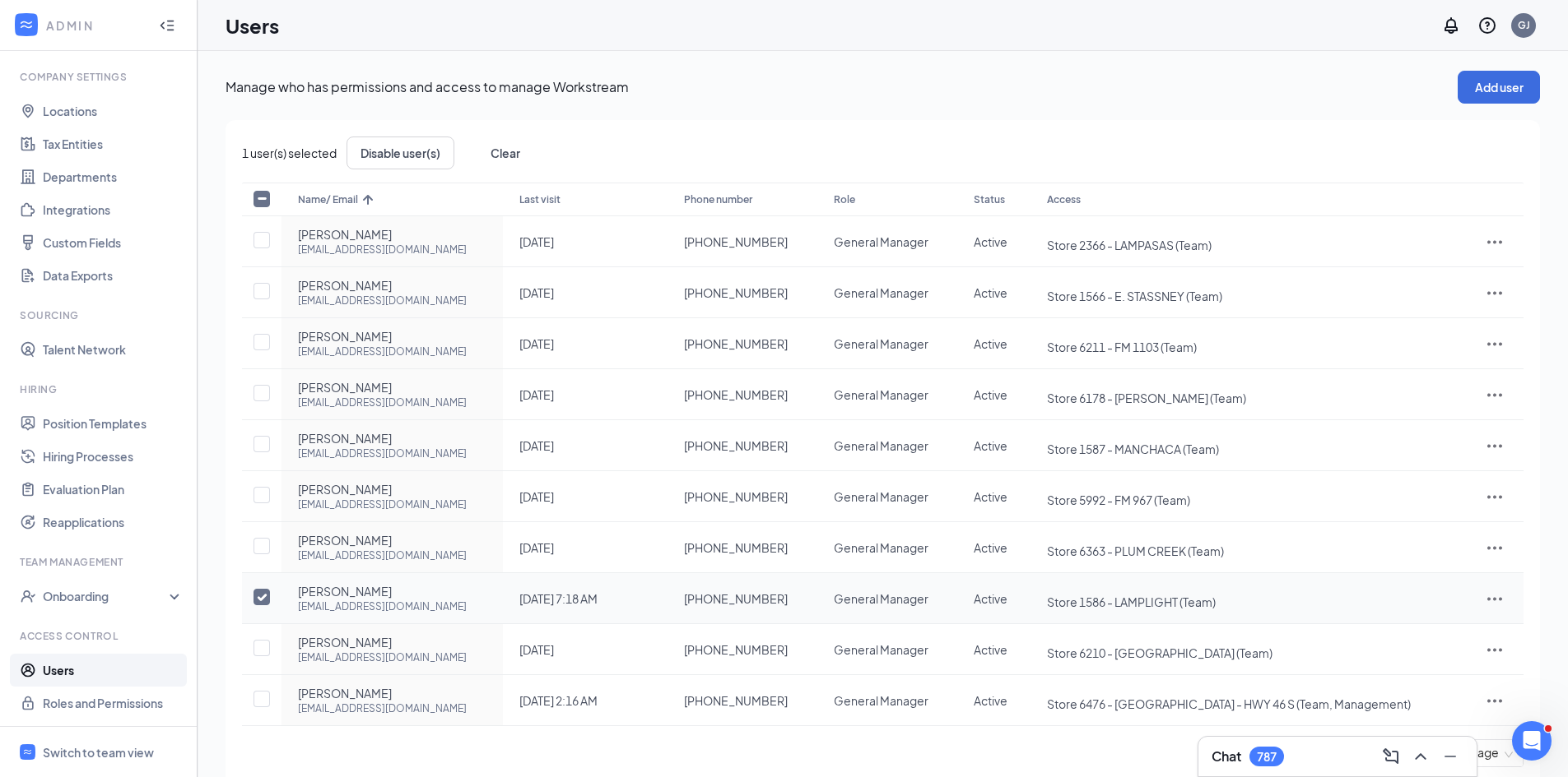
click at [1488, 599] on icon "ActionsIcon" at bounding box center [1495, 599] width 15 height 3
click at [1452, 675] on span "Reset password" at bounding box center [1434, 672] width 87 height 15
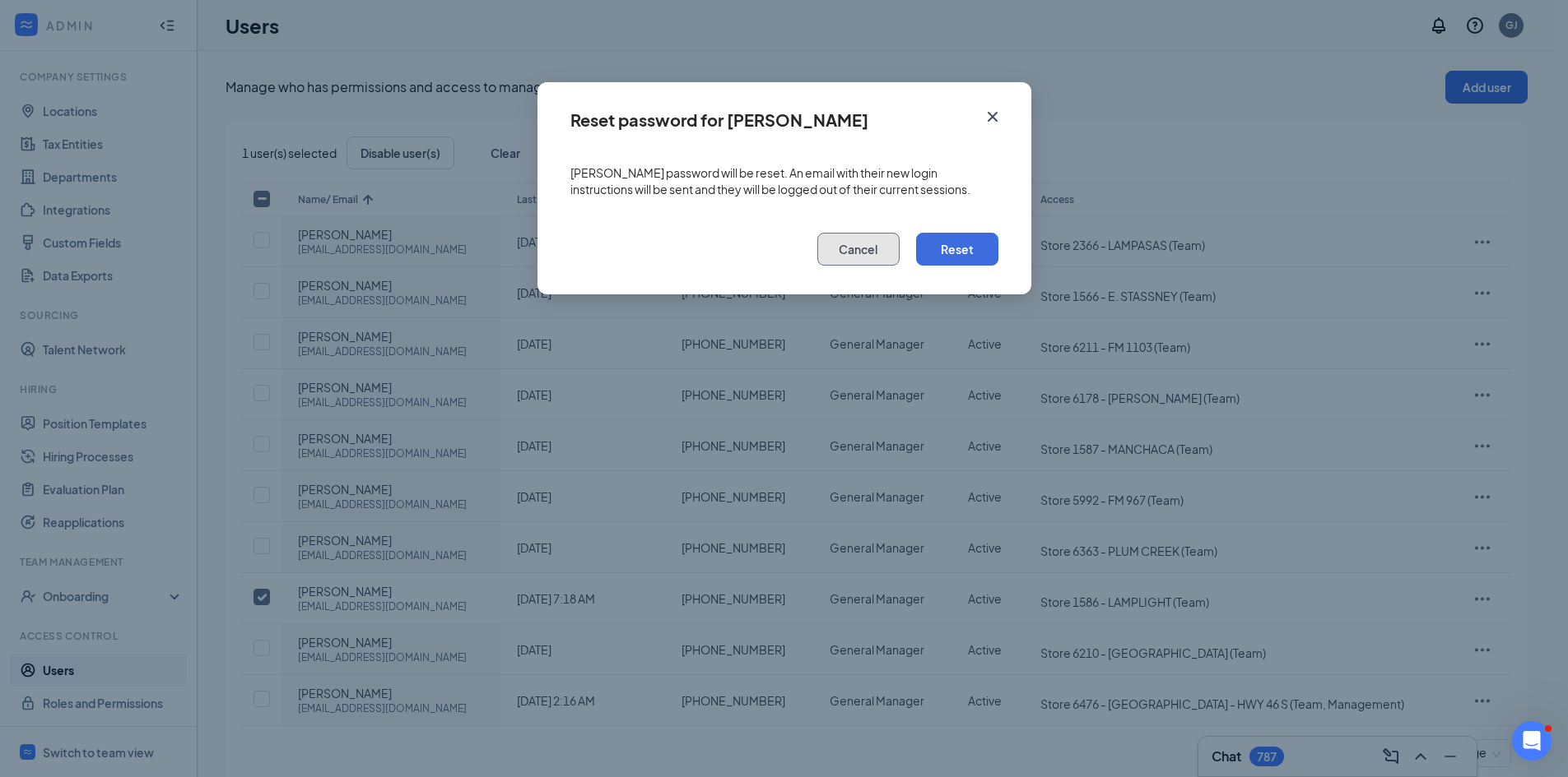
click at [841, 259] on button "Cancel" at bounding box center [858, 250] width 82 height 33
